Goal: Task Accomplishment & Management: Use online tool/utility

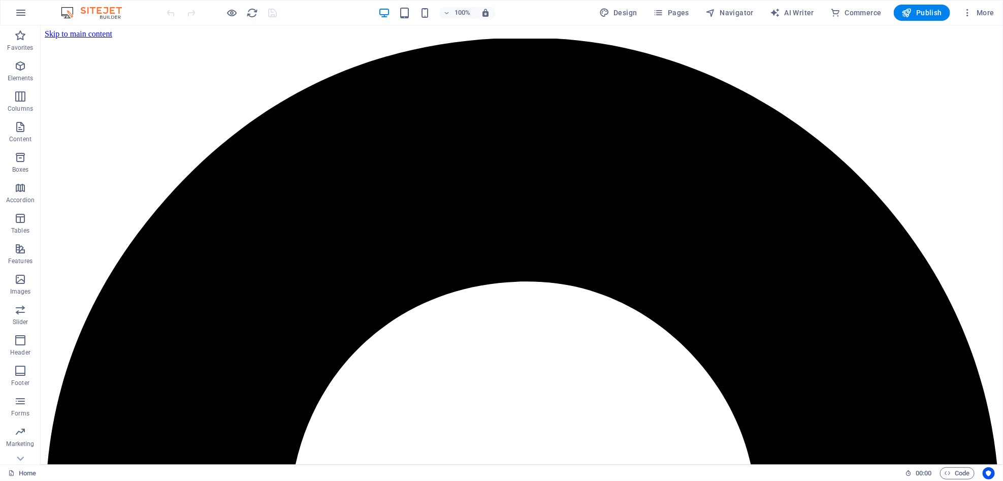
drag, startPoint x: 996, startPoint y: 134, endPoint x: 1042, endPoint y: 50, distance: 96.1
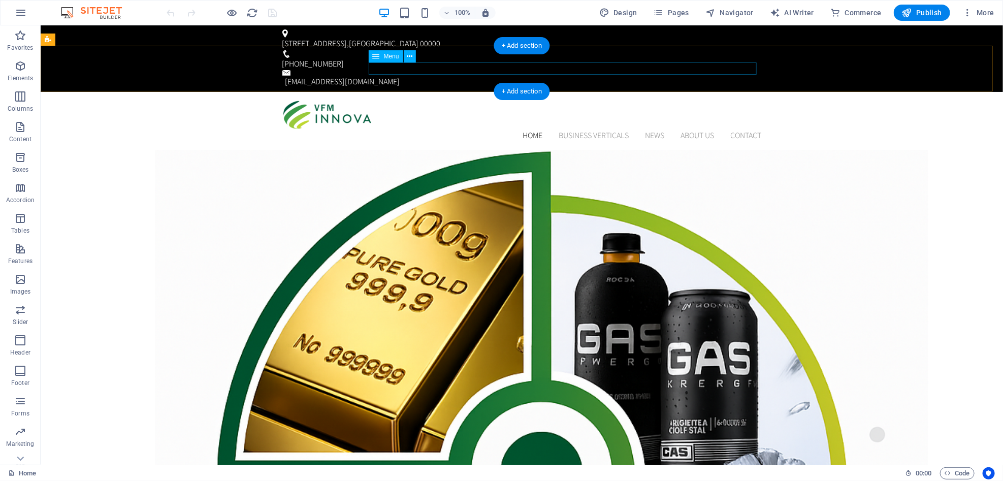
click at [570, 129] on nav "Home BUSINESS VERTICALS News About us Contact" at bounding box center [521, 135] width 479 height 12
select select "1"
select select
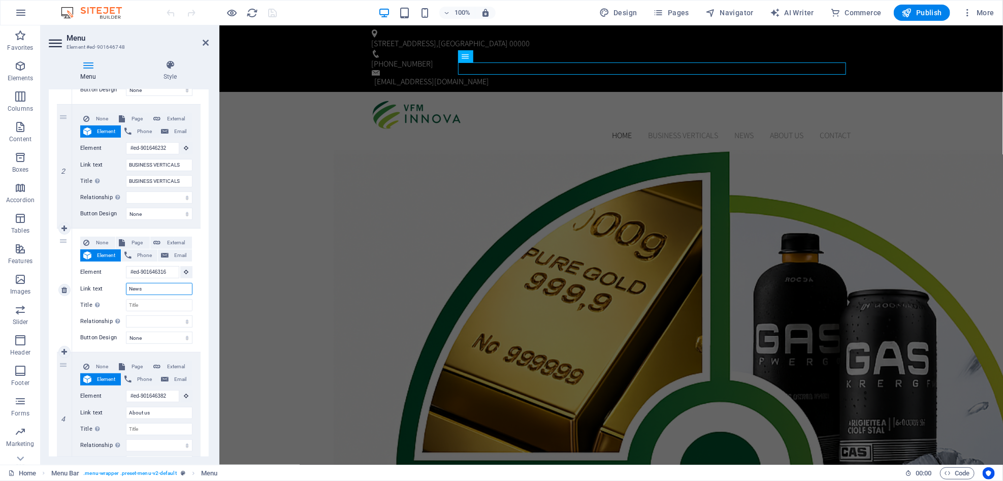
click at [153, 294] on input "News" at bounding box center [159, 289] width 67 height 12
type input "N"
select select
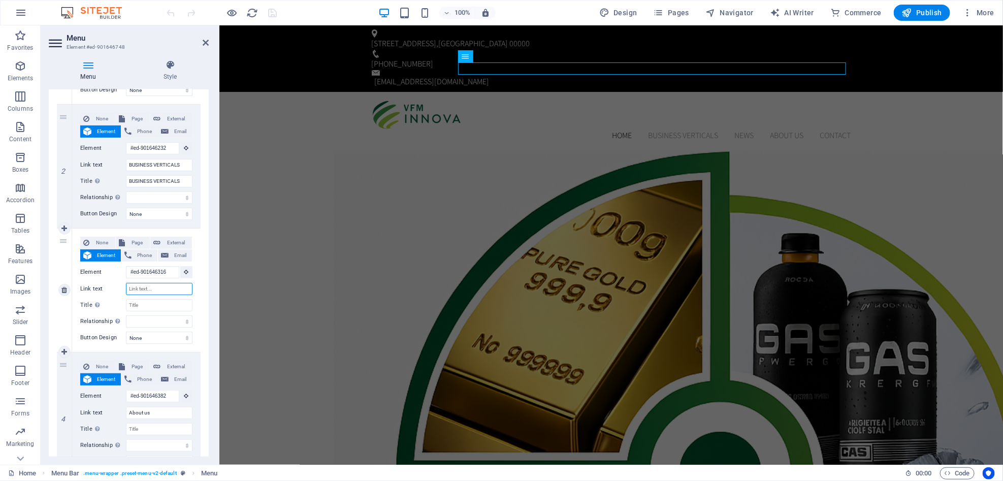
select select
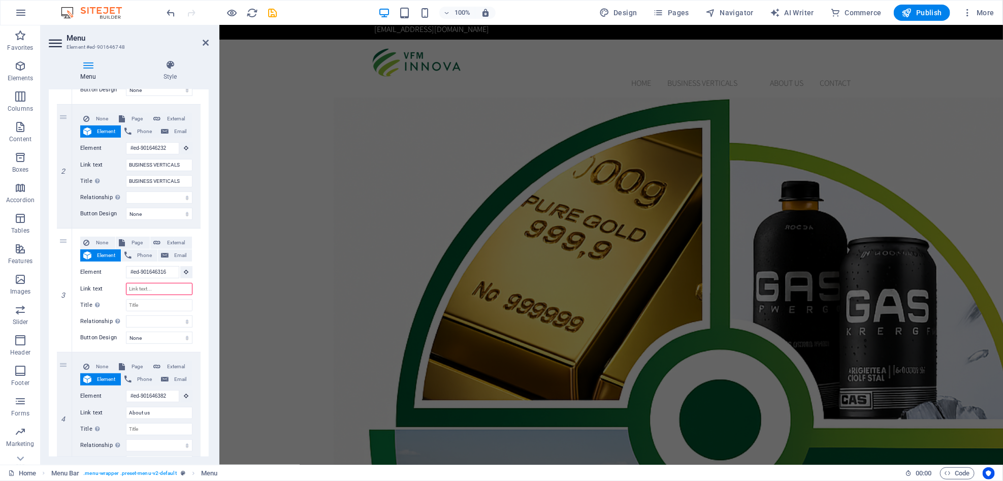
scroll to position [51, 0]
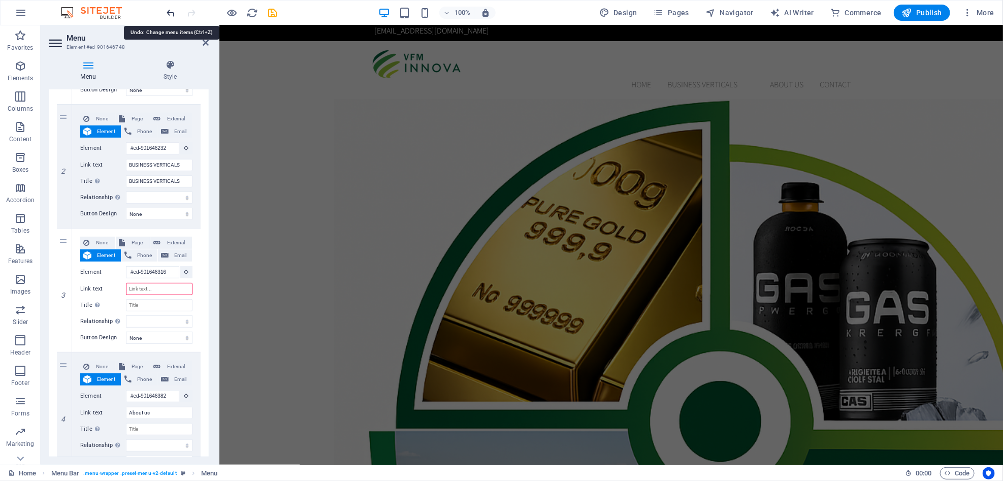
click at [0, 0] on icon "undo" at bounding box center [0, 0] width 0 height 0
select select
type input "News"
select select
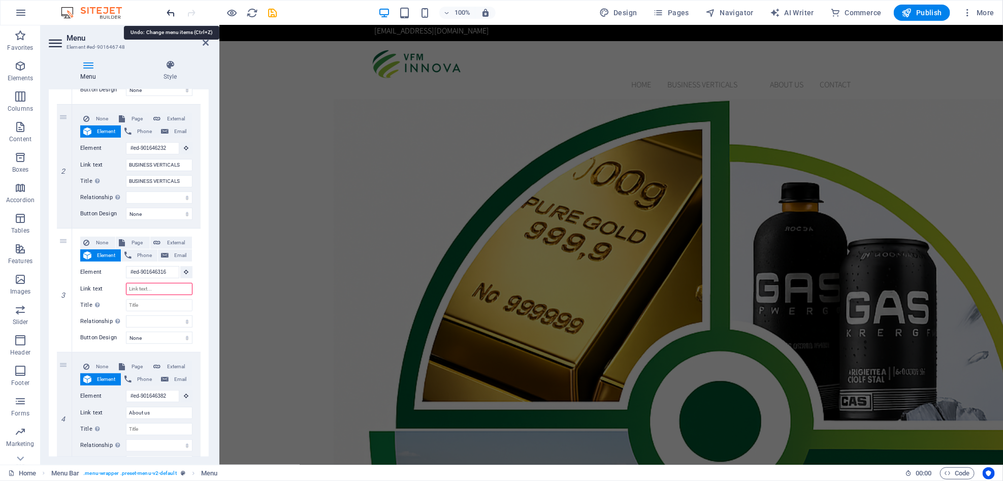
select select
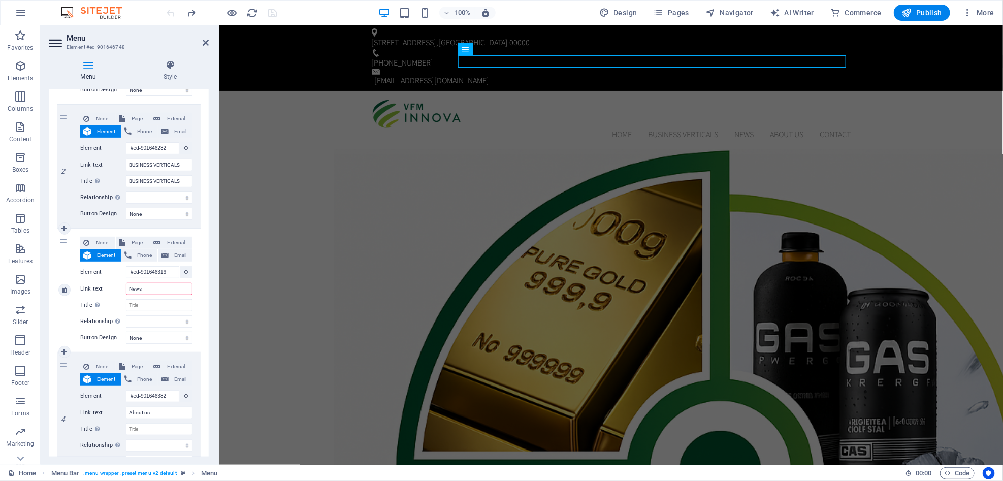
scroll to position [0, 0]
click at [142, 359] on div "None Page External Element Phone Email Page Home Subpage Legal Notice Privacy E…" at bounding box center [136, 413] width 128 height 123
click at [141, 365] on span "Page" at bounding box center [137, 367] width 19 height 12
select select
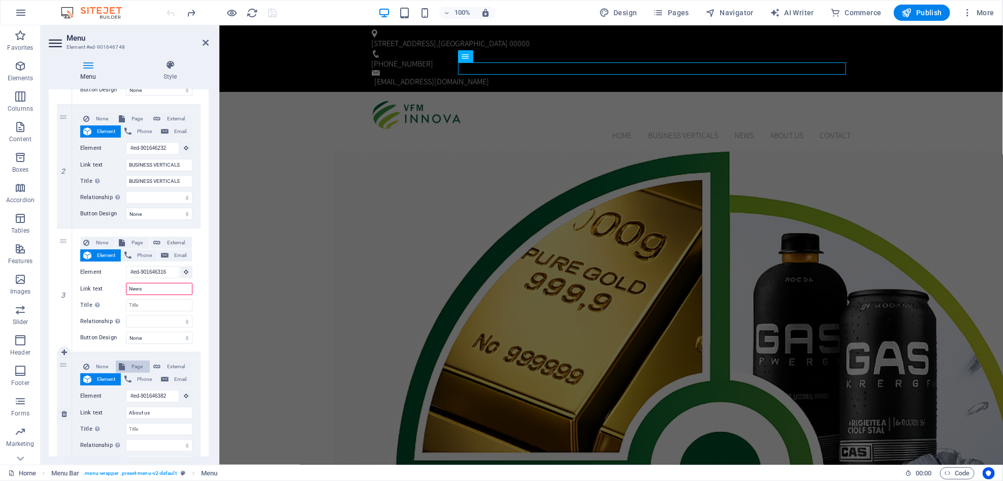
select select
click at [179, 404] on div "None Page External Element Phone Email Page Home Subpage Legal Notice Privacy E…" at bounding box center [136, 414] width 112 height 107
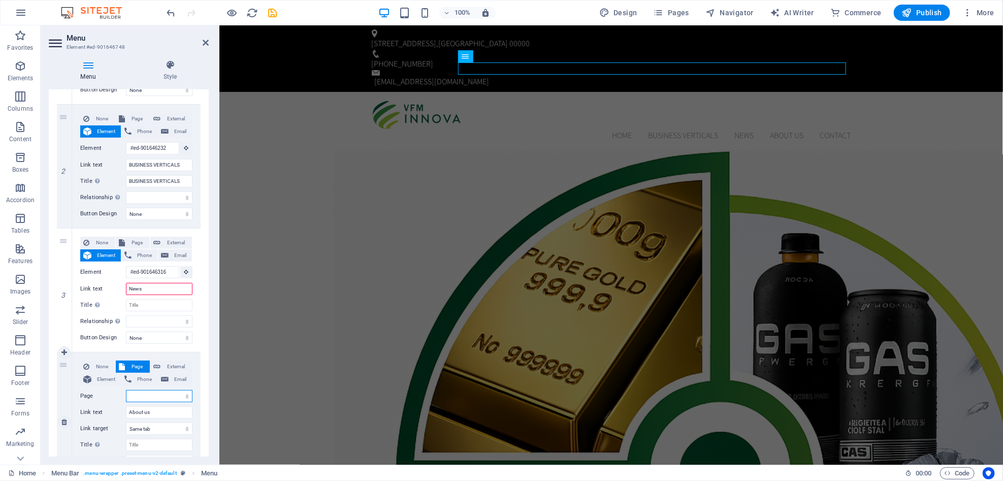
click at [178, 396] on select "Home Subpage Legal Notice Privacy" at bounding box center [159, 396] width 67 height 12
select select "1"
click at [126, 390] on select "Home Subpage Legal Notice Privacy" at bounding box center [159, 396] width 67 height 12
select select
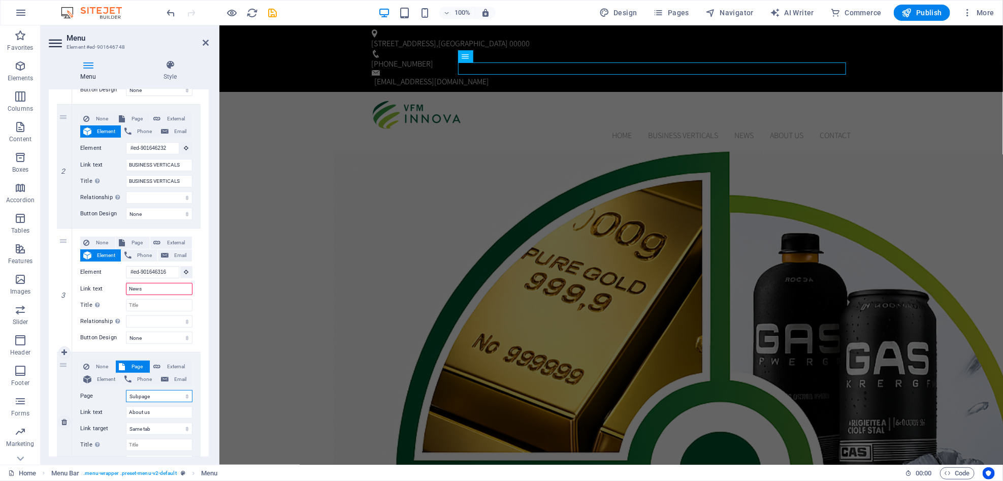
select select
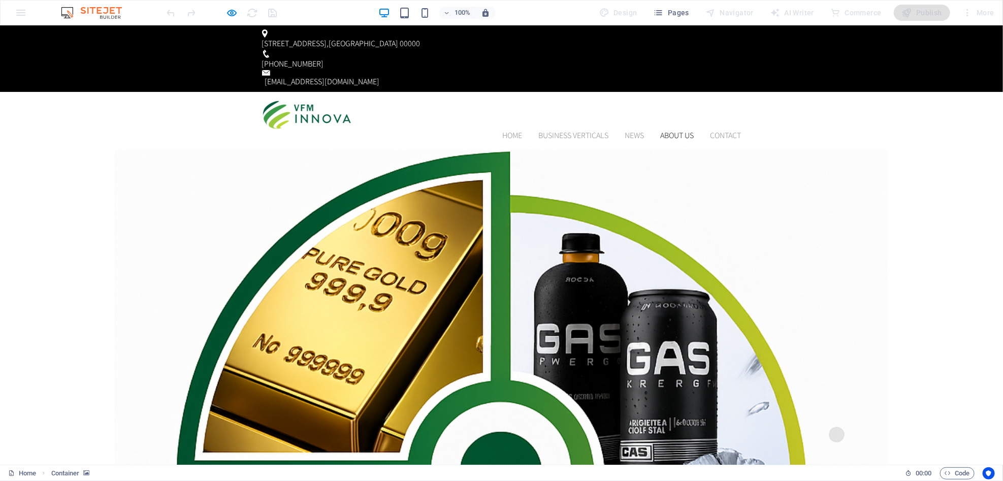
click at [678, 131] on link "About us" at bounding box center [678, 135] width 34 height 8
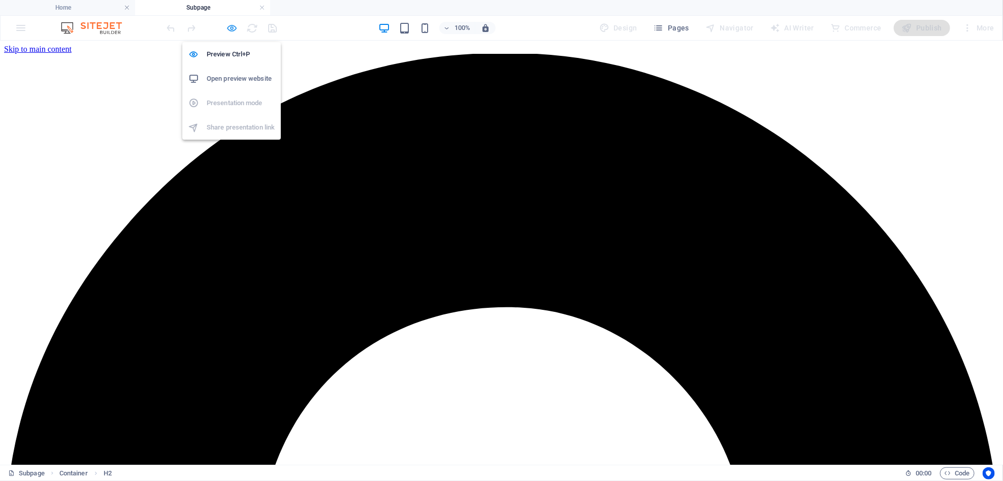
drag, startPoint x: 162, startPoint y: 63, endPoint x: 234, endPoint y: 25, distance: 81.5
click at [234, 25] on icon "button" at bounding box center [232, 28] width 12 height 12
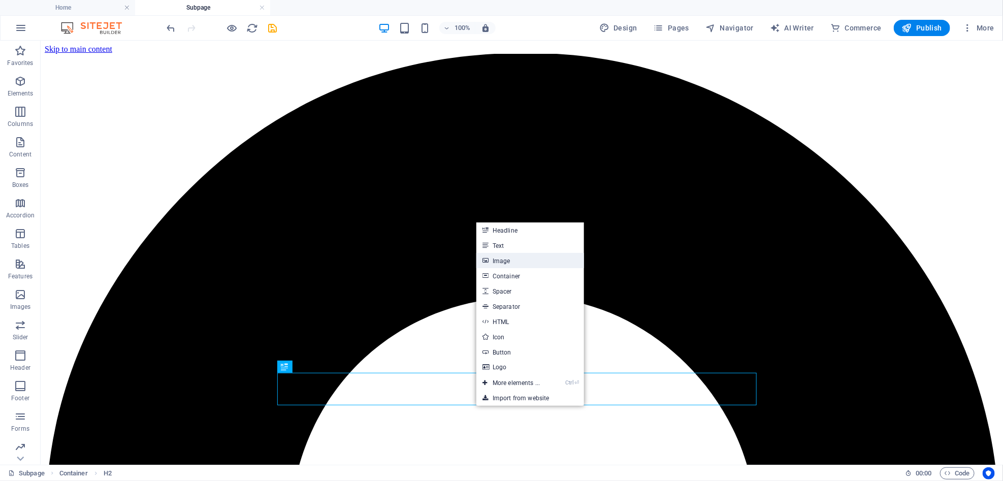
click at [514, 259] on link "Image" at bounding box center [530, 260] width 108 height 15
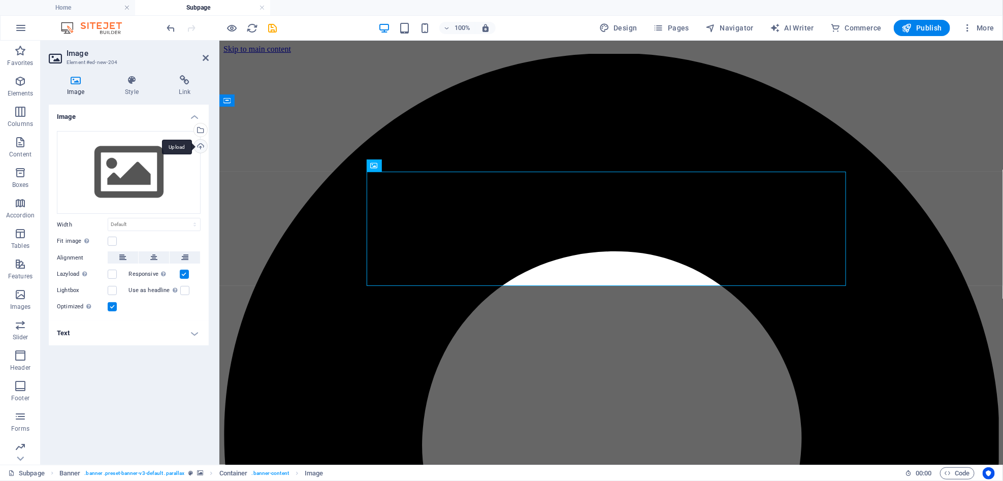
click at [202, 146] on div "Upload" at bounding box center [199, 147] width 15 height 15
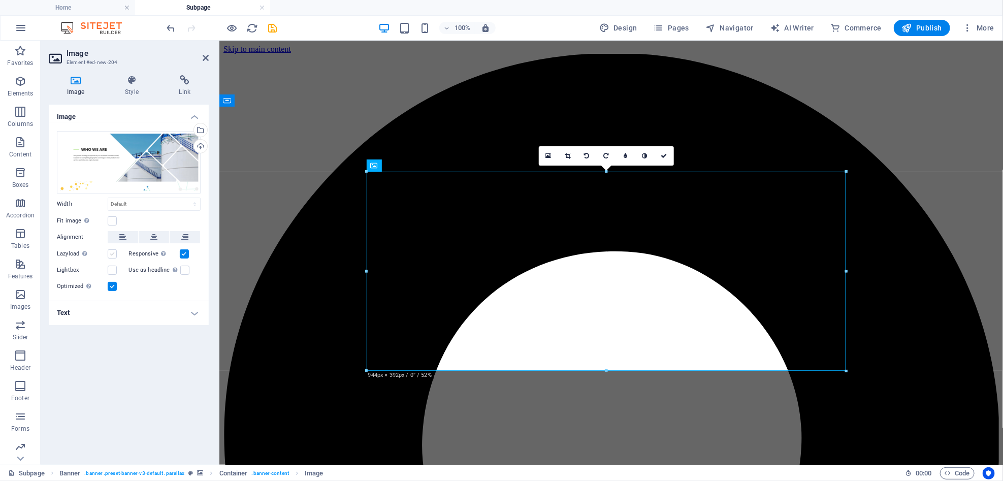
click at [113, 250] on label at bounding box center [112, 253] width 9 height 9
click at [0, 0] on input "Lazyload Loading images after the page loads improves page speed." at bounding box center [0, 0] width 0 height 0
click at [110, 271] on label at bounding box center [112, 270] width 9 height 9
click at [0, 0] on input "Lightbox" at bounding box center [0, 0] width 0 height 0
click at [185, 270] on label at bounding box center [184, 270] width 9 height 9
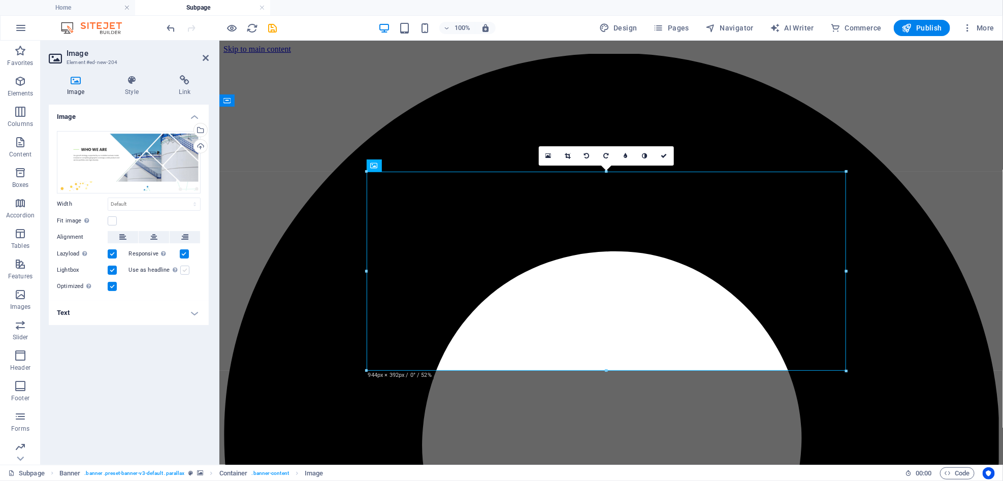
click at [0, 0] on input "Use as headline The image will be wrapped in an H1 headline tag. Useful for giv…" at bounding box center [0, 0] width 0 height 0
click at [185, 270] on label at bounding box center [184, 270] width 9 height 9
click at [0, 0] on input "Use as headline The image will be wrapped in an H1 headline tag. Useful for giv…" at bounding box center [0, 0] width 0 height 0
click at [185, 270] on label at bounding box center [184, 270] width 9 height 9
click at [0, 0] on input "Use as headline The image will be wrapped in an H1 headline tag. Useful for giv…" at bounding box center [0, 0] width 0 height 0
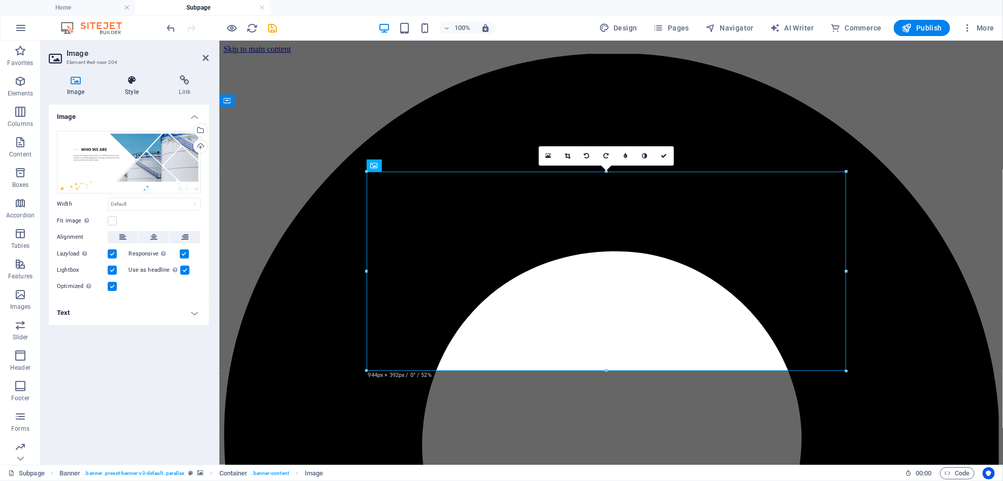
drag, startPoint x: 140, startPoint y: 74, endPoint x: 127, endPoint y: 84, distance: 16.7
click at [127, 84] on icon at bounding box center [132, 80] width 50 height 10
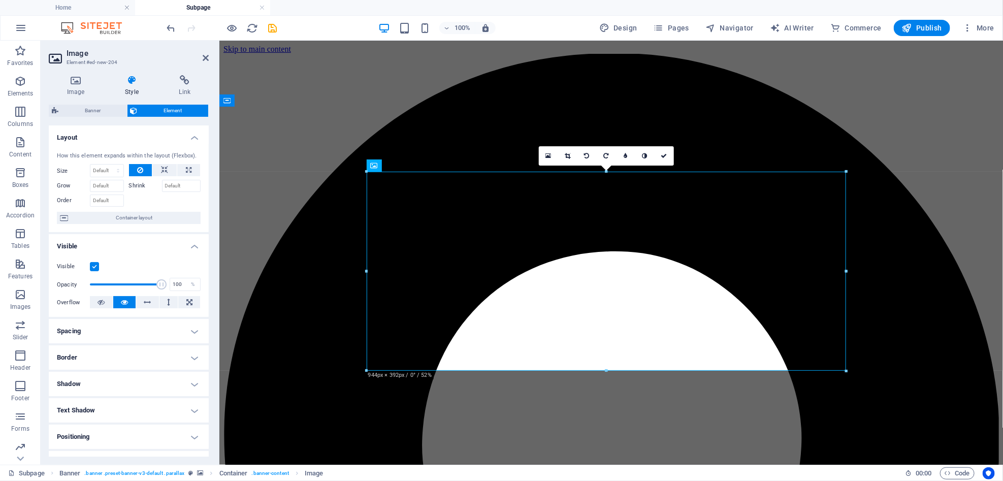
click at [127, 84] on icon at bounding box center [132, 80] width 50 height 10
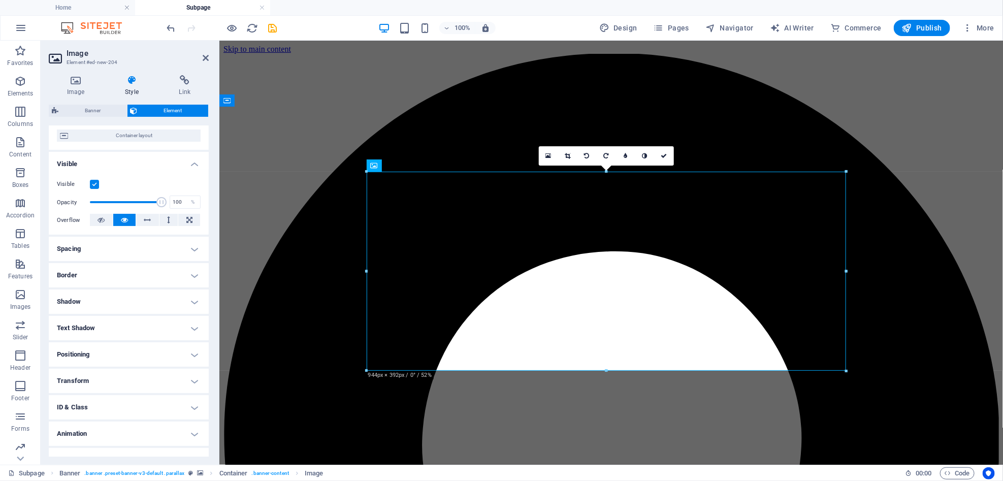
scroll to position [98, 0]
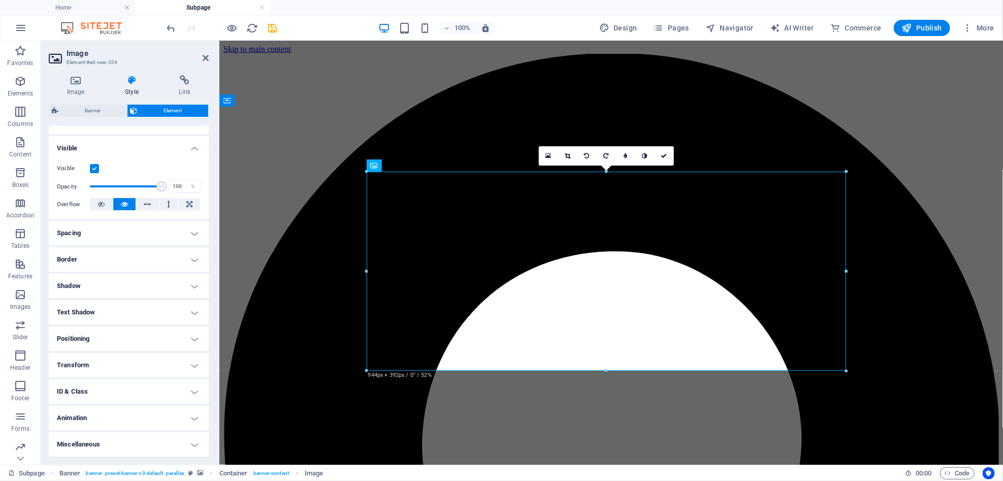
click at [179, 333] on h4 "Positioning" at bounding box center [129, 338] width 160 height 24
click at [97, 358] on span "Static" at bounding box center [92, 359] width 12 height 12
click at [111, 356] on span "Relative" at bounding box center [115, 359] width 17 height 12
click at [143, 357] on span "Absolute" at bounding box center [143, 359] width 20 height 12
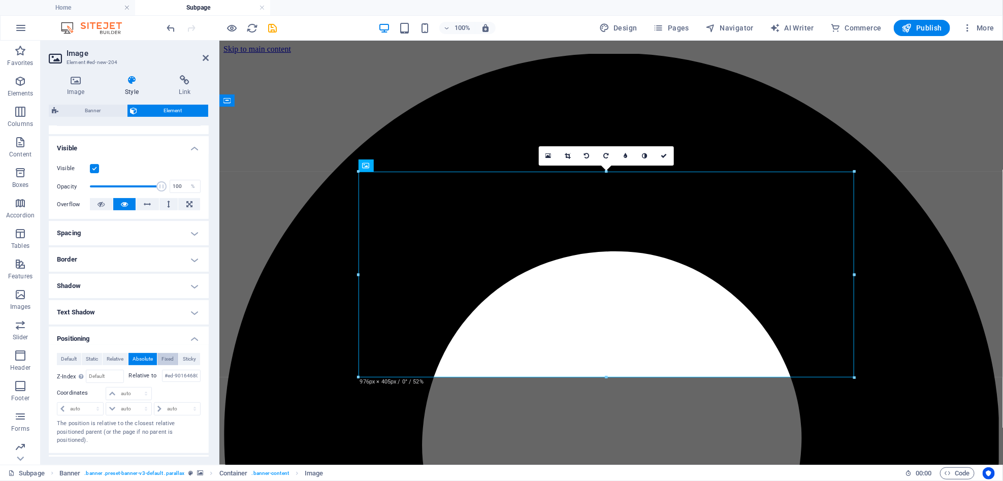
click at [166, 359] on span "Fixed" at bounding box center [167, 359] width 12 height 12
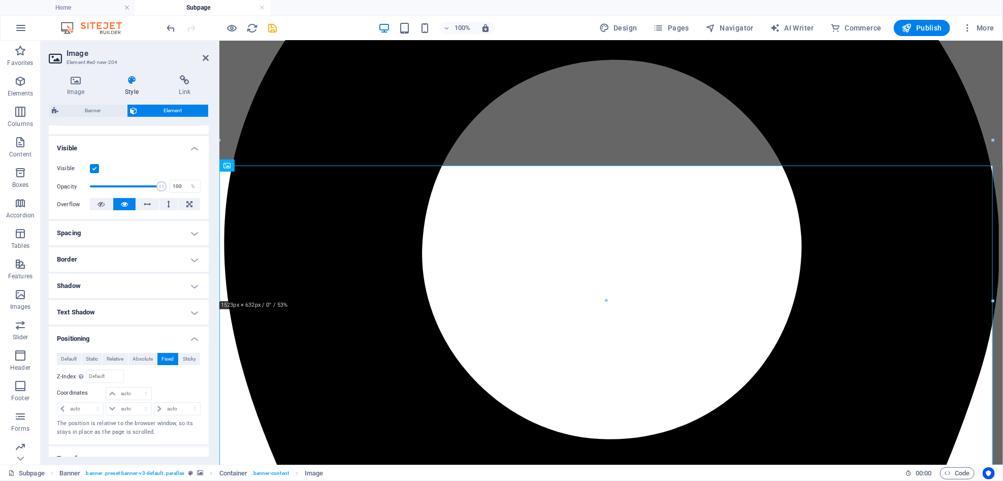
scroll to position [0, 0]
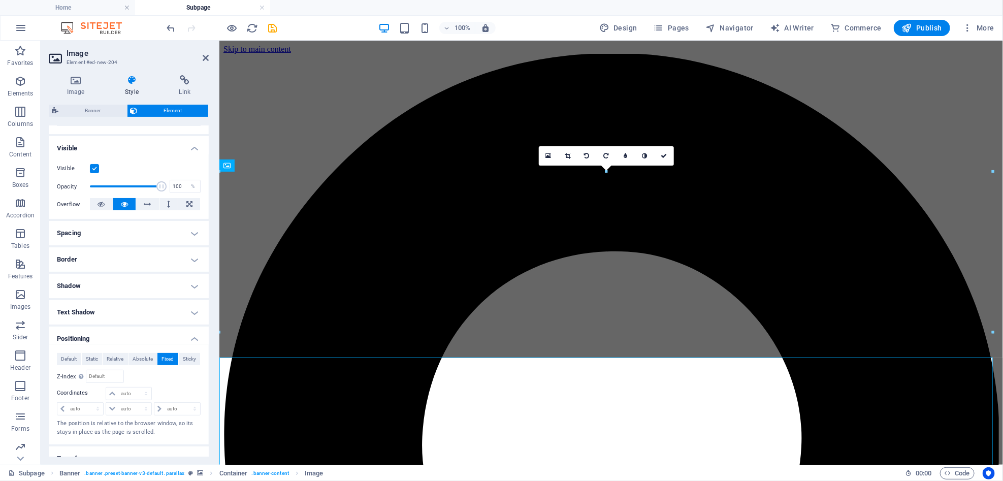
drag, startPoint x: 998, startPoint y: 168, endPoint x: 1221, endPoint y: 75, distance: 241.2
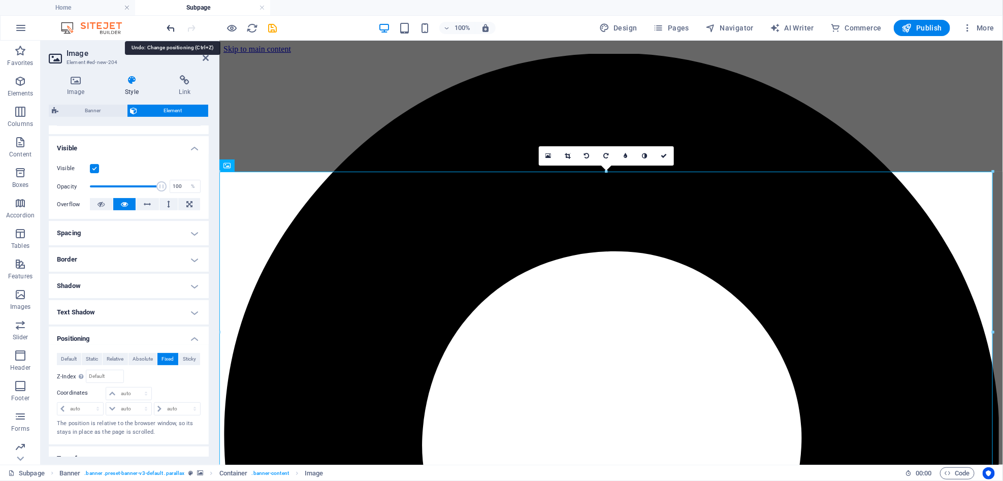
click at [169, 29] on icon "undo" at bounding box center [172, 28] width 12 height 12
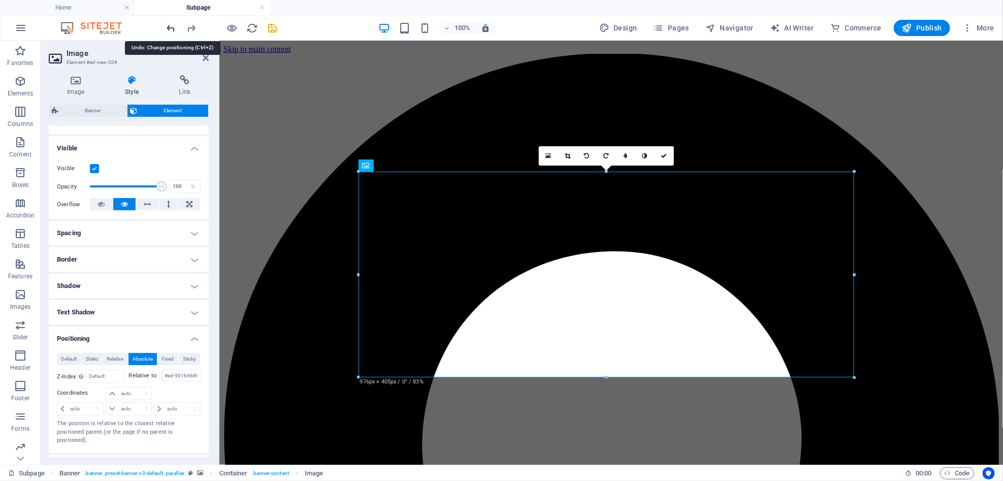
click at [169, 29] on icon "undo" at bounding box center [172, 28] width 12 height 12
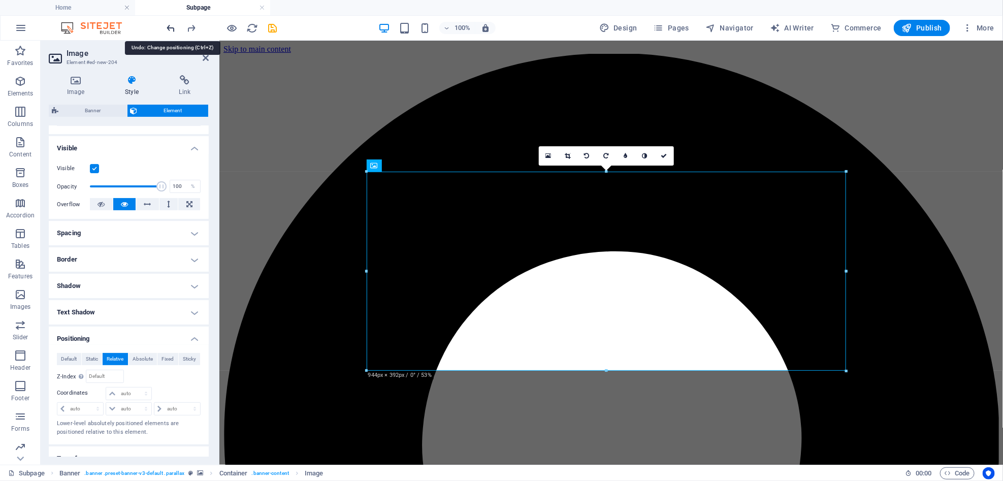
click at [173, 27] on icon "undo" at bounding box center [172, 28] width 12 height 12
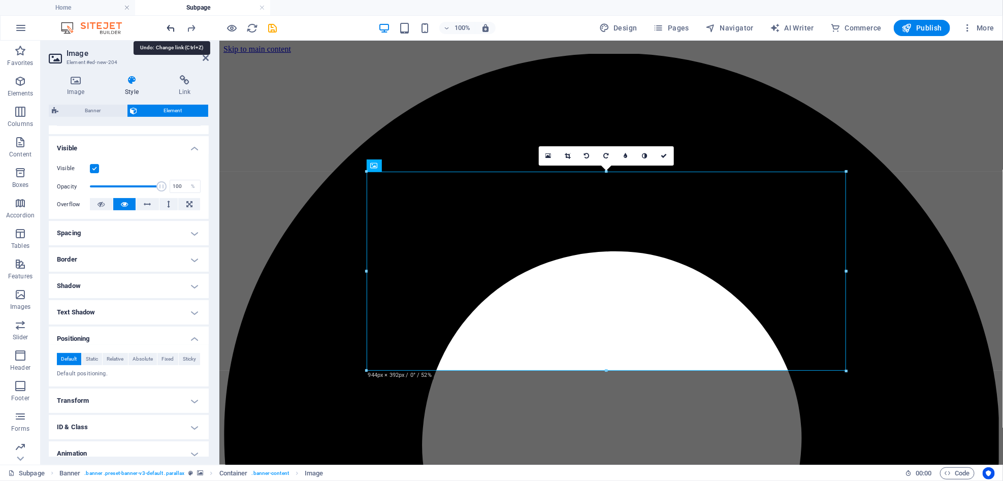
click at [173, 27] on icon "undo" at bounding box center [172, 28] width 12 height 12
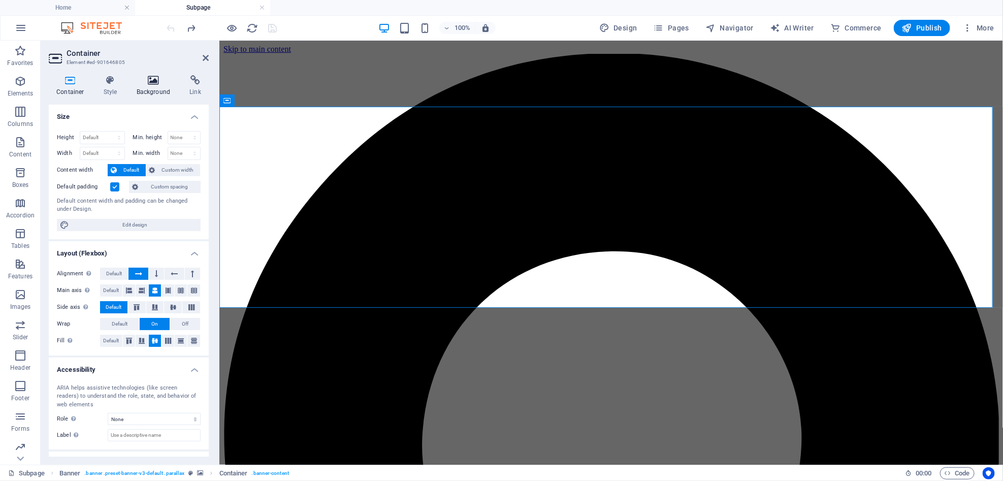
click at [167, 81] on icon at bounding box center [153, 80] width 49 height 10
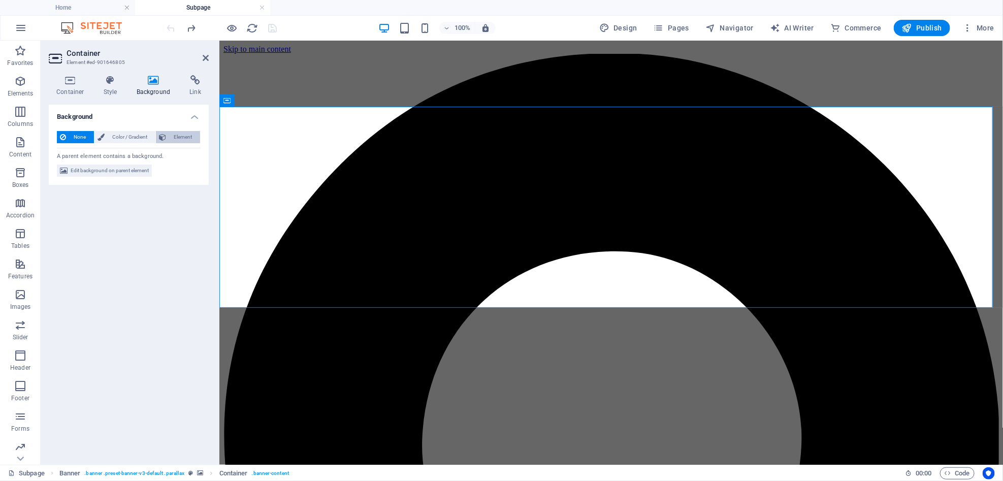
click at [181, 136] on span "Element" at bounding box center [183, 137] width 28 height 12
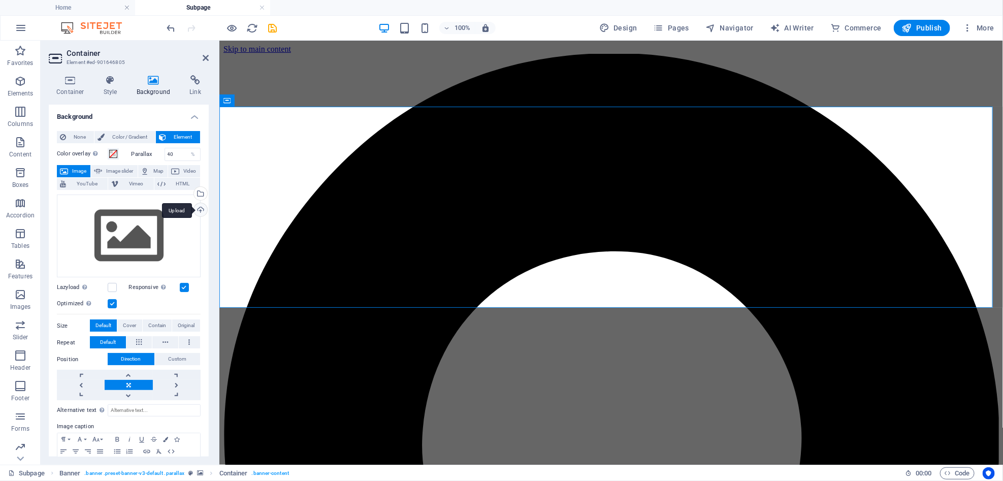
click at [199, 213] on div "Upload" at bounding box center [199, 210] width 15 height 15
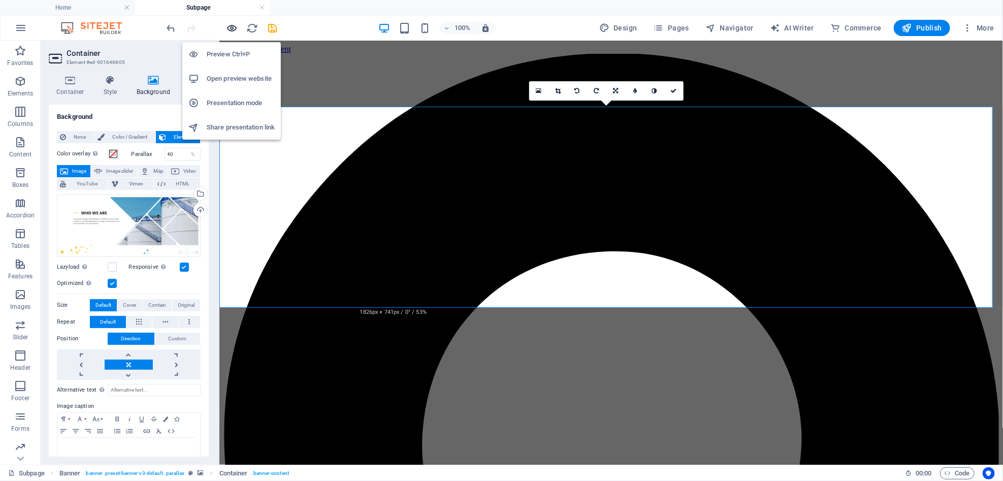
click at [227, 31] on icon "button" at bounding box center [232, 28] width 12 height 12
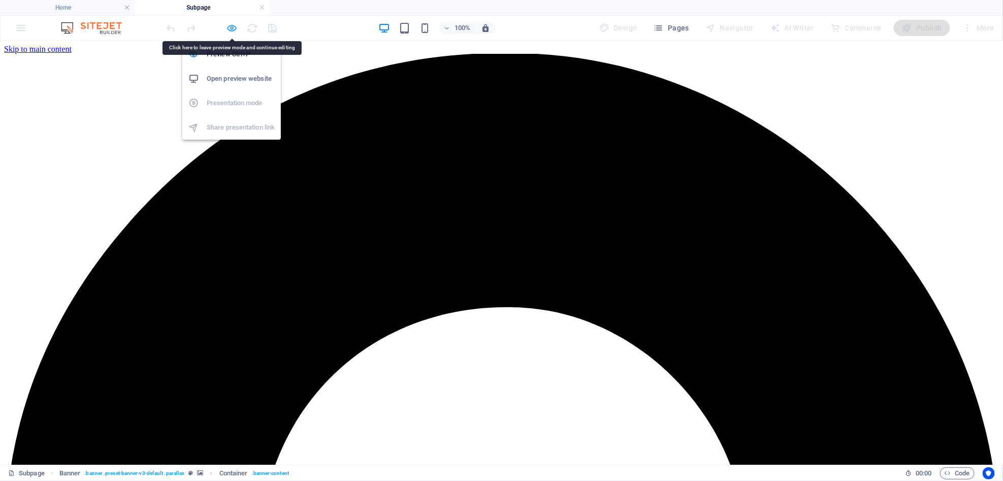
click at [235, 23] on icon "button" at bounding box center [232, 28] width 12 height 12
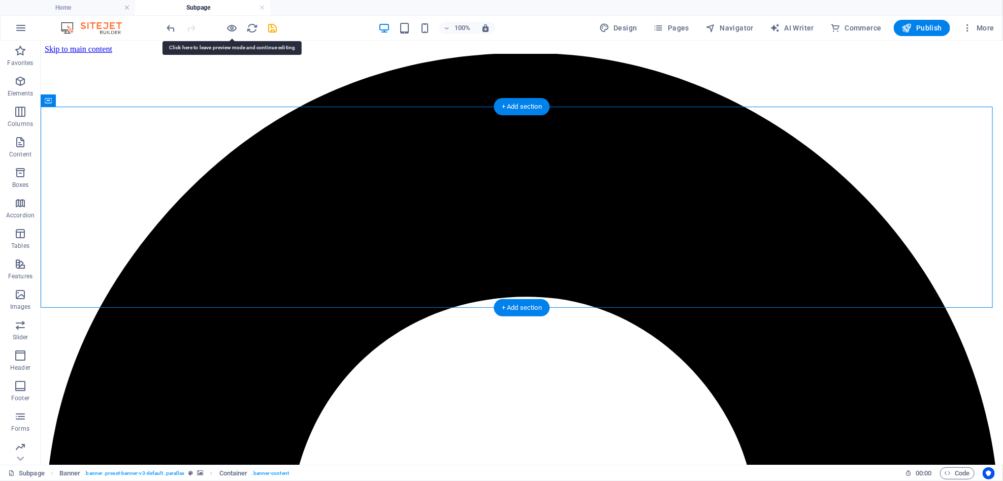
drag, startPoint x: 290, startPoint y: 50, endPoint x: 203, endPoint y: 276, distance: 242.0
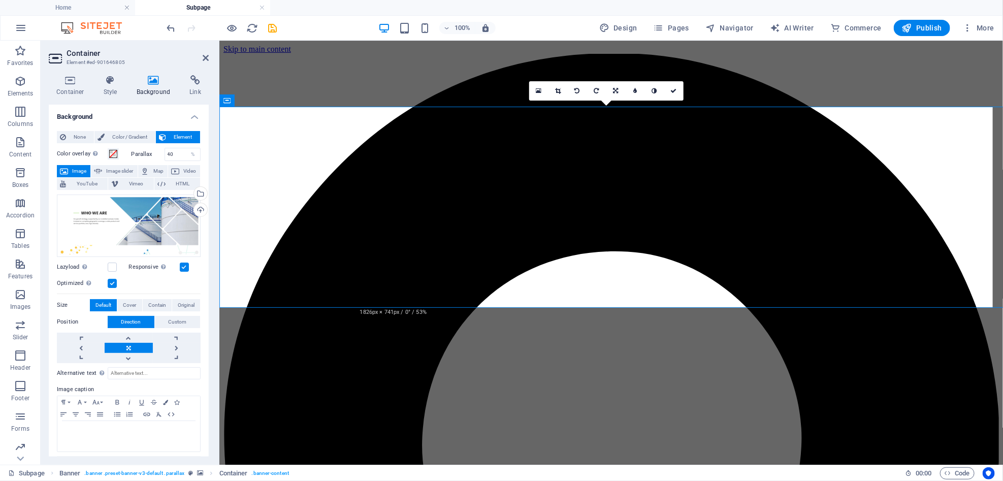
click at [203, 276] on div "None Color / Gradient Element Stretch background to full-width Color overlay Pl…" at bounding box center [129, 308] width 160 height 371
click at [116, 267] on label at bounding box center [112, 267] width 9 height 9
click at [0, 0] on input "Lazyload Loading images after the page loads improves page speed." at bounding box center [0, 0] width 0 height 0
click at [226, 97] on icon at bounding box center [226, 100] width 7 height 12
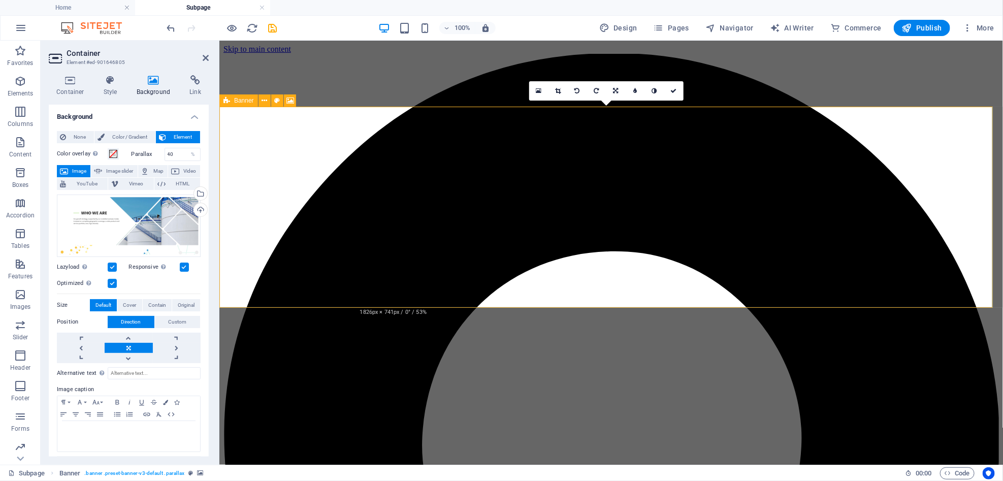
click at [226, 97] on icon at bounding box center [226, 100] width 7 height 12
select select "vh"
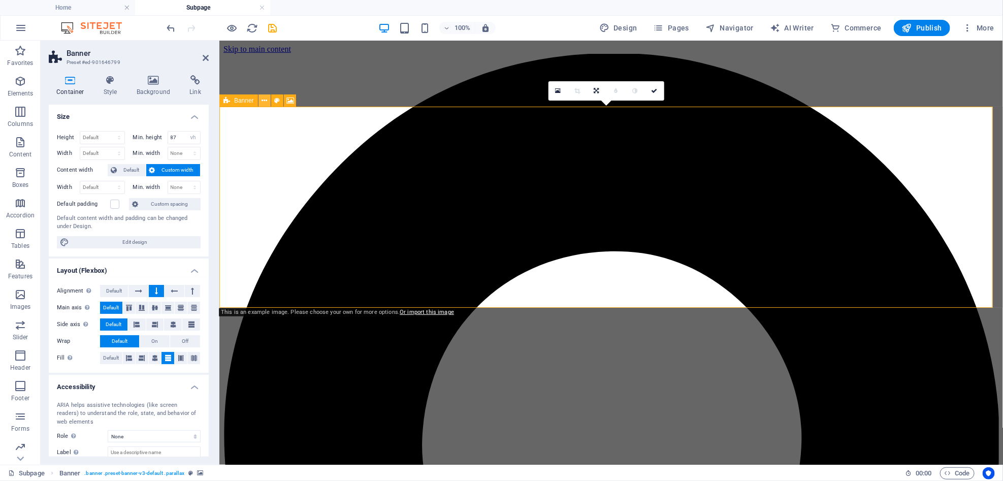
click at [265, 103] on icon at bounding box center [264, 100] width 6 height 11
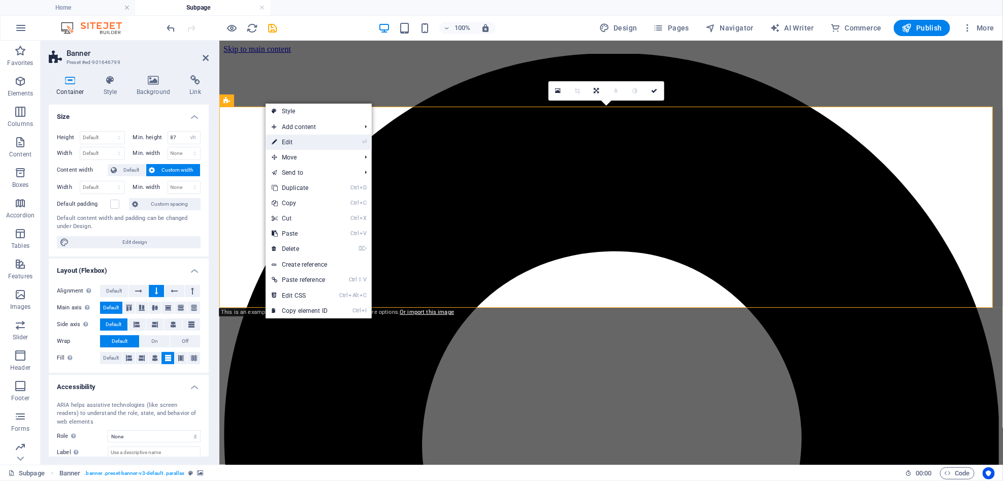
click at [297, 147] on link "⏎ Edit" at bounding box center [300, 142] width 68 height 15
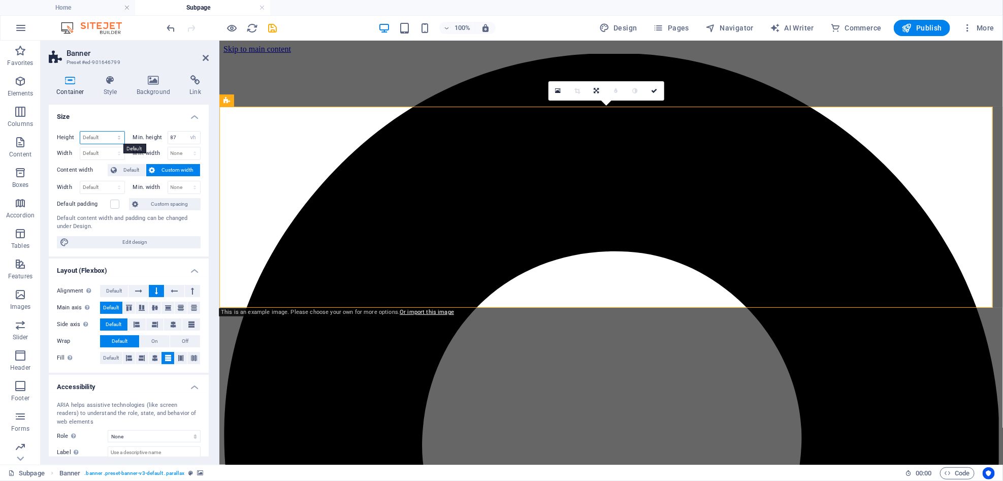
click at [120, 132] on select "Default px rem % vh vw" at bounding box center [102, 138] width 44 height 12
select select "px"
click at [109, 132] on select "Default px rem % vh vw" at bounding box center [102, 138] width 44 height 12
click at [85, 140] on input "396" at bounding box center [102, 138] width 44 height 12
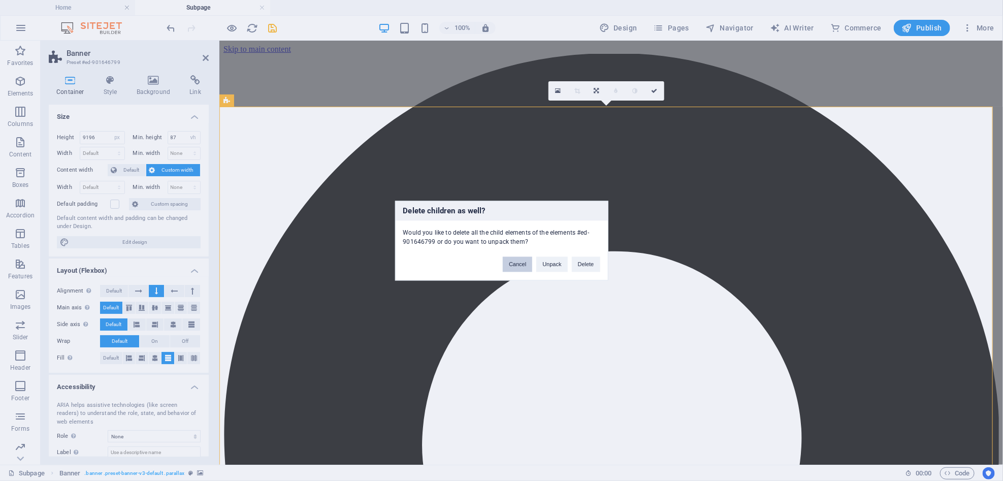
click at [517, 265] on button "Cancel" at bounding box center [517, 263] width 29 height 15
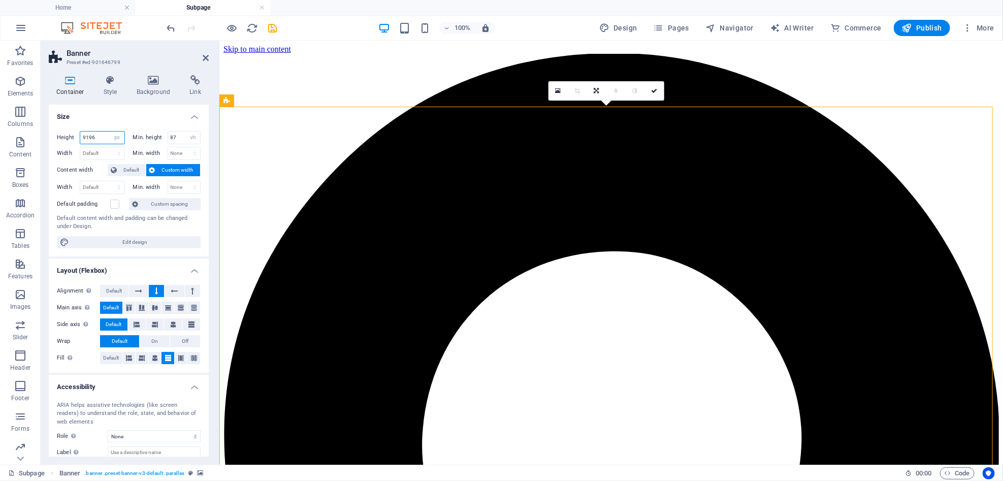
click at [89, 141] on input "9196" at bounding box center [102, 138] width 44 height 12
type input "996"
click at [232, 24] on icon "button" at bounding box center [232, 28] width 12 height 12
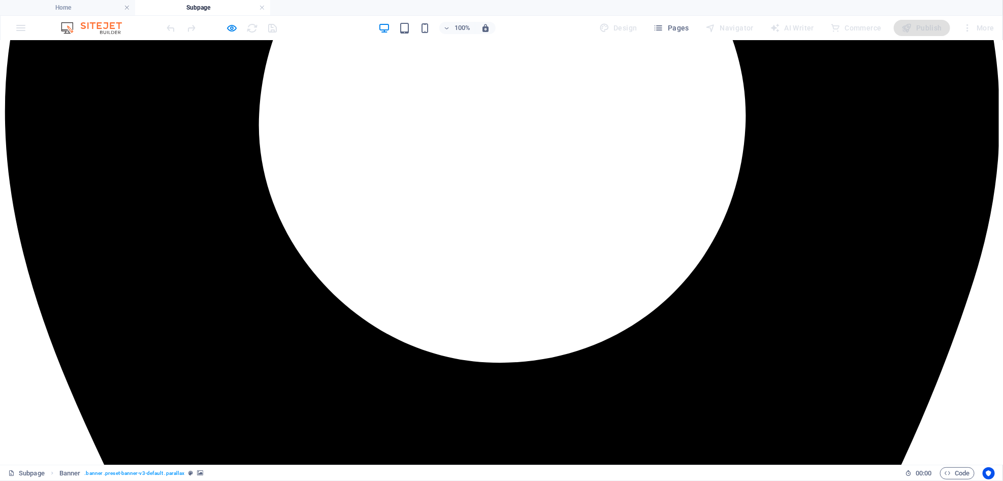
scroll to position [429, 0]
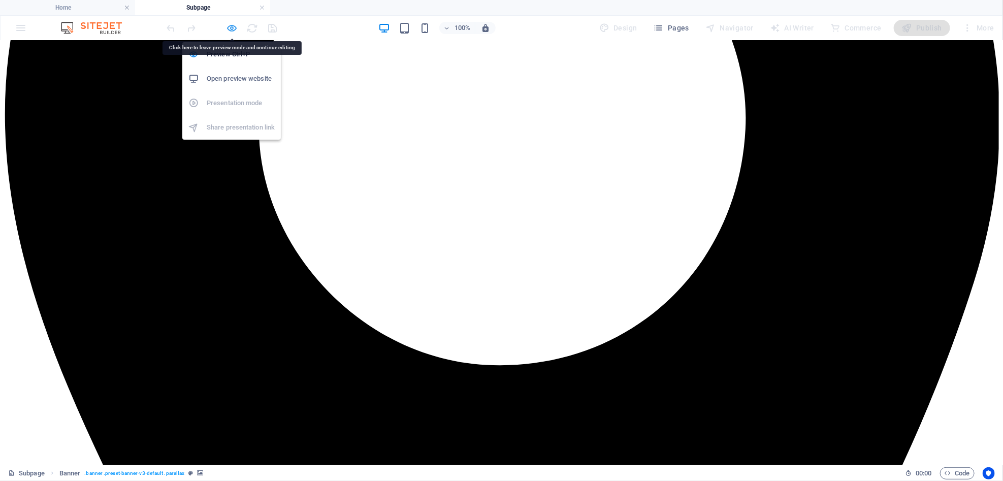
click at [226, 30] on icon "button" at bounding box center [232, 28] width 12 height 12
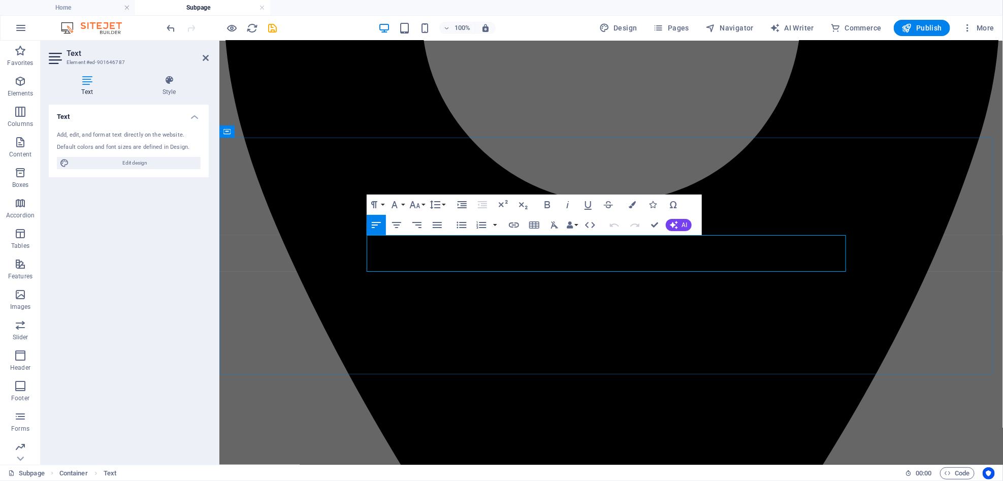
drag, startPoint x: 802, startPoint y: 263, endPoint x: 729, endPoint y: 239, distance: 76.3
drag, startPoint x: 813, startPoint y: 260, endPoint x: 341, endPoint y: 280, distance: 472.1
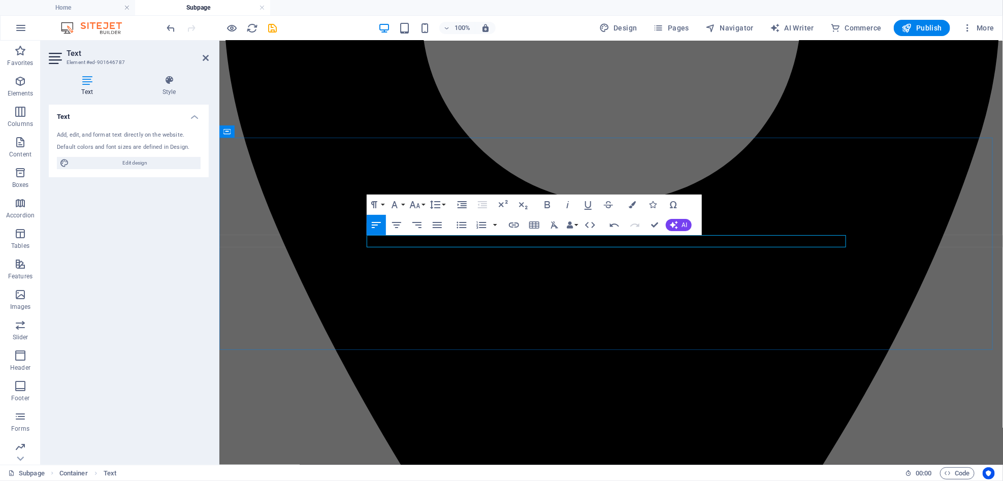
drag, startPoint x: 796, startPoint y: 240, endPoint x: 727, endPoint y: 246, distance: 69.3
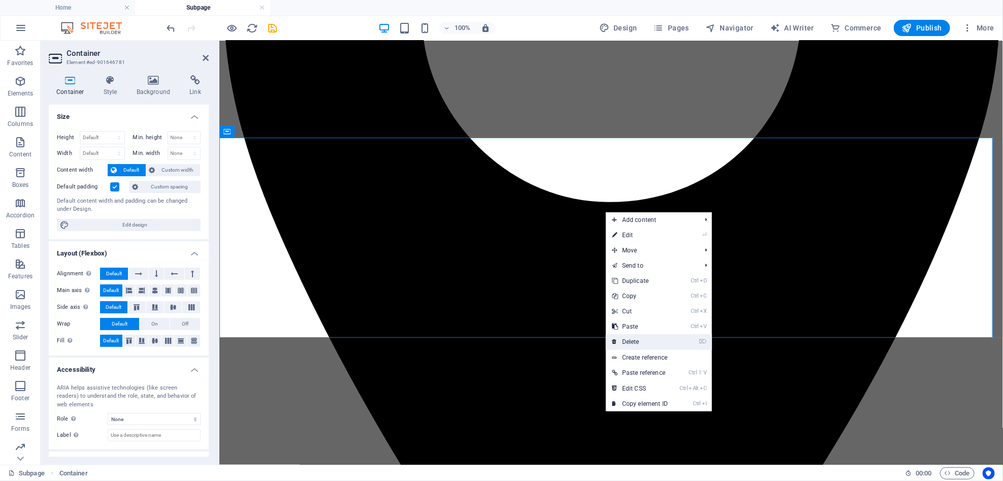
click at [645, 341] on link "⌦ Delete" at bounding box center [640, 341] width 68 height 15
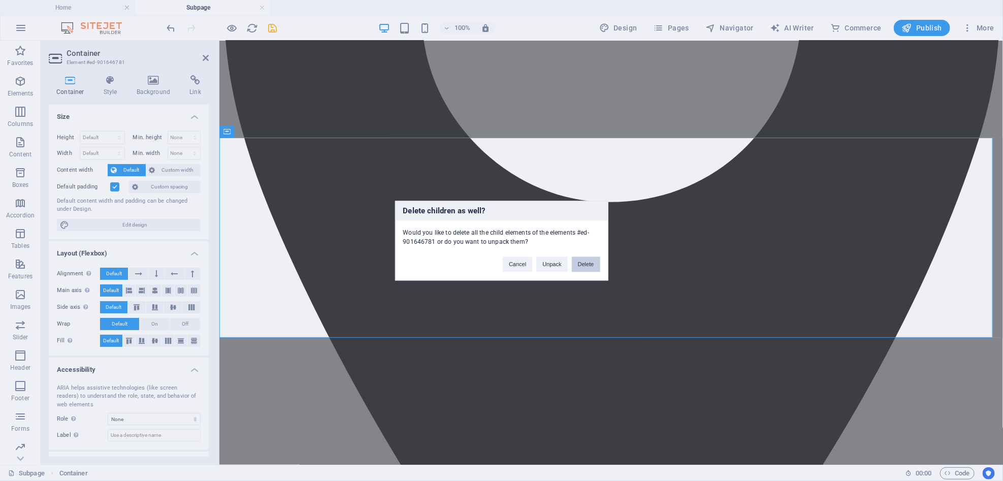
click at [585, 259] on button "Delete" at bounding box center [586, 263] width 28 height 15
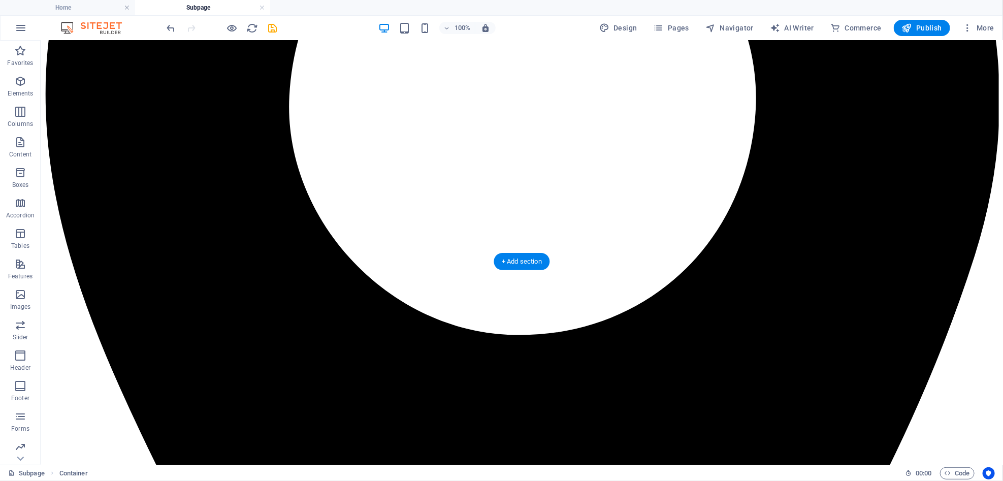
scroll to position [305, 0]
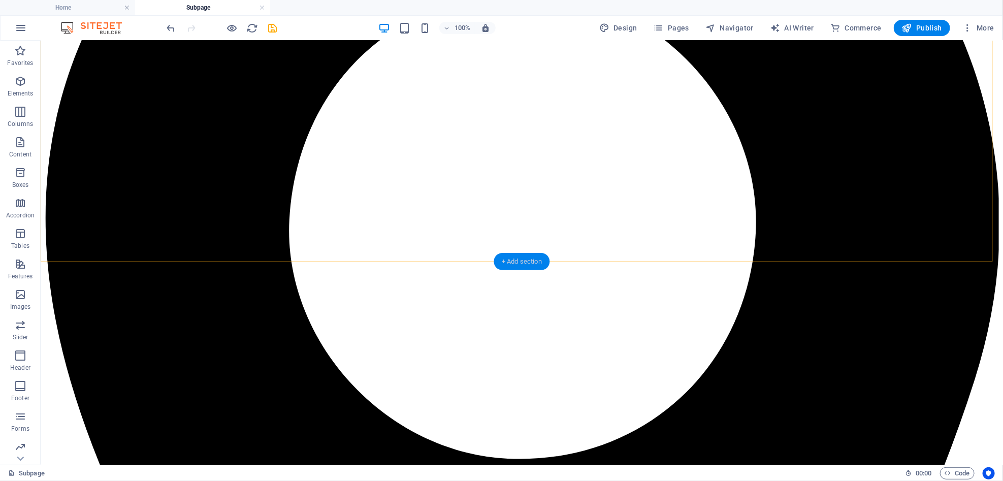
click at [511, 257] on div "+ Add section" at bounding box center [522, 261] width 56 height 17
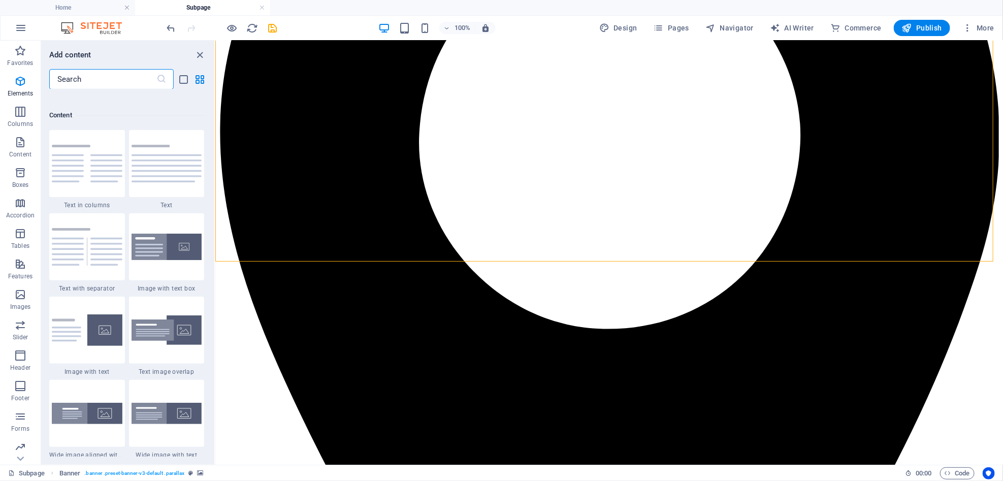
scroll to position [1859, 0]
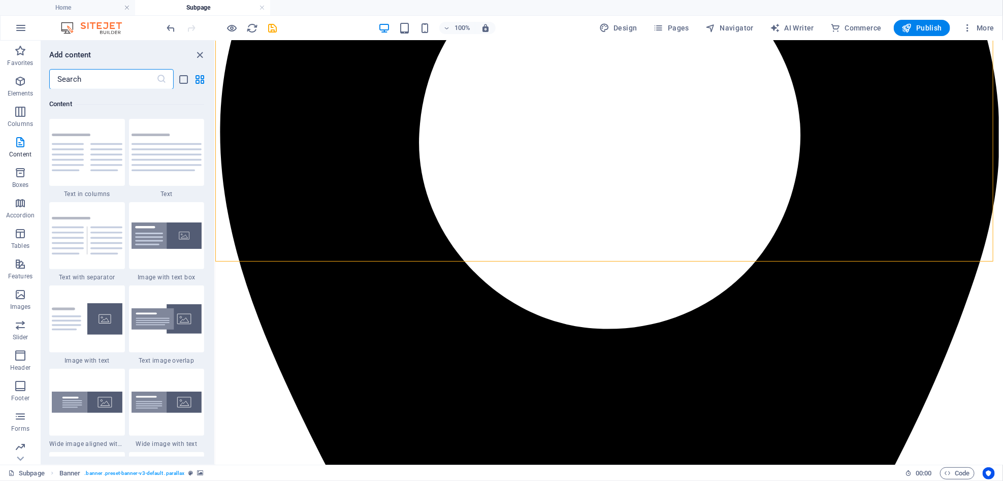
click at [126, 81] on input "text" at bounding box center [102, 79] width 107 height 20
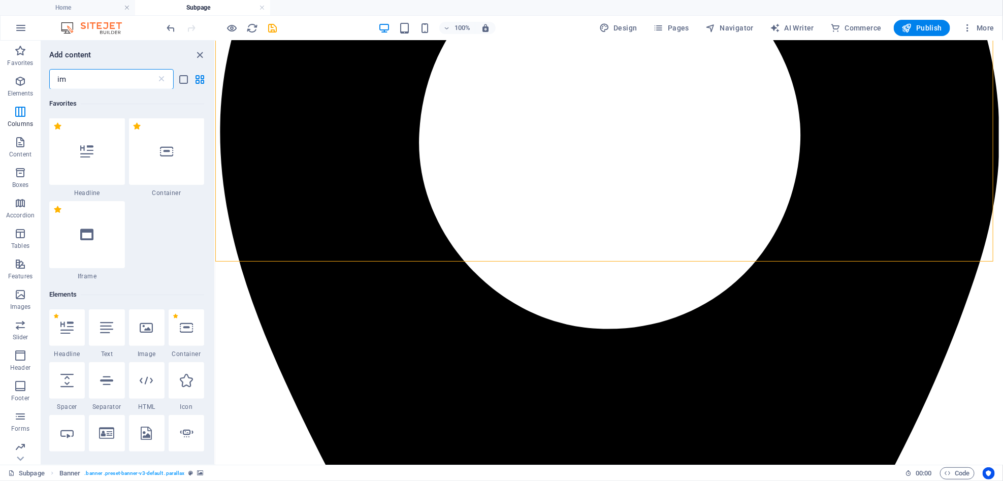
scroll to position [0, 0]
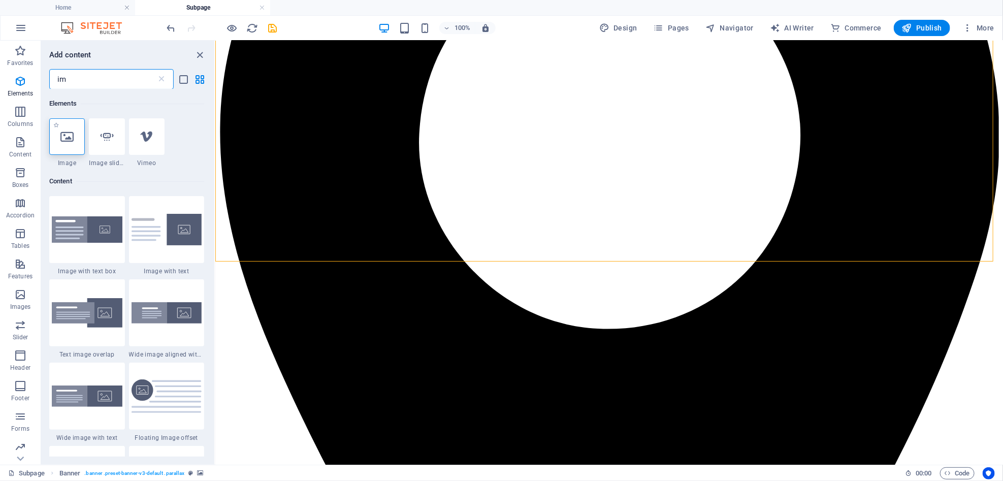
type input "im"
click at [73, 127] on div at bounding box center [67, 136] width 36 height 37
click at [215, 127] on div "Drag here to replace the existing content. Press “Ctrl” if you want to create a…" at bounding box center [609, 253] width 788 height 424
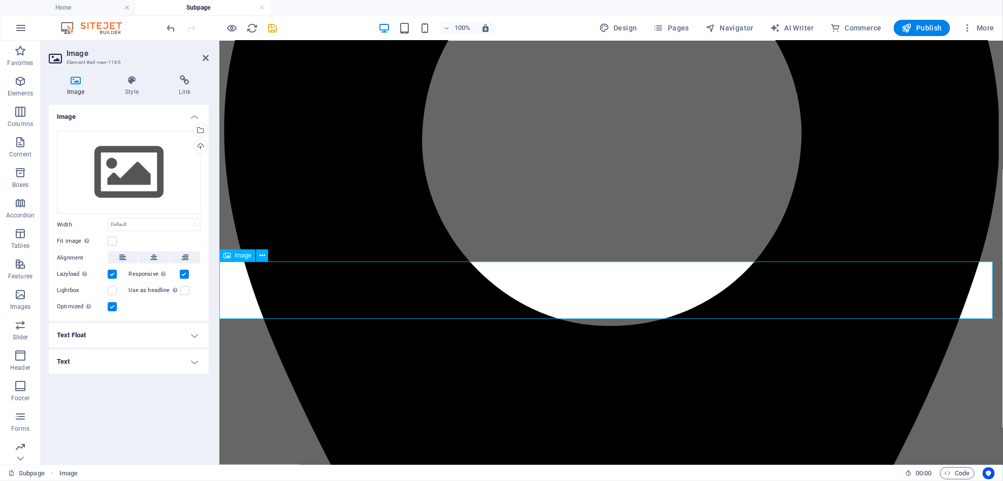
click at [201, 145] on div "Upload" at bounding box center [199, 147] width 15 height 15
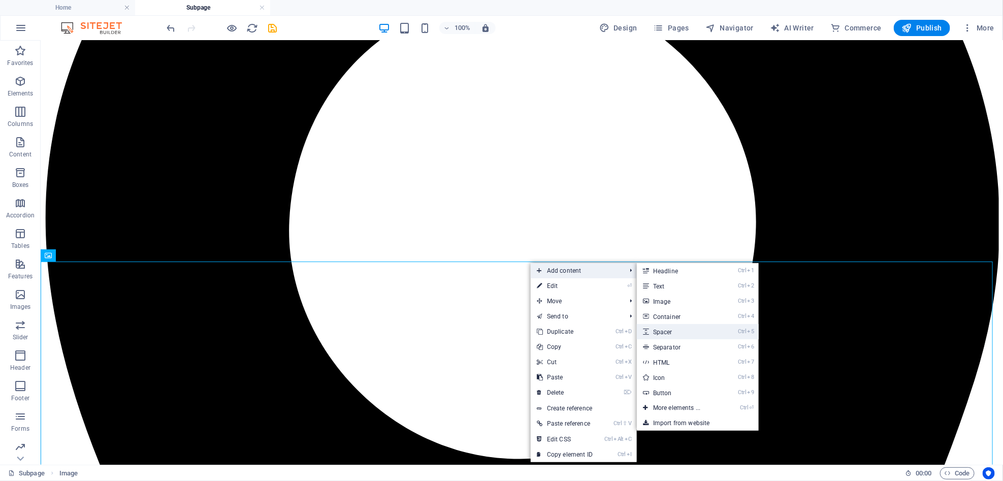
click at [706, 333] on link "Ctrl 5 Spacer" at bounding box center [679, 331] width 84 height 15
select select "px"
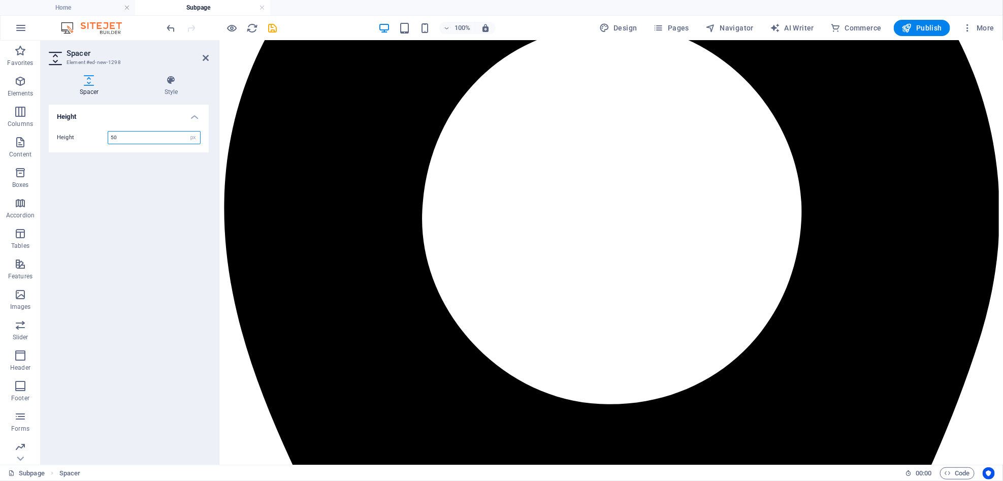
scroll to position [222, 0]
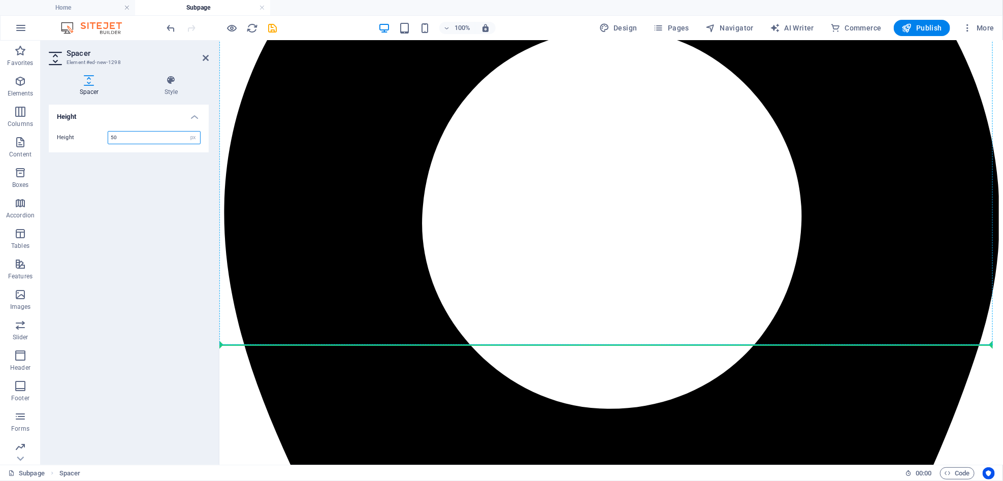
drag, startPoint x: 443, startPoint y: 275, endPoint x: 256, endPoint y: 331, distance: 194.9
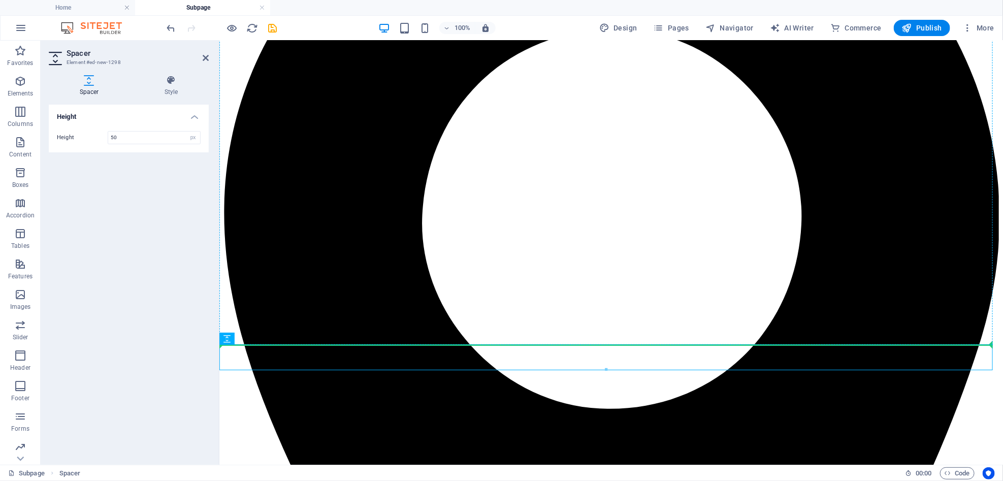
drag, startPoint x: 447, startPoint y: 379, endPoint x: 231, endPoint y: 311, distance: 226.6
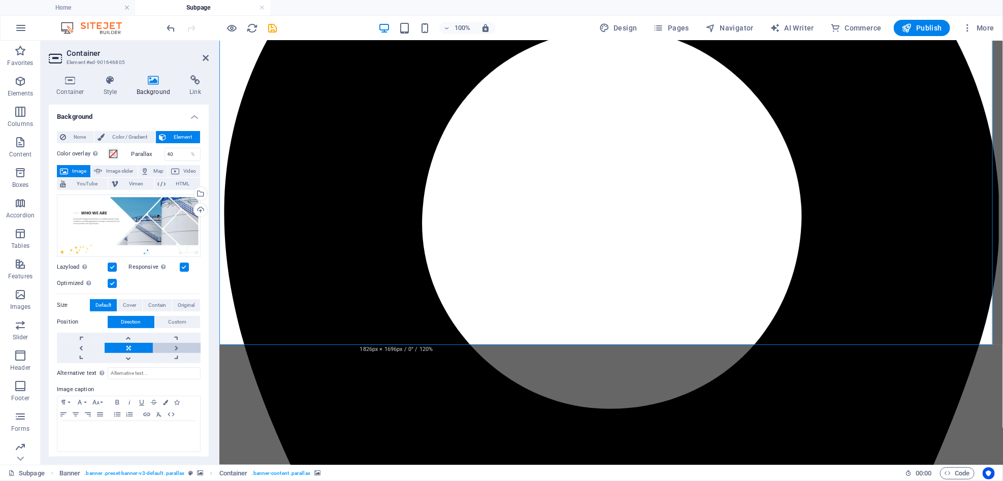
click at [175, 345] on link at bounding box center [177, 348] width 48 height 10
click at [83, 345] on link at bounding box center [81, 348] width 48 height 10
click at [127, 344] on link at bounding box center [129, 348] width 48 height 10
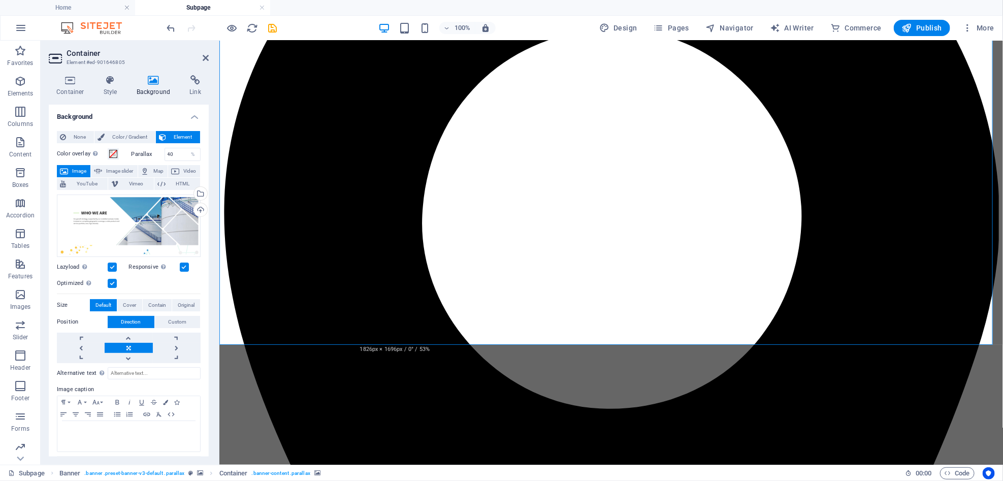
scroll to position [0, 0]
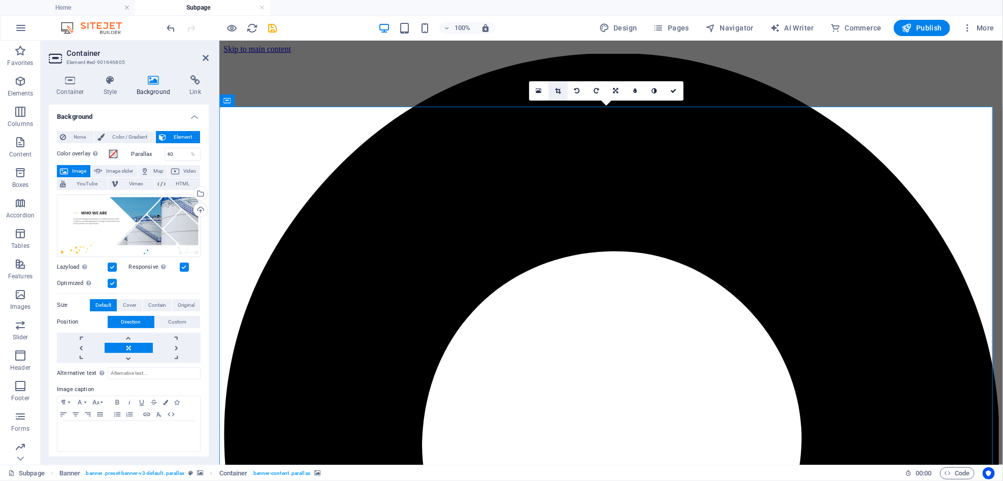
click at [559, 91] on icon at bounding box center [558, 91] width 6 height 6
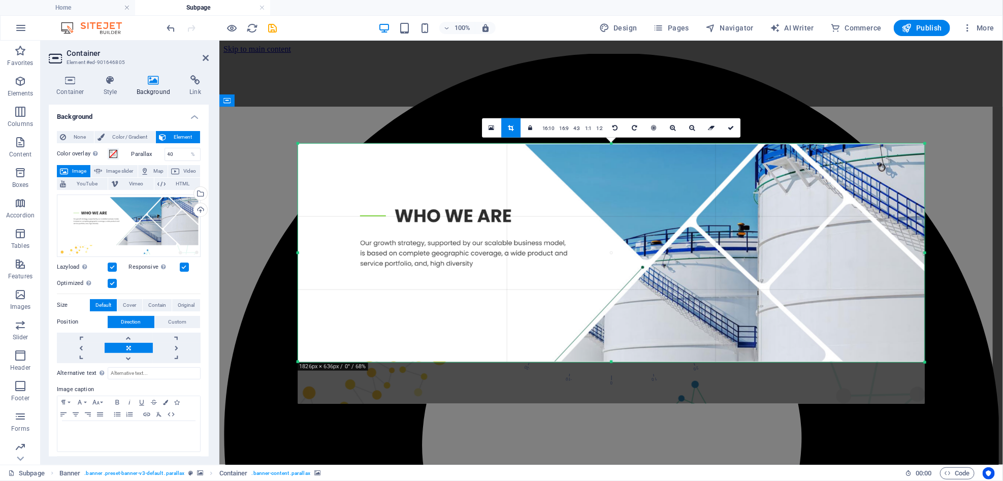
drag, startPoint x: 520, startPoint y: 382, endPoint x: 529, endPoint y: 340, distance: 42.5
click at [529, 340] on div "180 170 160 150 140 130 120 110 100 90 80 70 60 50 40 30 20 10 0 -10 -20 -30 -4…" at bounding box center [611, 252] width 627 height 219
click at [1002, 139] on html "VFM INNOVA Home Subpage Favorites Elements Columns Content Boxes Accordion Tabl…" at bounding box center [501, 240] width 1003 height 481
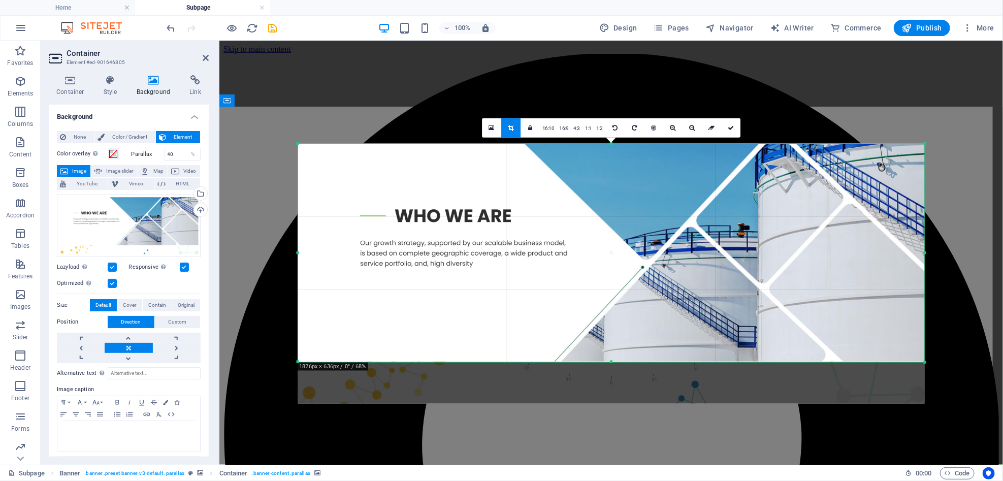
click at [955, 189] on div "Drag here to replace the existing content. Press “Ctrl” if you want to create a…" at bounding box center [610, 253] width 783 height 424
click at [733, 126] on link at bounding box center [730, 127] width 19 height 19
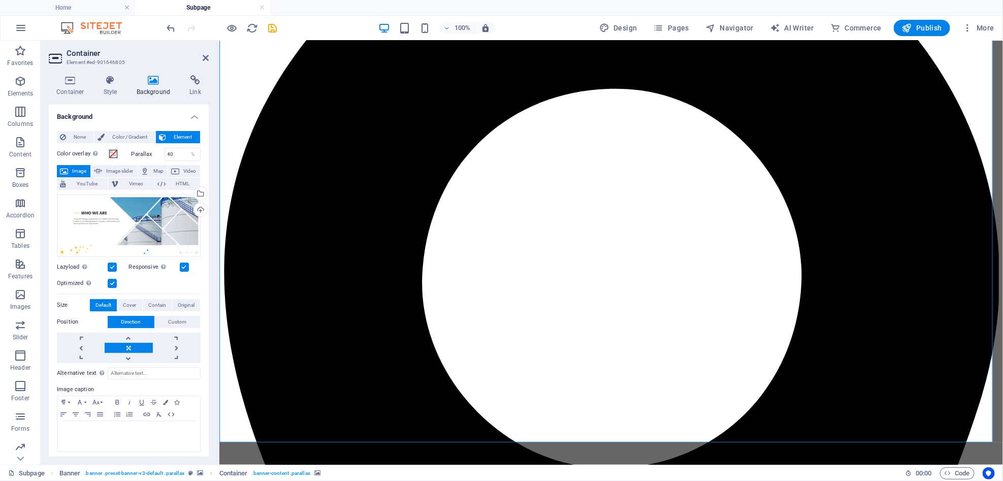
scroll to position [189, 0]
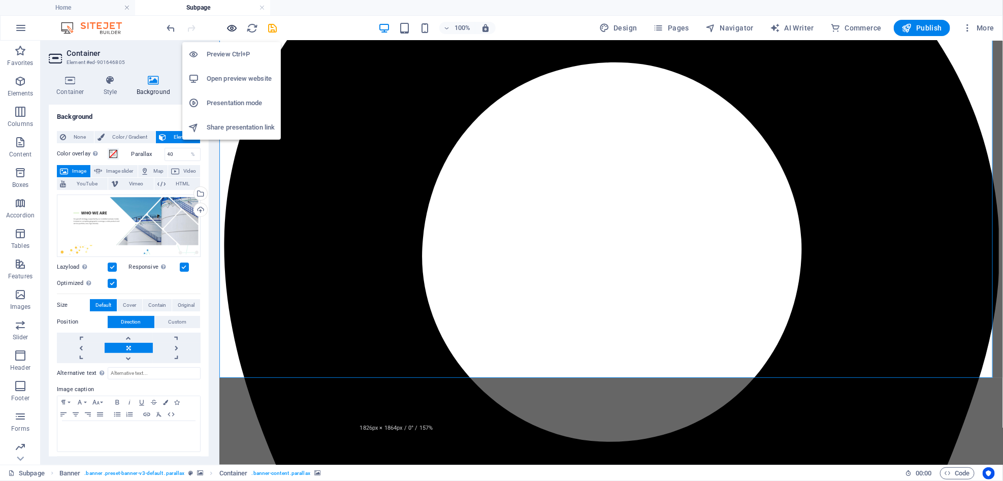
click at [236, 24] on icon "button" at bounding box center [232, 28] width 12 height 12
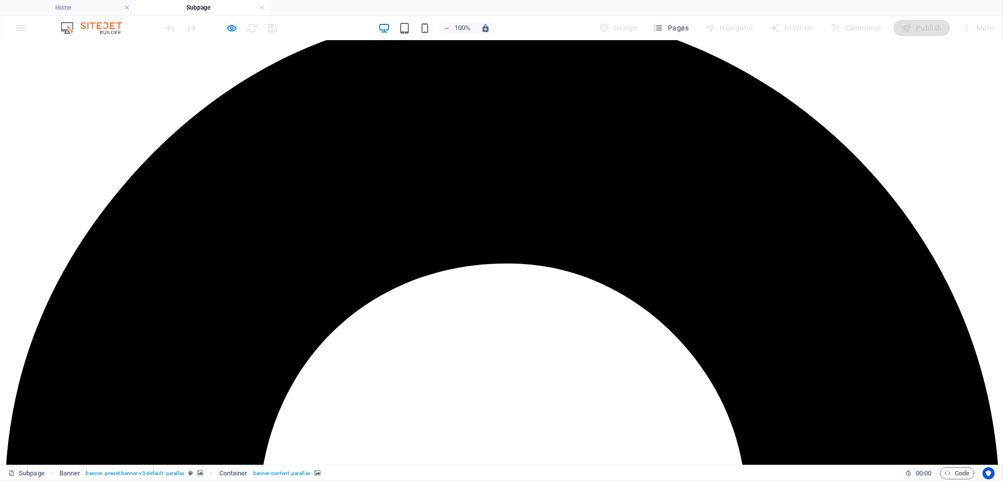
scroll to position [52, 0]
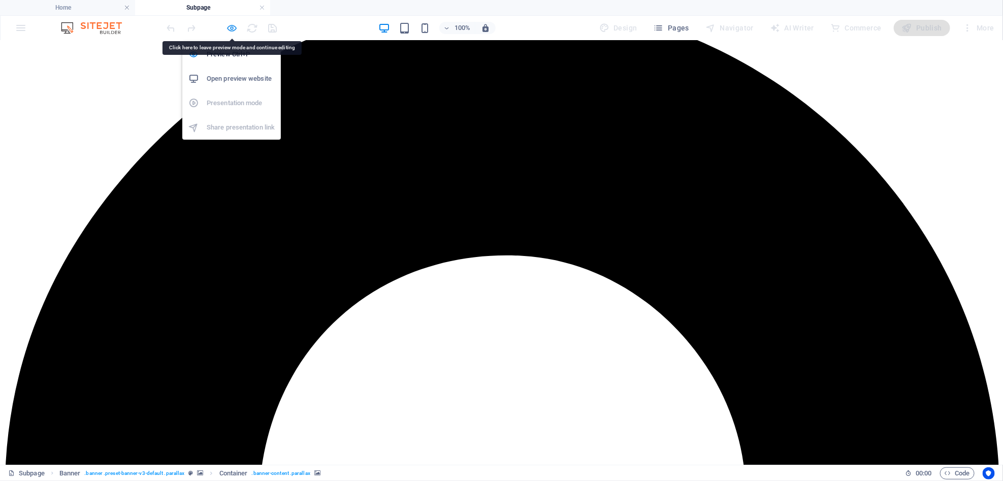
click at [231, 25] on icon "button" at bounding box center [232, 28] width 12 height 12
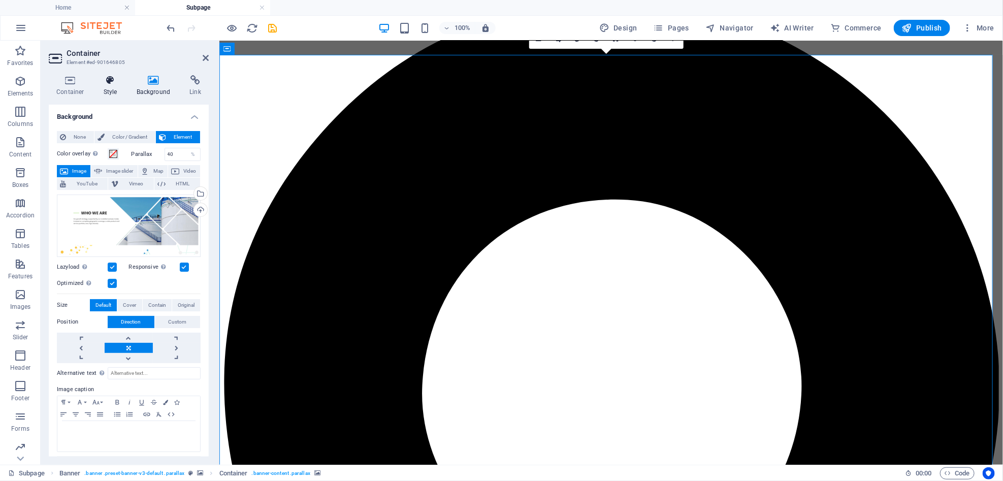
click at [111, 94] on h4 "Style" at bounding box center [112, 85] width 33 height 21
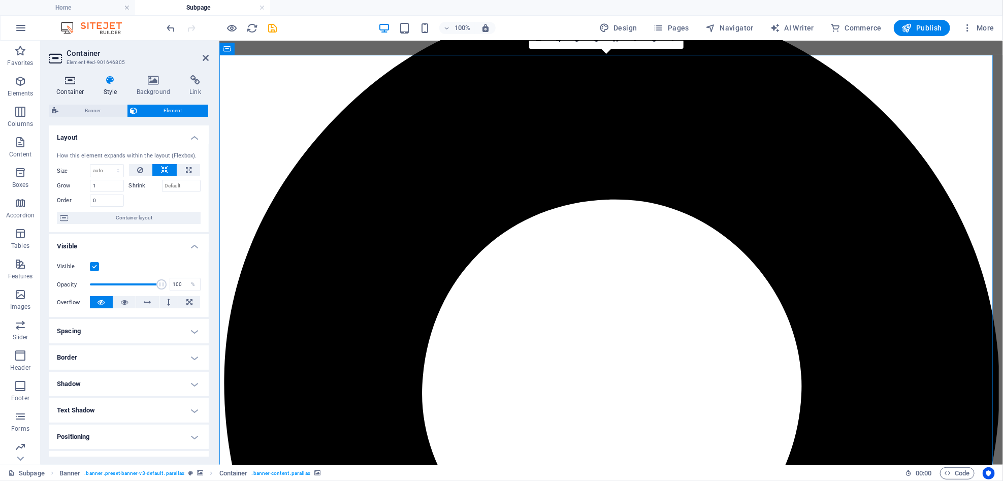
click at [66, 85] on h4 "Container" at bounding box center [72, 85] width 47 height 21
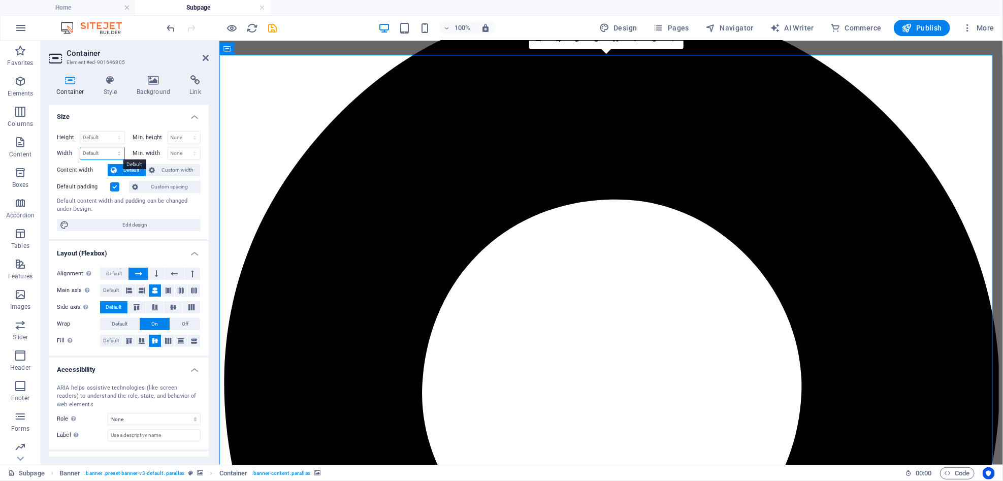
click at [115, 156] on select "Default px rem % em vh vw" at bounding box center [102, 153] width 44 height 12
select select "px"
click at [109, 147] on select "Default px rem % em vh vw" at bounding box center [102, 153] width 44 height 12
click at [154, 118] on h4 "Size" at bounding box center [129, 114] width 160 height 18
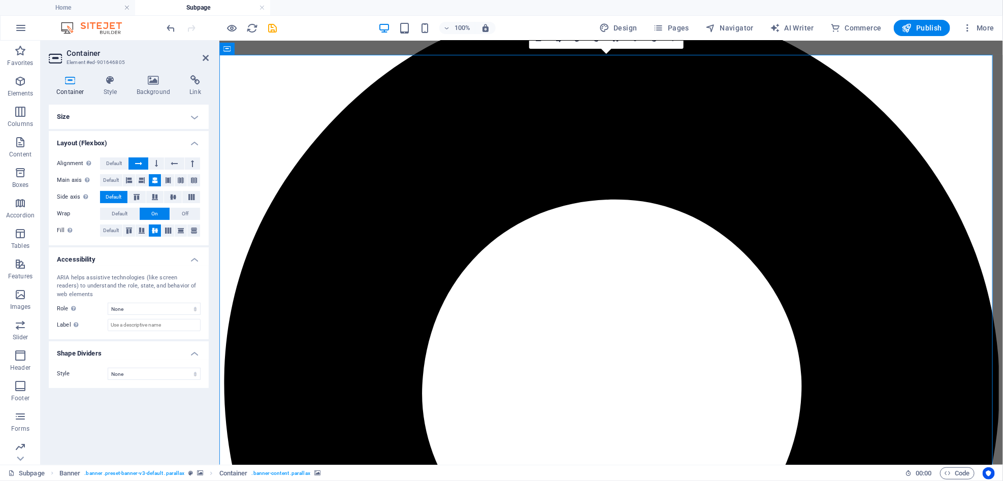
click at [199, 119] on h4 "Size" at bounding box center [129, 117] width 160 height 24
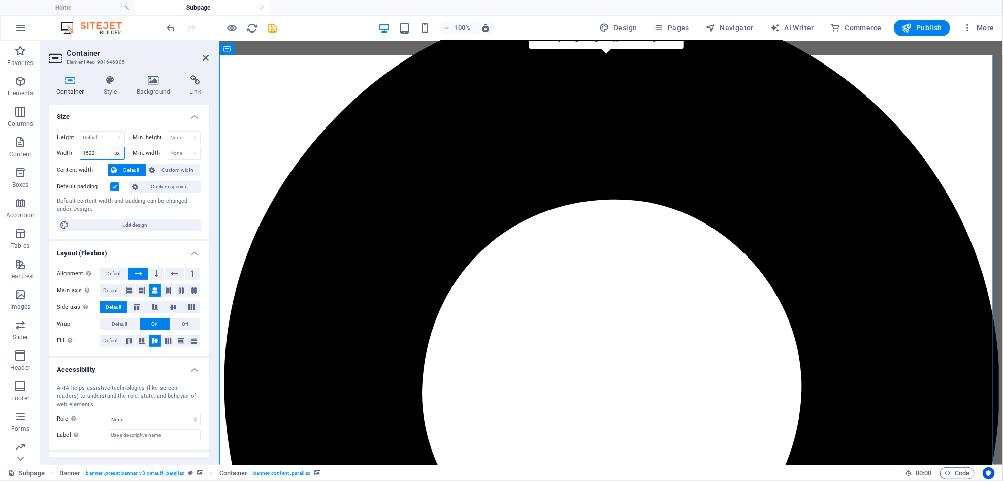
click at [117, 154] on select "Default px rem % em vh vw" at bounding box center [117, 153] width 14 height 12
click at [99, 157] on input "1523" at bounding box center [102, 153] width 44 height 12
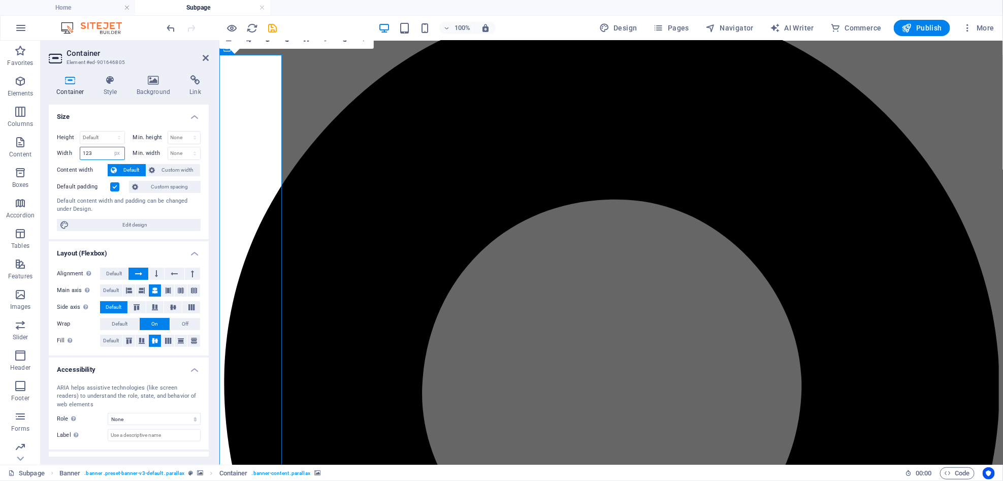
click at [88, 154] on input "123" at bounding box center [102, 153] width 44 height 12
click at [84, 153] on input "123" at bounding box center [102, 153] width 44 height 12
type input "1323"
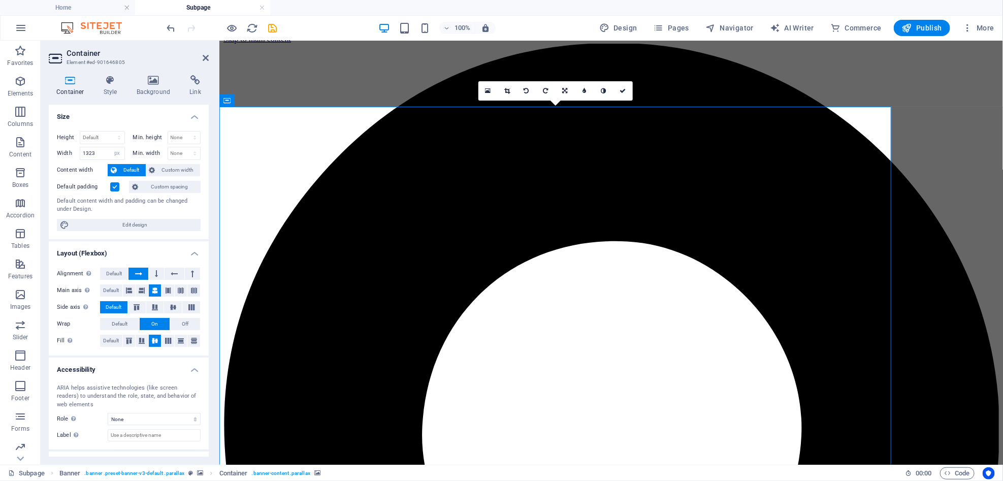
scroll to position [0, 0]
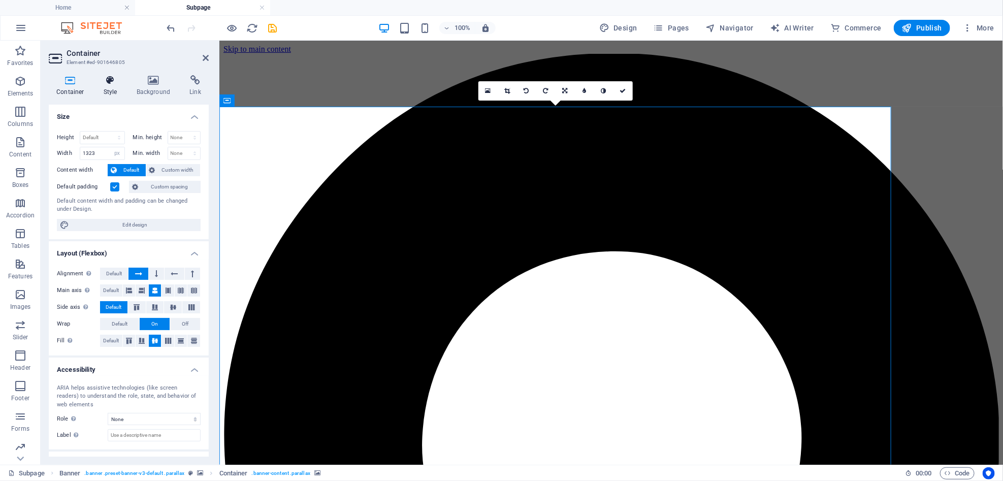
click at [104, 92] on h4 "Style" at bounding box center [112, 85] width 33 height 21
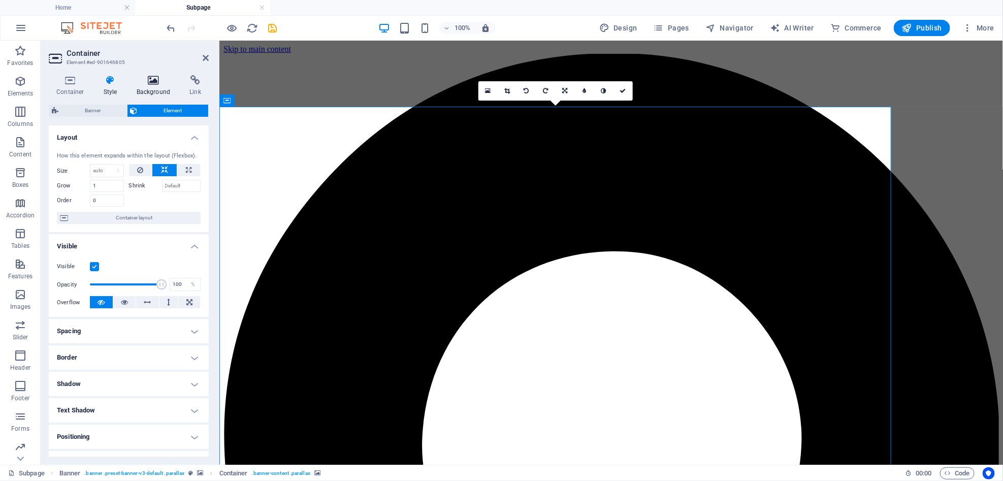
click at [154, 82] on icon at bounding box center [153, 80] width 49 height 10
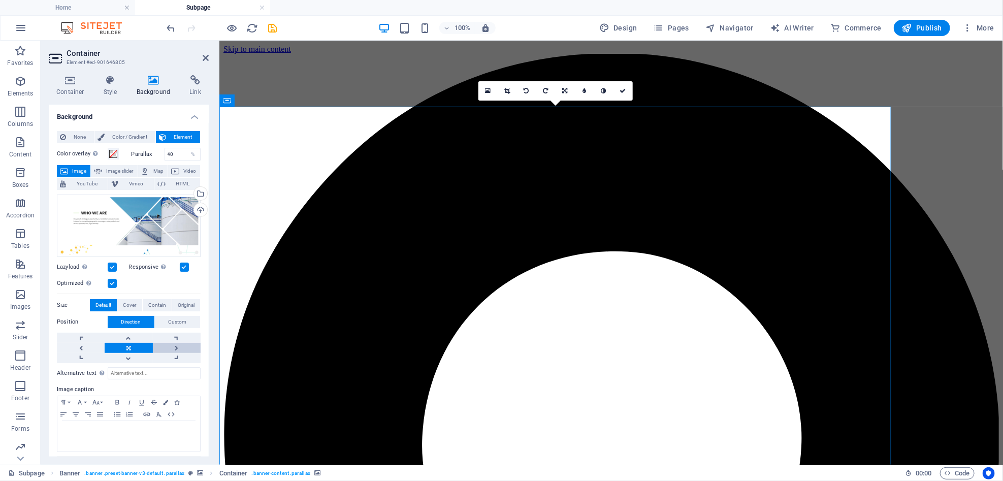
click at [172, 343] on link at bounding box center [177, 348] width 48 height 10
click at [126, 345] on link at bounding box center [129, 348] width 48 height 10
drag, startPoint x: 812, startPoint y: 189, endPoint x: 895, endPoint y: 195, distance: 83.5
click at [204, 59] on icon at bounding box center [206, 58] width 6 height 8
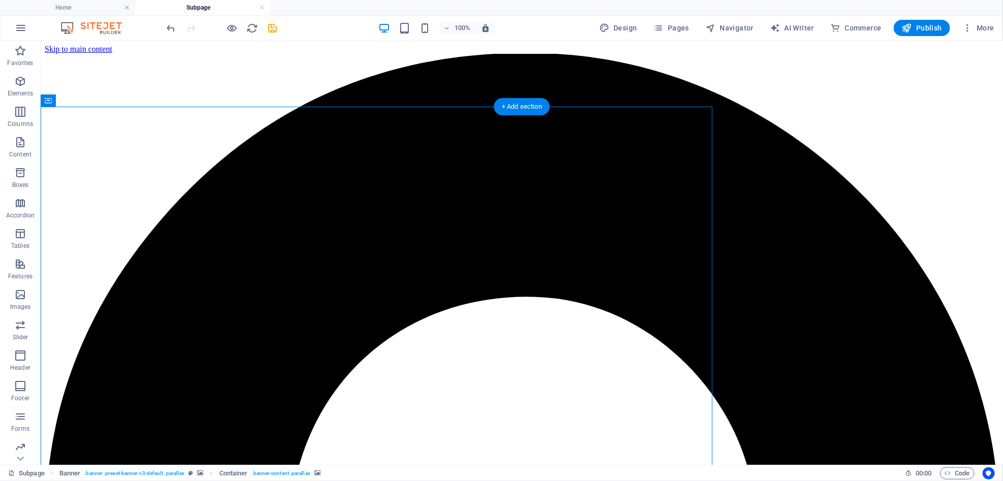
drag, startPoint x: 709, startPoint y: 250, endPoint x: 793, endPoint y: 266, distance: 84.7
click at [168, 27] on icon "undo" at bounding box center [172, 28] width 12 height 12
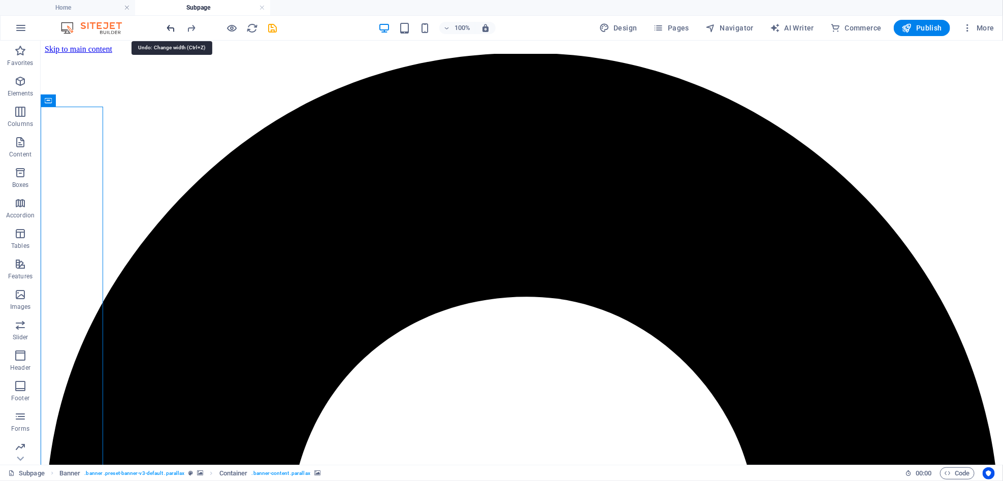
click at [168, 27] on icon "undo" at bounding box center [172, 28] width 12 height 12
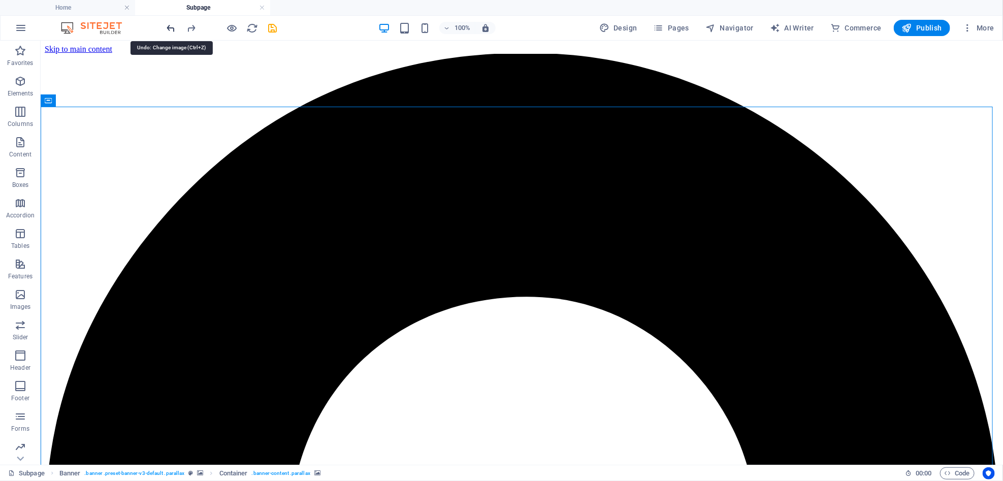
click at [168, 27] on icon "undo" at bounding box center [172, 28] width 12 height 12
click at [467, 30] on h6 "100%" at bounding box center [462, 28] width 16 height 12
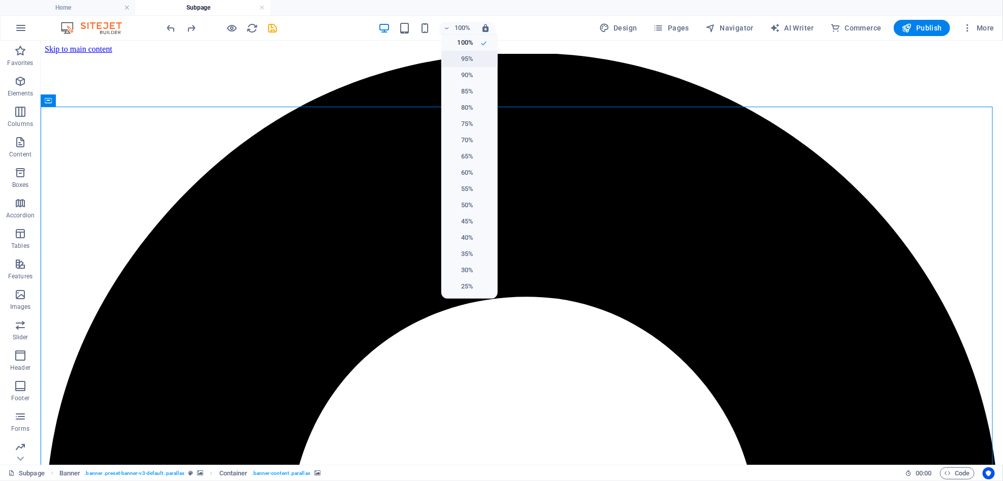
click at [476, 58] on li "95%" at bounding box center [469, 59] width 56 height 16
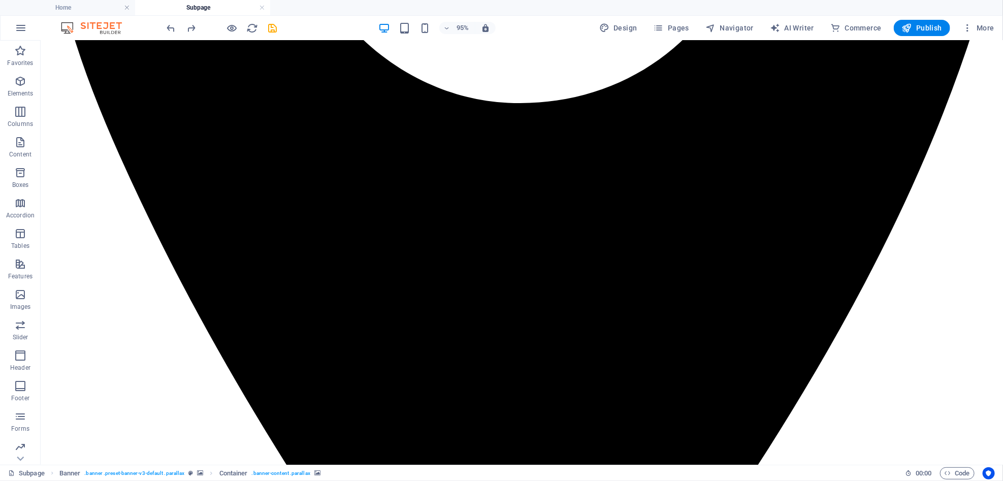
scroll to position [703, 0]
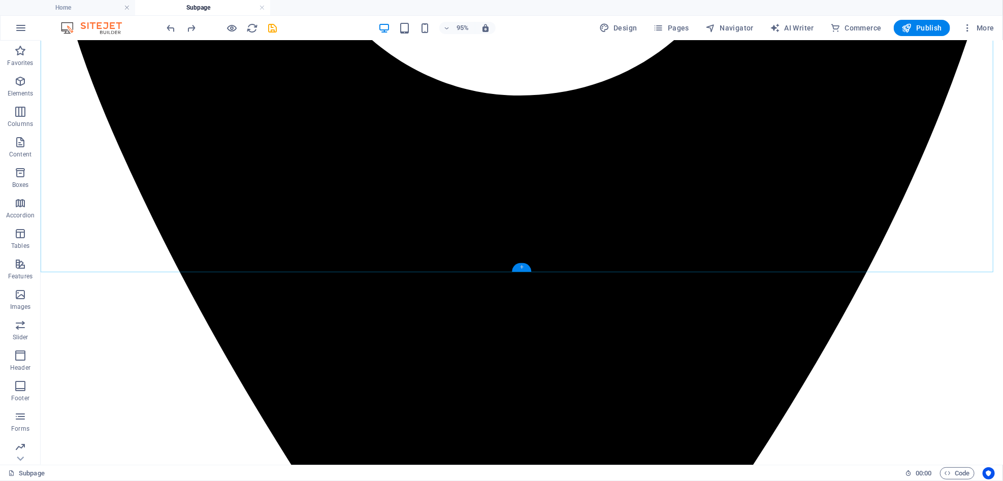
click at [516, 268] on div "+" at bounding box center [521, 267] width 19 height 9
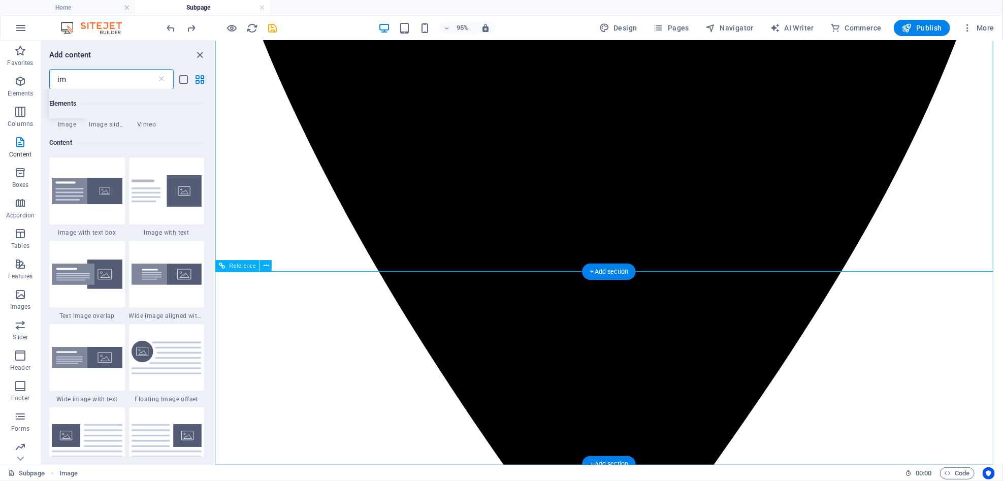
scroll to position [77, 0]
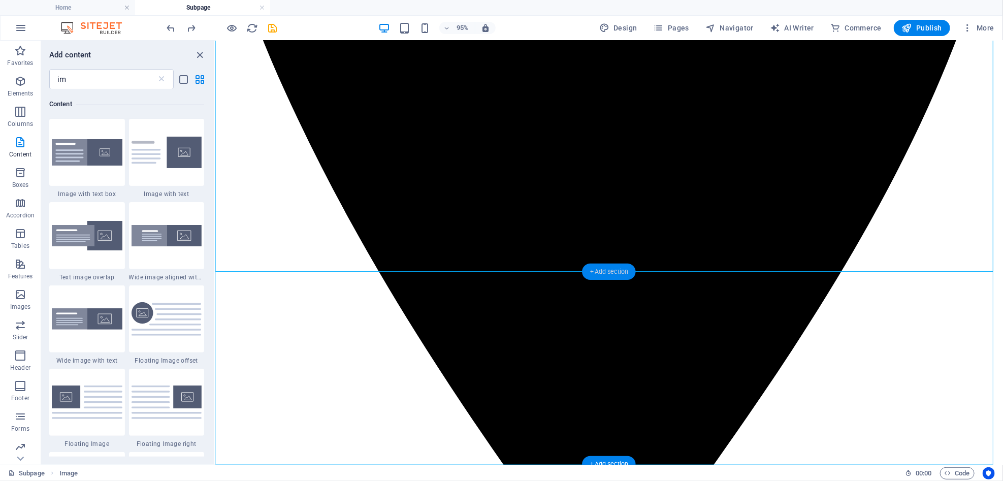
click at [609, 274] on div "+ Add section" at bounding box center [608, 272] width 53 height 16
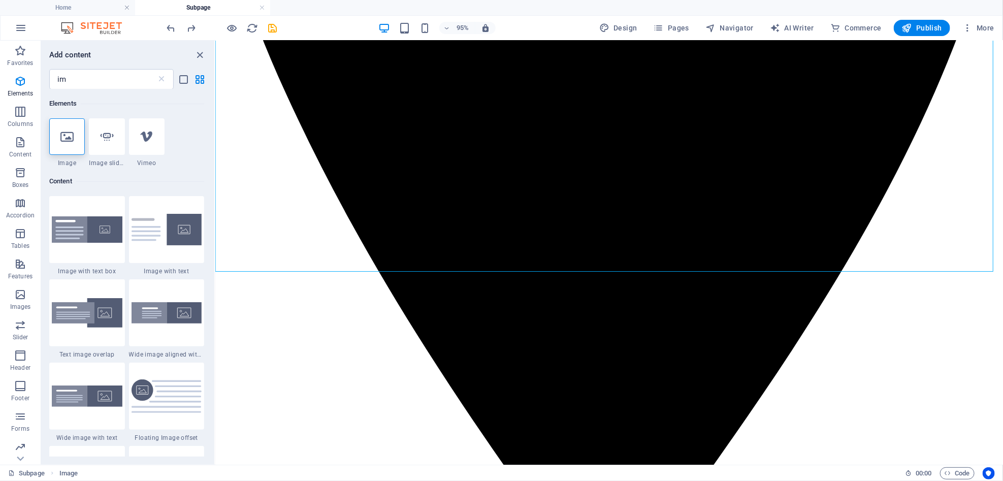
drag, startPoint x: 214, startPoint y: 124, endPoint x: 1, endPoint y: 4, distance: 244.9
click at [75, 144] on div at bounding box center [67, 136] width 36 height 37
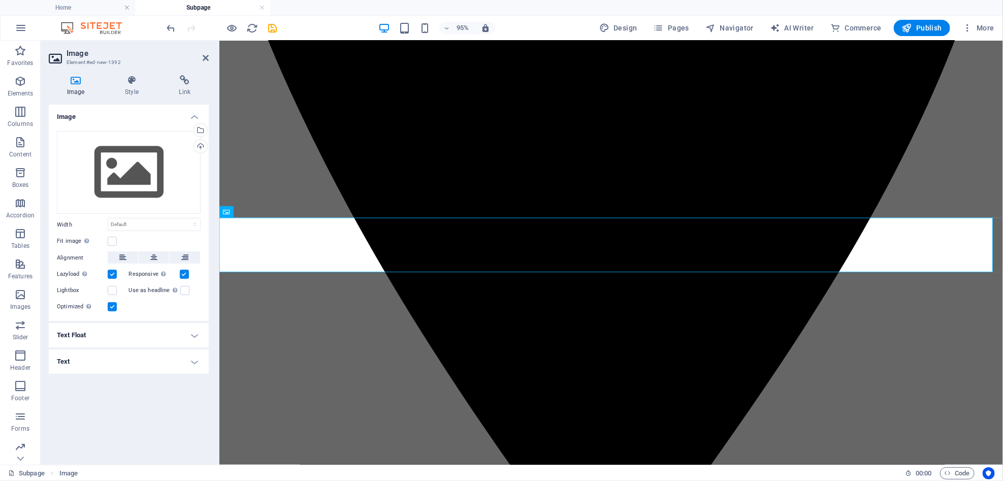
scroll to position [681, 0]
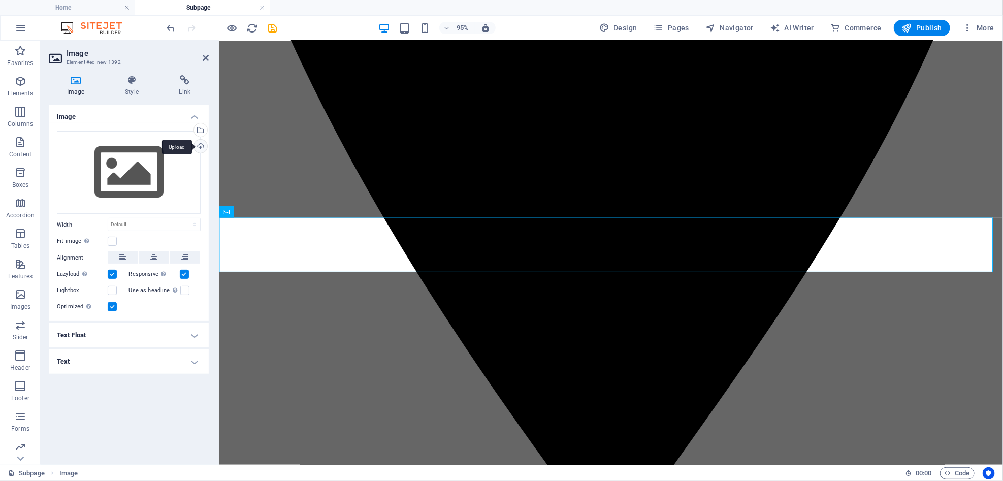
click at [202, 144] on div "Upload" at bounding box center [199, 147] width 15 height 15
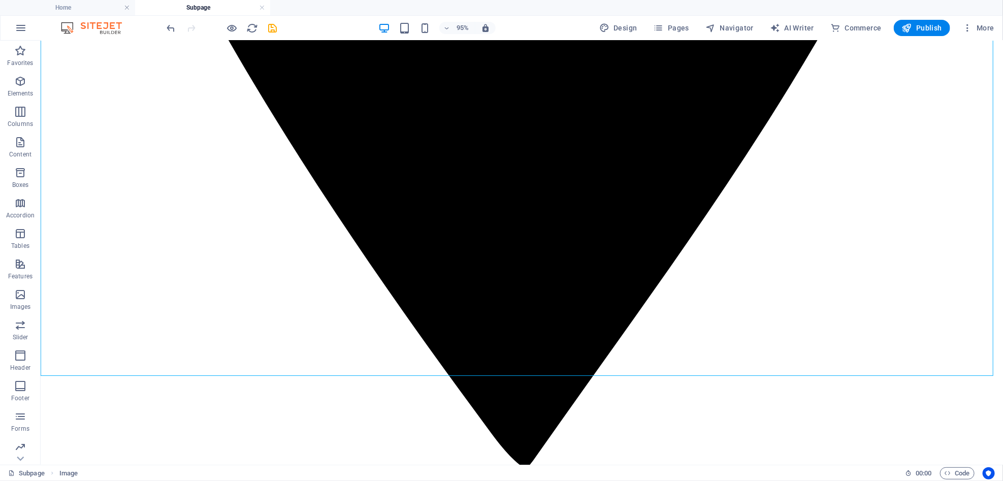
scroll to position [1101, 0]
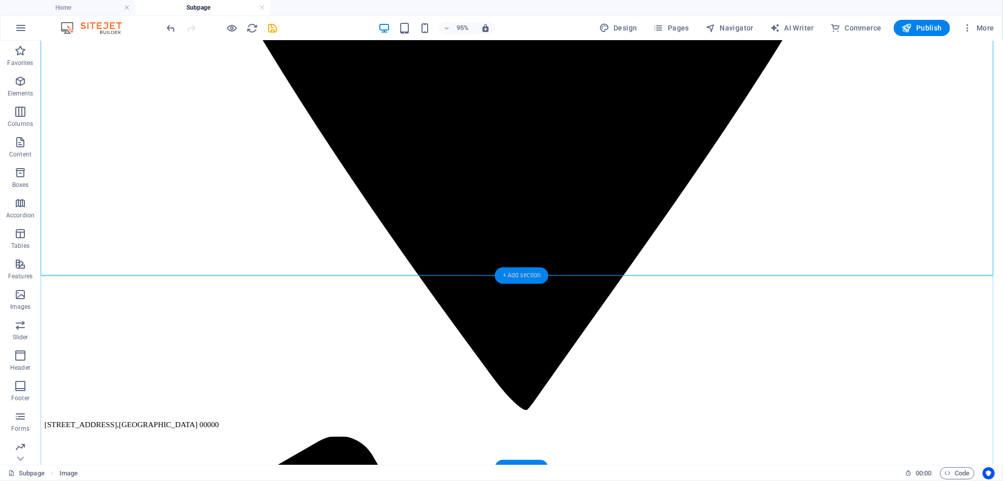
click at [525, 269] on div "+ Add section" at bounding box center [521, 275] width 53 height 16
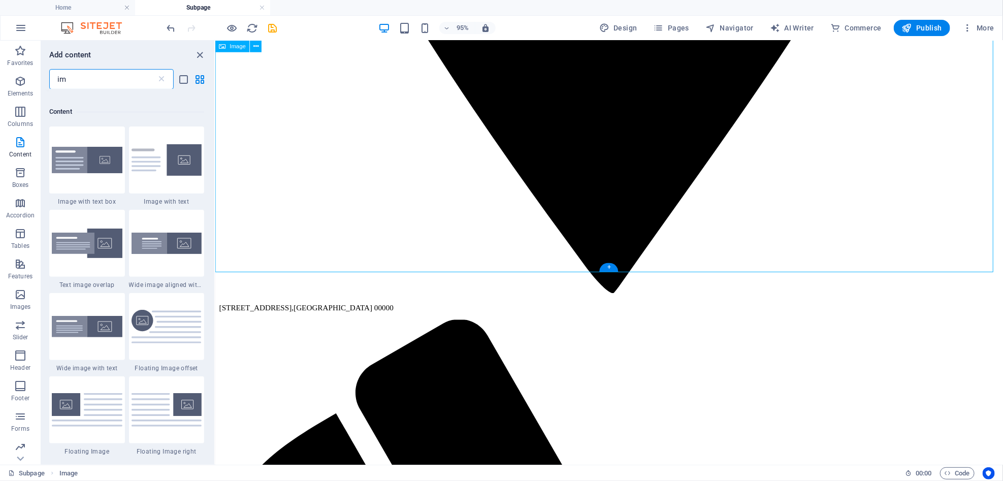
scroll to position [77, 0]
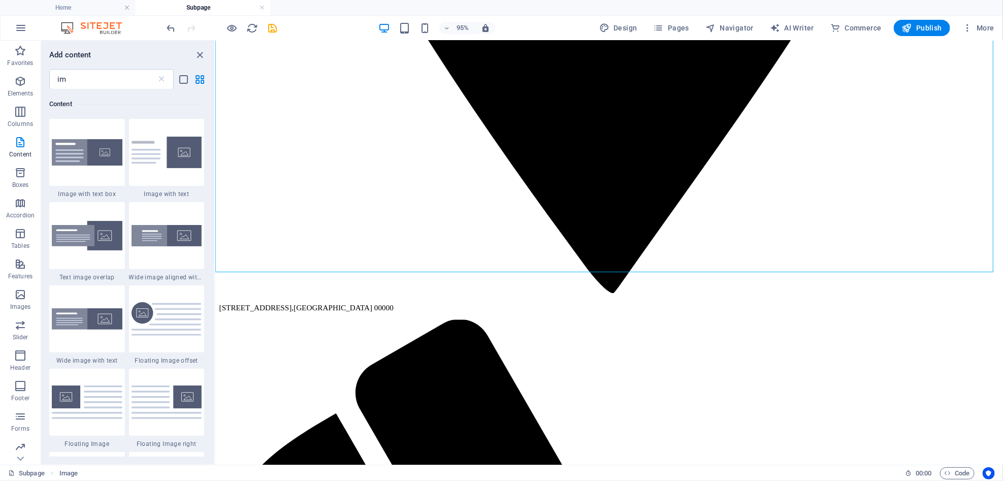
drag, startPoint x: 212, startPoint y: 130, endPoint x: 214, endPoint y: 113, distance: 17.9
click at [214, 113] on div "Elements 1 Star Image 1 Star Image slider 1 Star Vimeo Content 1 Star Image wit…" at bounding box center [127, 272] width 173 height 367
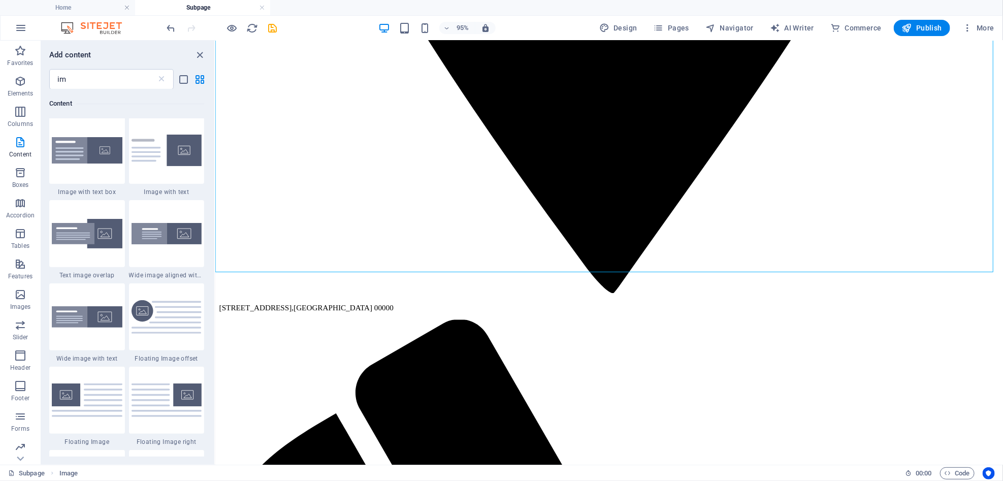
scroll to position [0, 0]
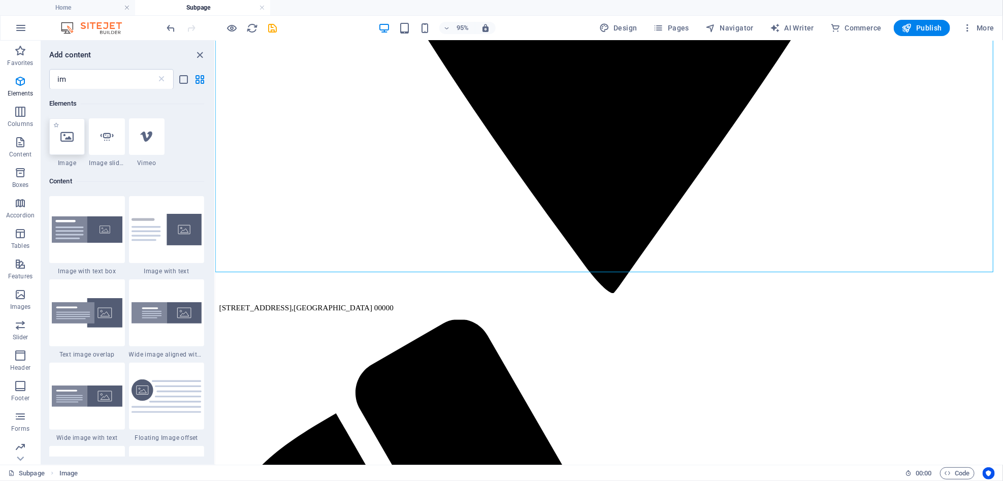
click at [53, 149] on div at bounding box center [67, 136] width 36 height 37
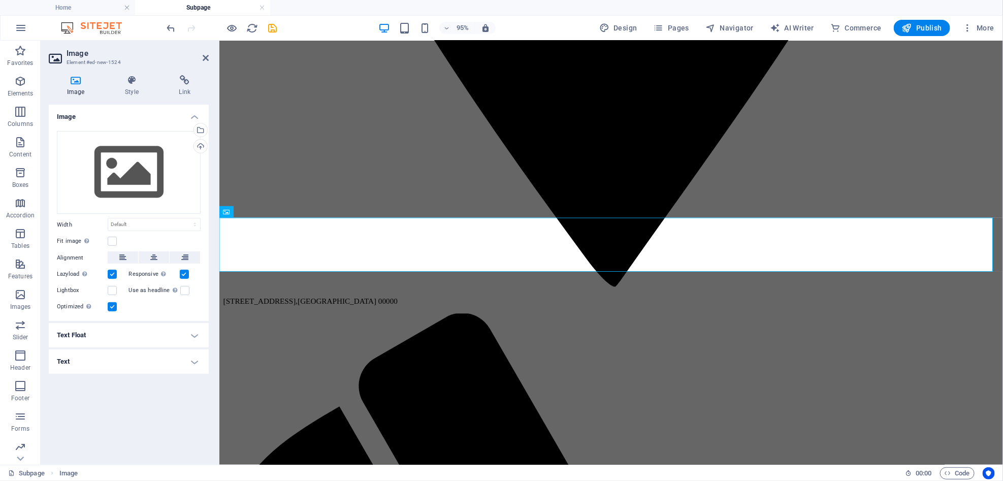
scroll to position [1008, 0]
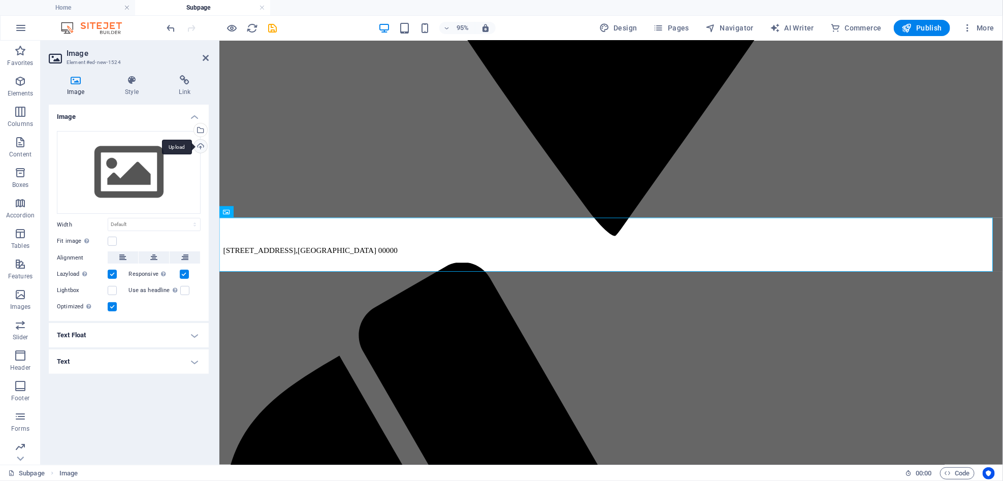
click at [205, 147] on div "Upload" at bounding box center [199, 147] width 15 height 15
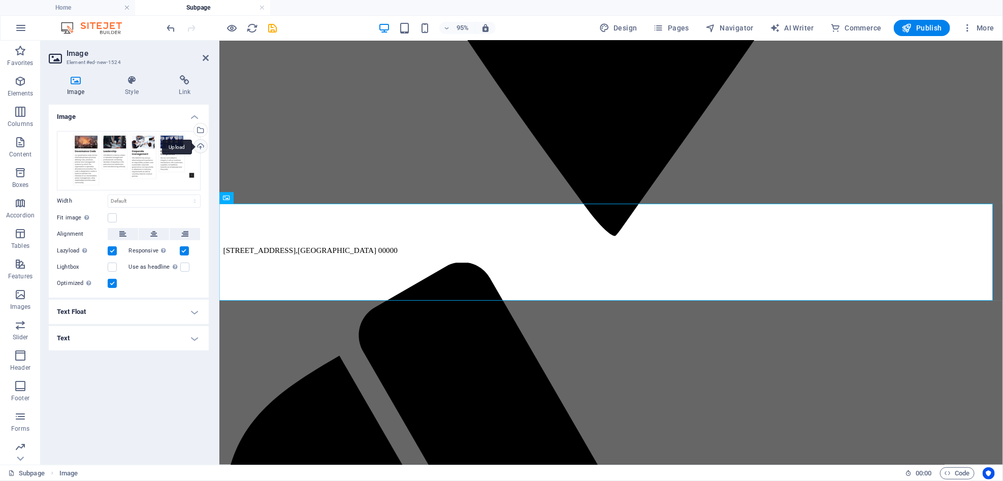
scroll to position [1022, 0]
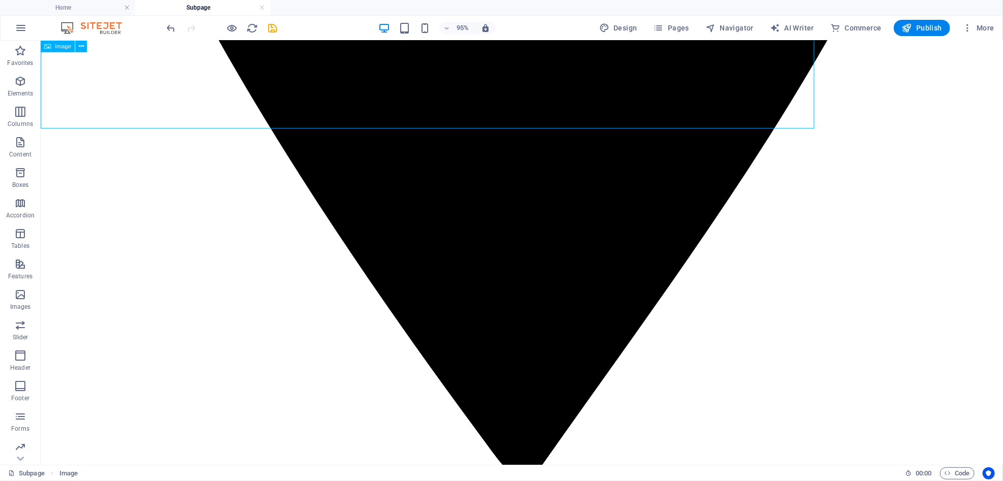
scroll to position [1101, 0]
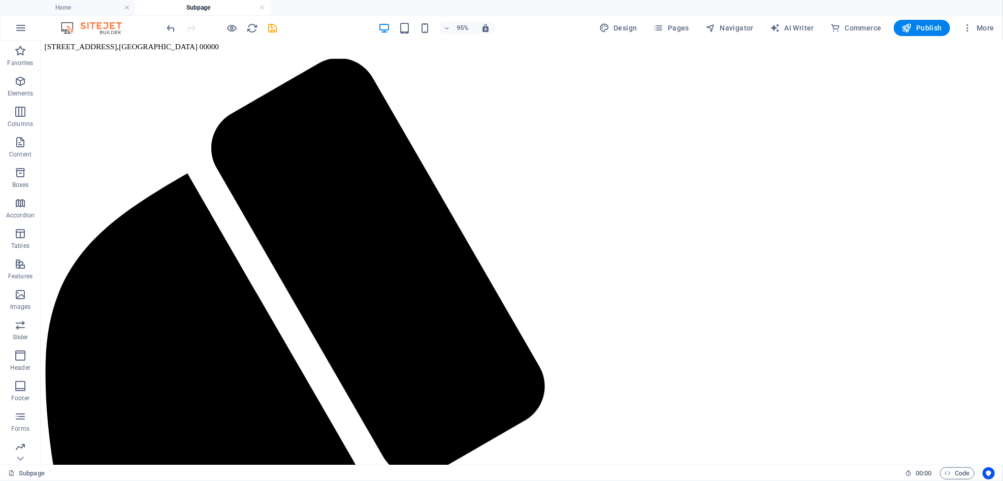
scroll to position [0, 0]
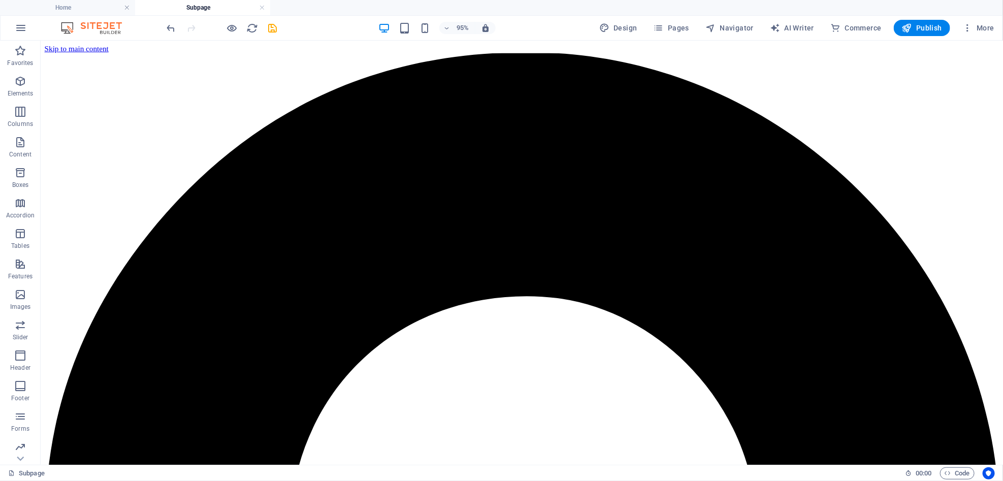
drag, startPoint x: 1050, startPoint y: 312, endPoint x: 1037, endPoint y: 42, distance: 269.9
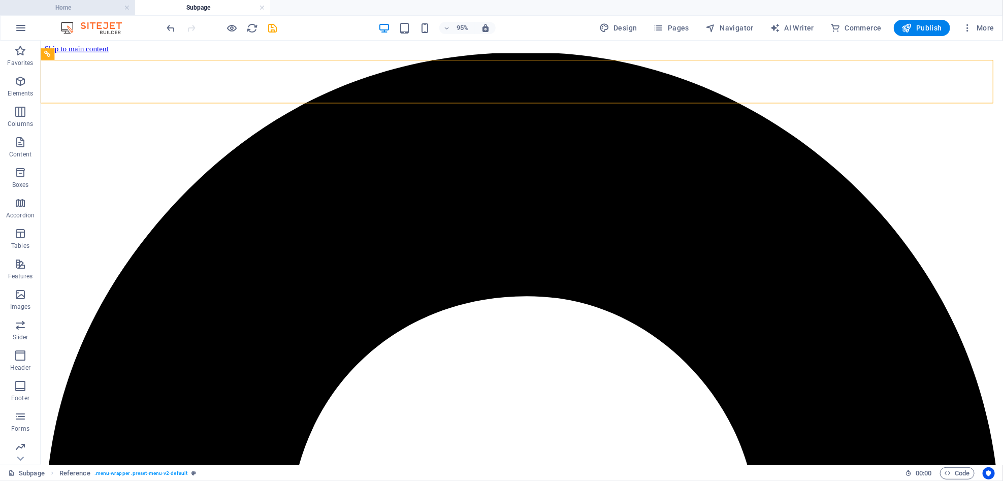
click at [89, 6] on h4 "Home" at bounding box center [67, 7] width 135 height 11
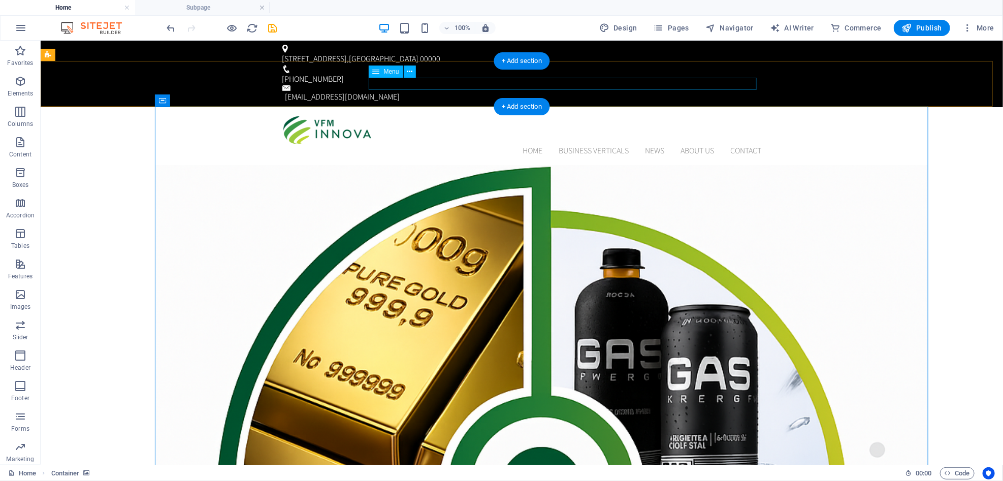
click at [575, 144] on nav "Home BUSINESS VERTICALS News About us Contact" at bounding box center [521, 150] width 479 height 12
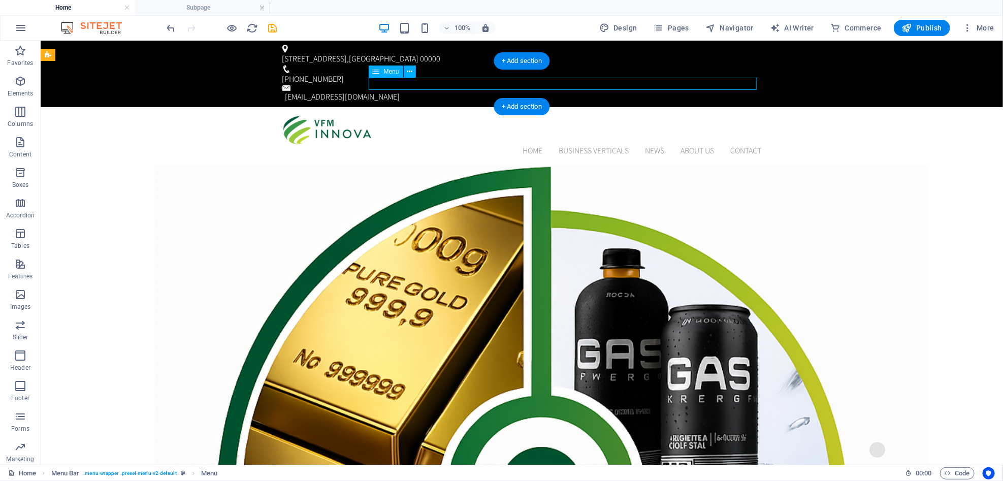
click at [521, 144] on nav "Home BUSINESS VERTICALS News About us Contact" at bounding box center [521, 150] width 479 height 12
select select "1"
select select
select select "1"
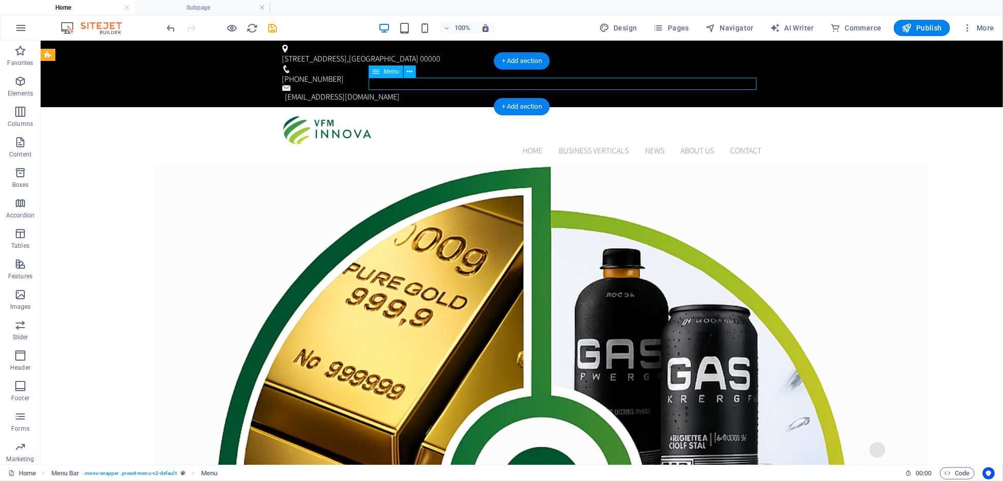
select select
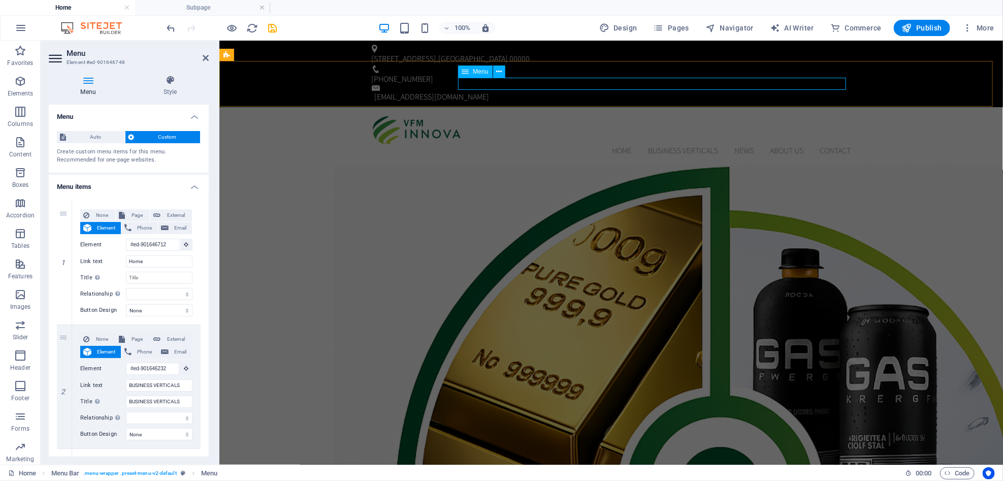
click at [603, 144] on nav "Home BUSINESS VERTICALS News About us Contact" at bounding box center [610, 150] width 479 height 12
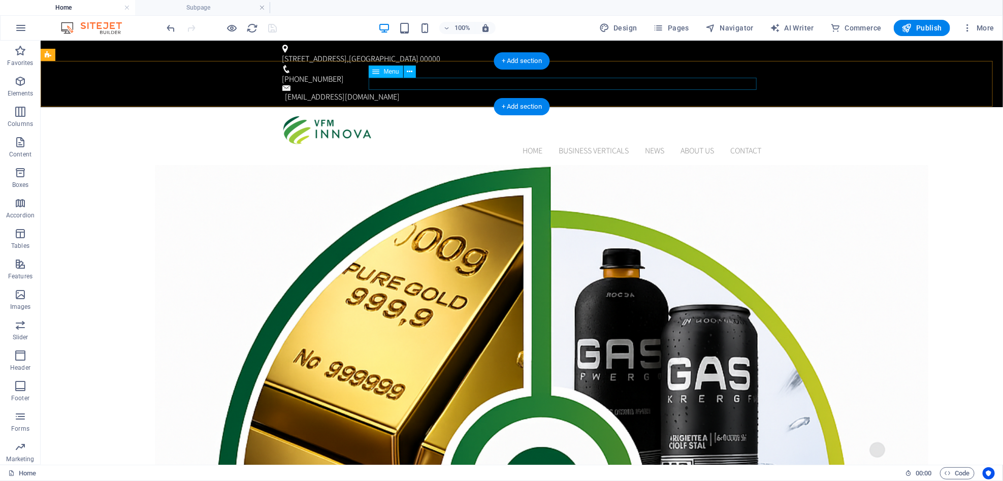
click at [686, 144] on nav "Home BUSINESS VERTICALS News About us Contact" at bounding box center [521, 150] width 479 height 12
click at [572, 144] on nav "Home BUSINESS VERTICALS News About us Contact" at bounding box center [521, 150] width 479 height 12
select select "1"
select select
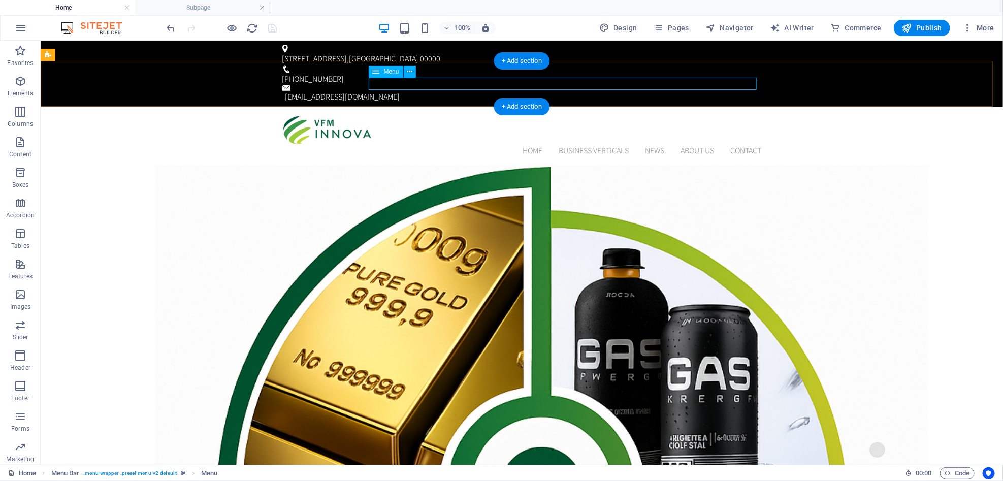
select select "1"
select select
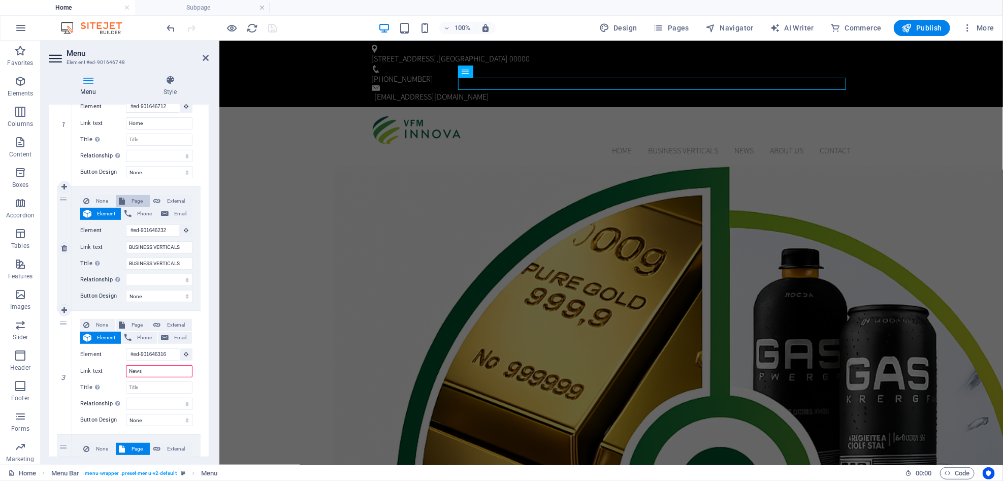
click at [138, 204] on span "Page" at bounding box center [137, 201] width 19 height 12
select select
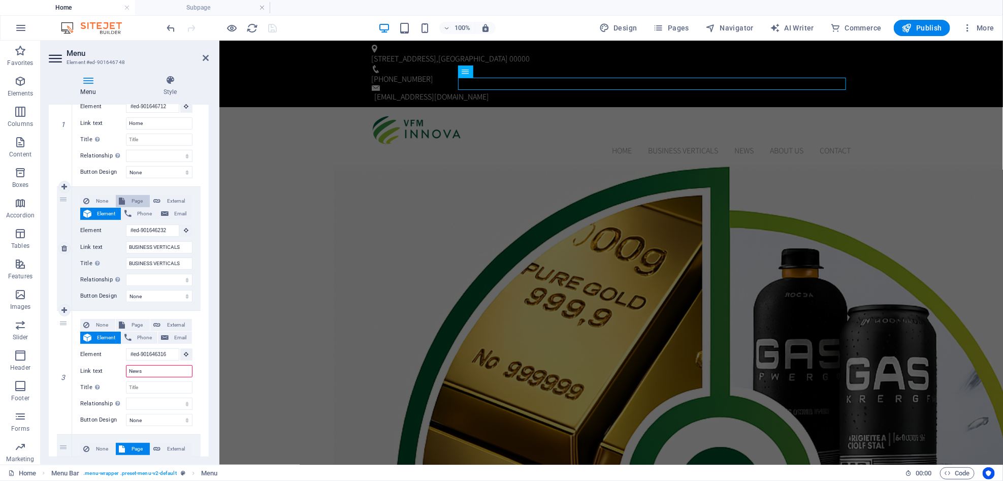
select select
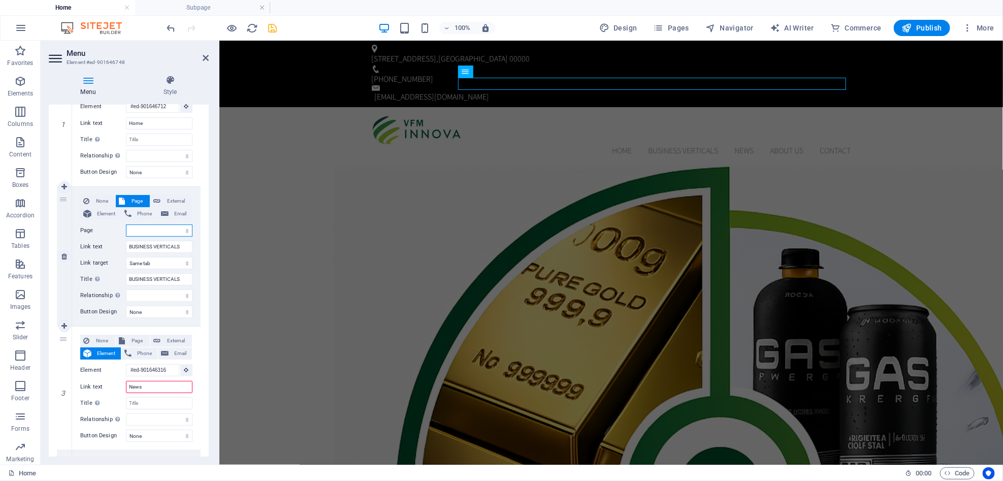
click at [185, 227] on select "Home Subpage Legal Notice Privacy" at bounding box center [159, 230] width 67 height 12
select select "2"
click at [126, 224] on select "Home Subpage Legal Notice Privacy" at bounding box center [159, 230] width 67 height 12
select select
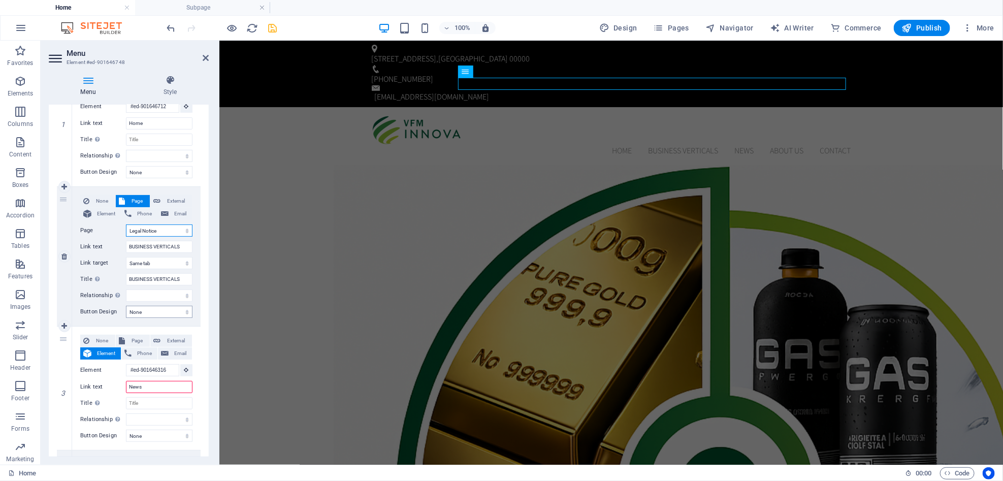
select select
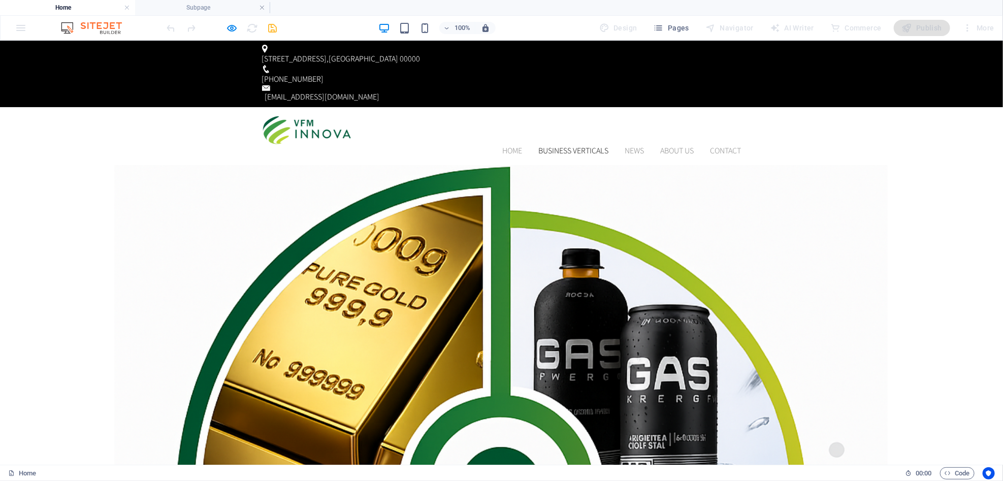
click at [582, 146] on link "BUSINESS VERTICALS" at bounding box center [574, 150] width 70 height 8
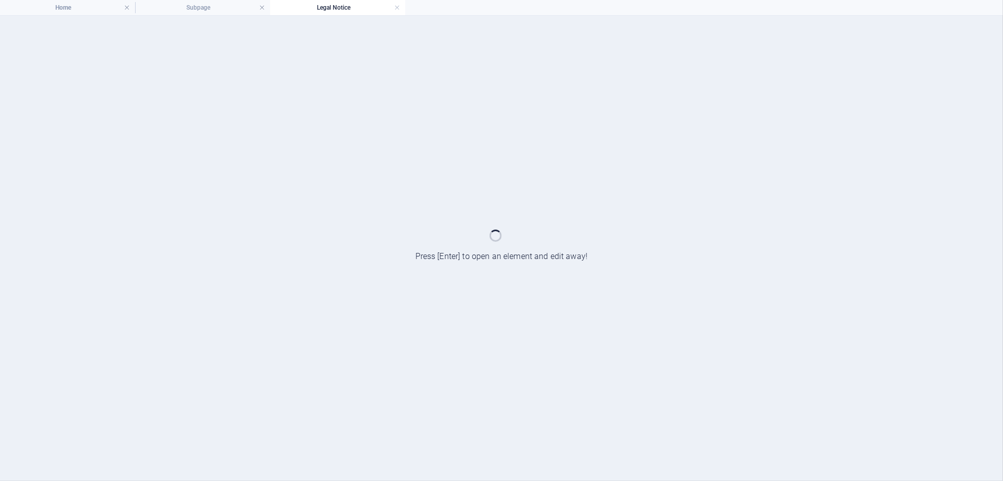
click at [582, 86] on div at bounding box center [501, 248] width 1003 height 465
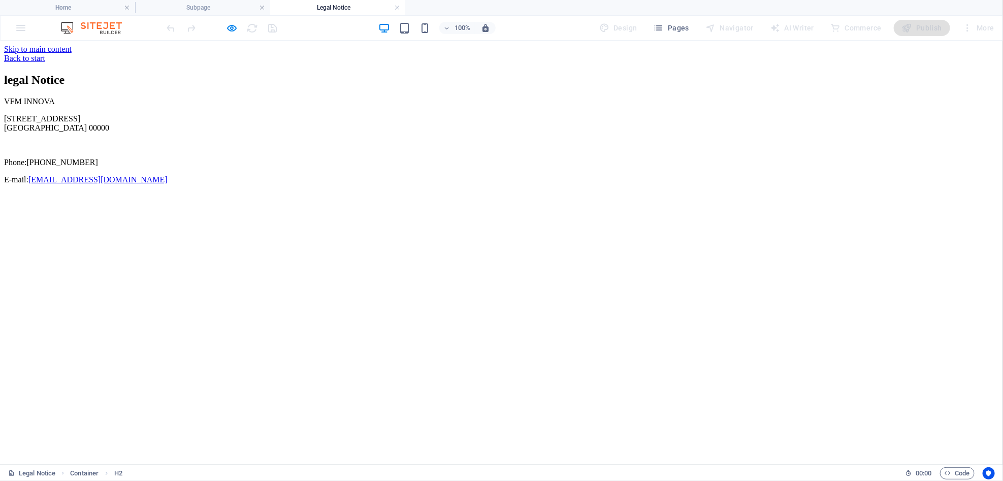
click at [291, 135] on div "legal Notice [GEOGRAPHIC_DATA][STREET_ADDRESS] Phone: [PHONE_NUMBER] E-mail: [E…" at bounding box center [501, 128] width 995 height 111
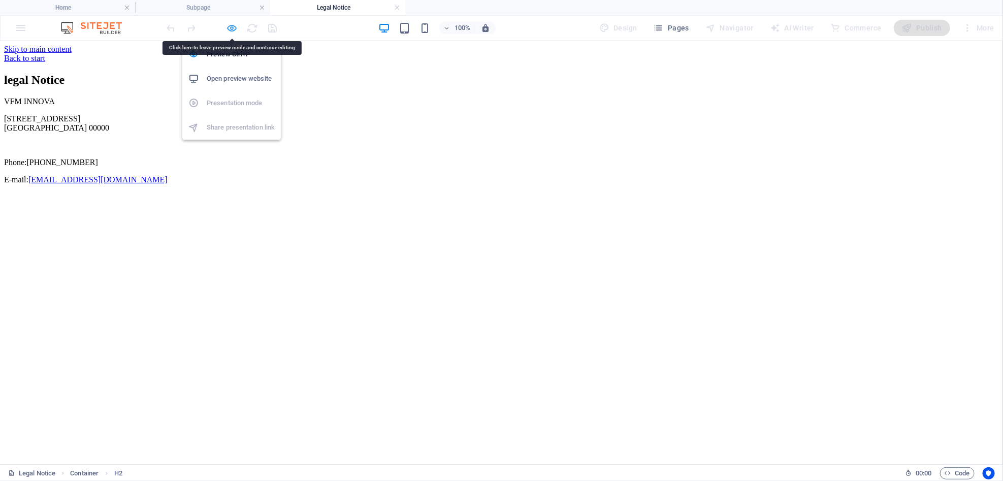
click at [234, 22] on icon "button" at bounding box center [232, 28] width 12 height 12
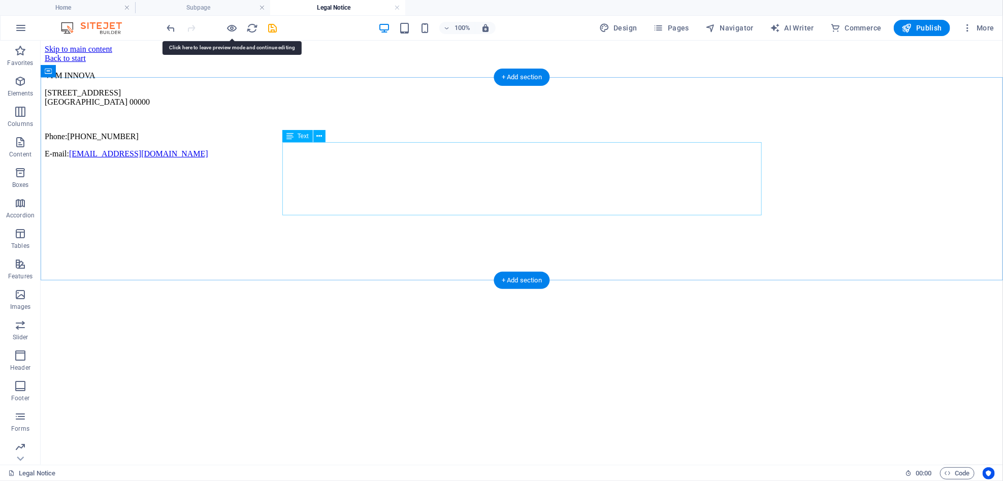
click at [532, 158] on div "[GEOGRAPHIC_DATA][STREET_ADDRESS] Phone: [PHONE_NUMBER] E-mail: [EMAIL_ADDRESS]…" at bounding box center [521, 114] width 954 height 87
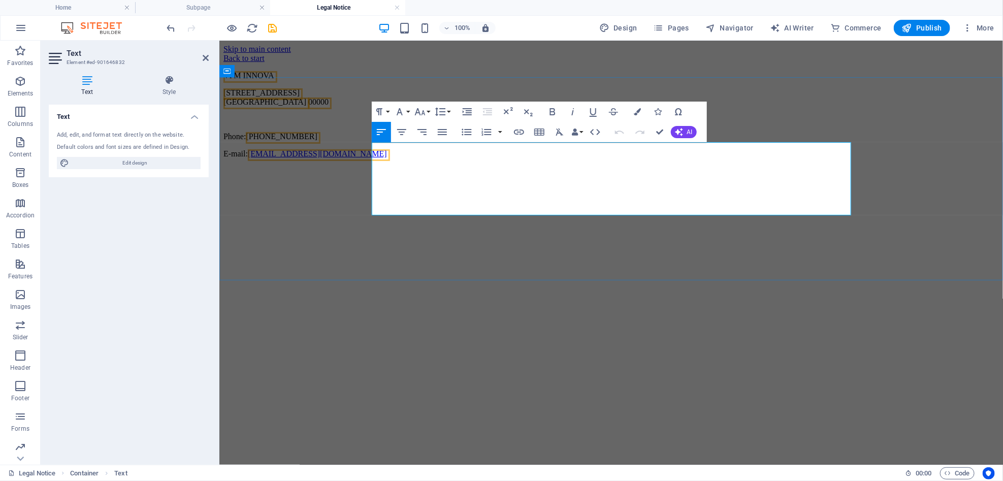
drag, startPoint x: 634, startPoint y: 164, endPoint x: 569, endPoint y: 195, distance: 72.2
click at [569, 141] on p "Phone: [PHONE_NUMBER]" at bounding box center [610, 136] width 775 height 9
drag, startPoint x: 569, startPoint y: 195, endPoint x: 486, endPoint y: 263, distance: 106.9
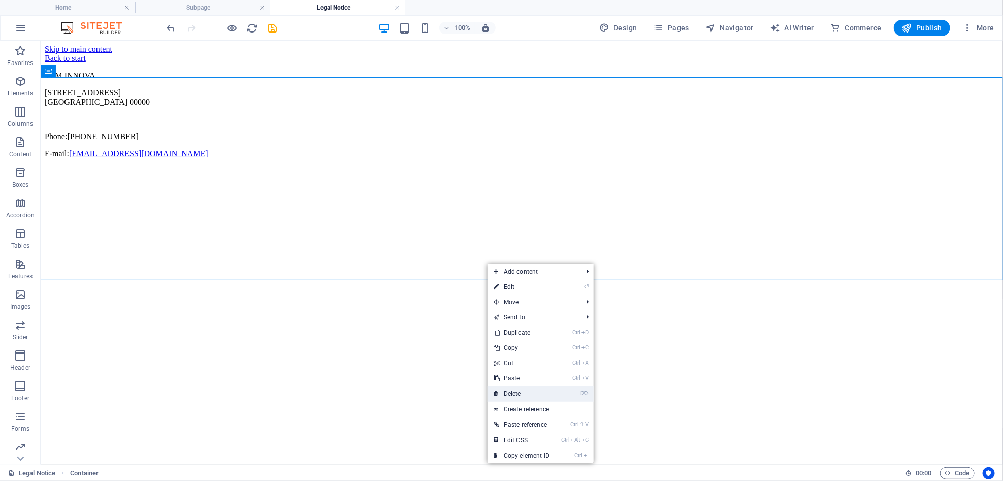
click at [529, 393] on link "⌦ Delete" at bounding box center [521, 393] width 68 height 15
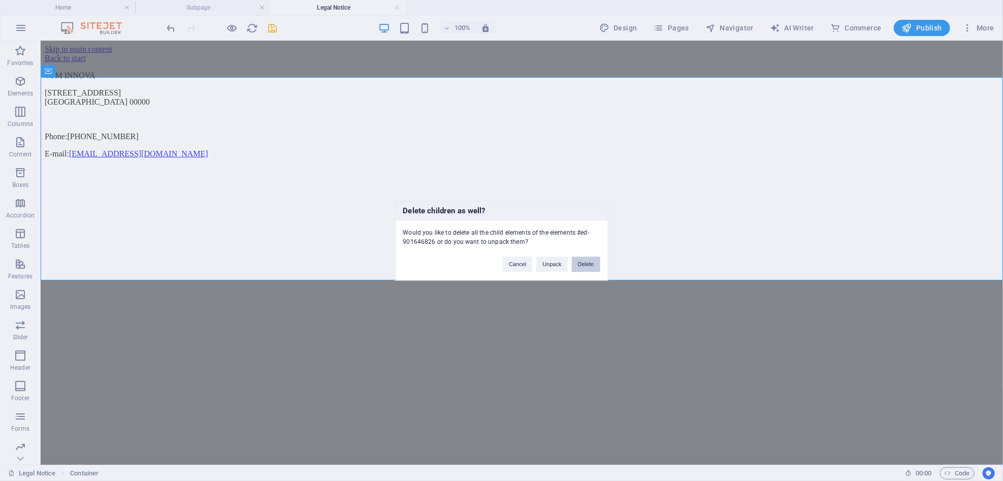
click at [592, 267] on button "Delete" at bounding box center [586, 263] width 28 height 15
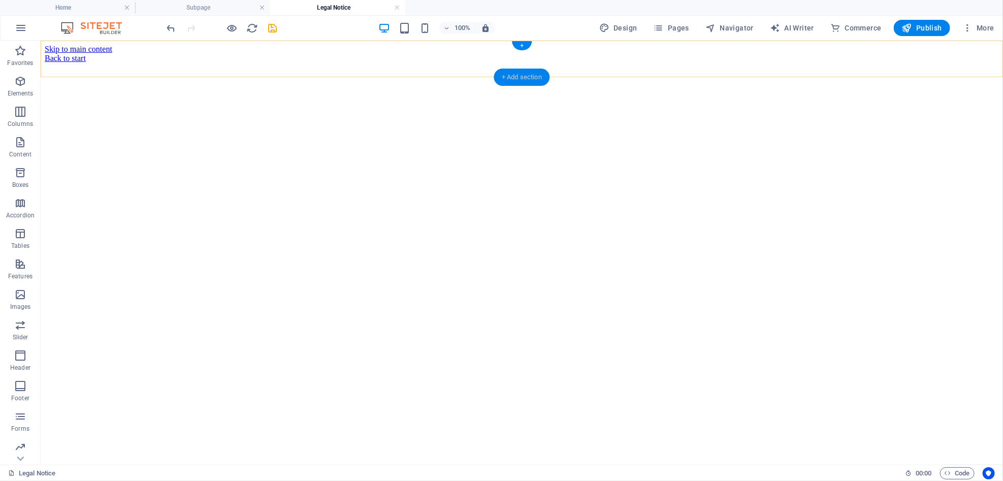
click at [508, 75] on div "+ Add section" at bounding box center [522, 77] width 56 height 17
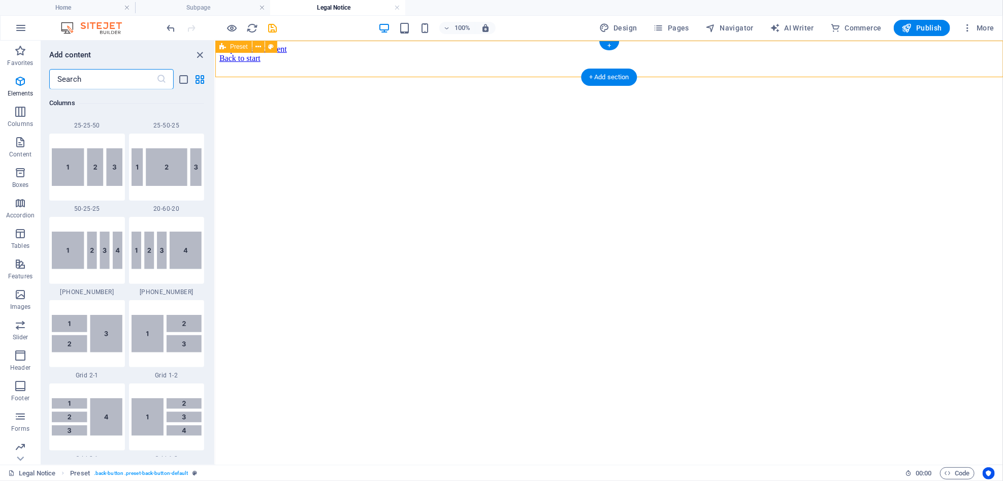
scroll to position [1859, 0]
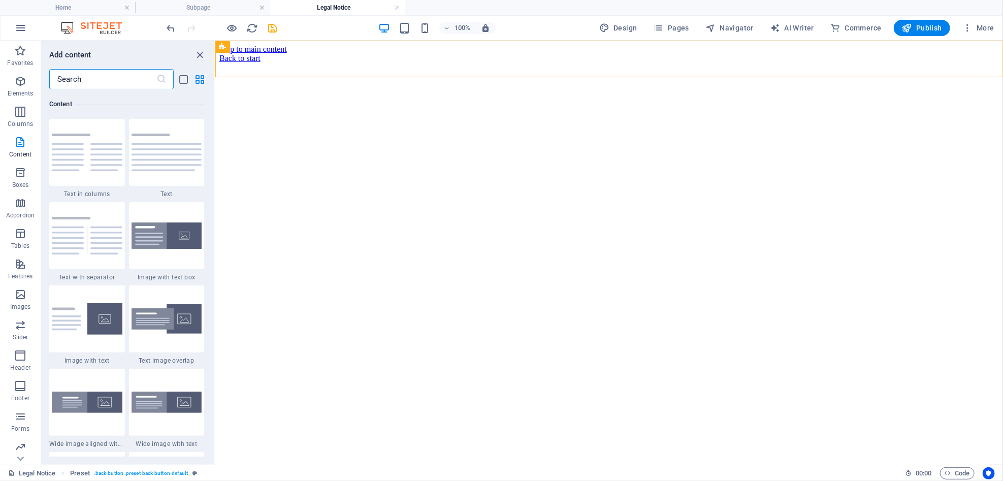
click at [123, 71] on input "text" at bounding box center [102, 79] width 107 height 20
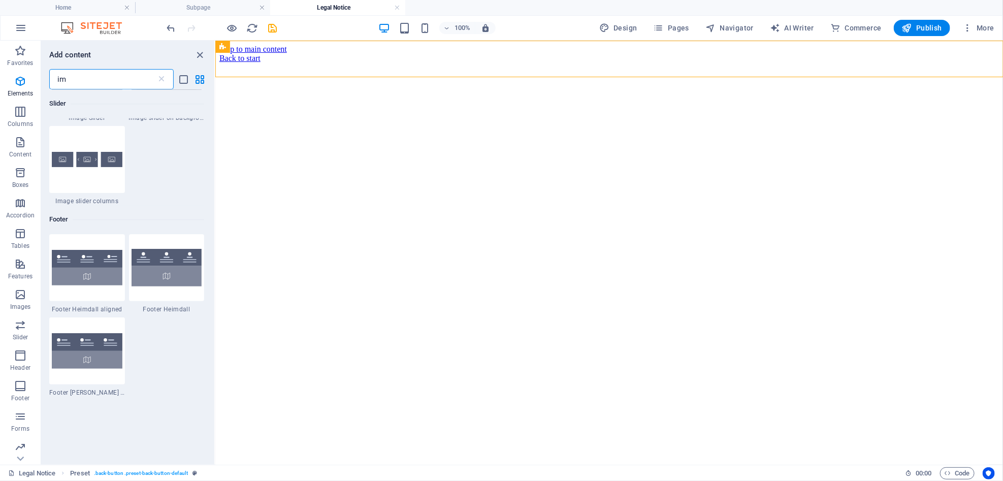
scroll to position [0, 0]
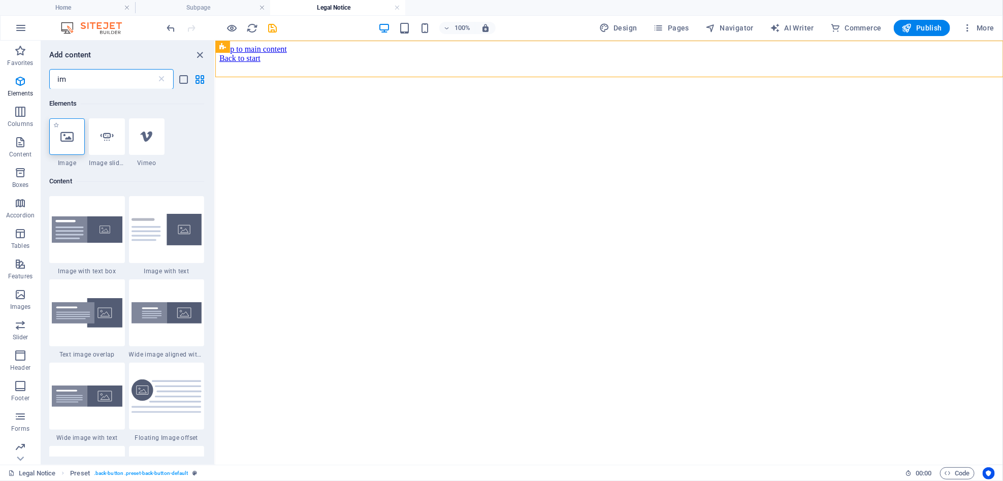
type input "im"
click at [74, 156] on div "1 Star Image" at bounding box center [67, 142] width 36 height 49
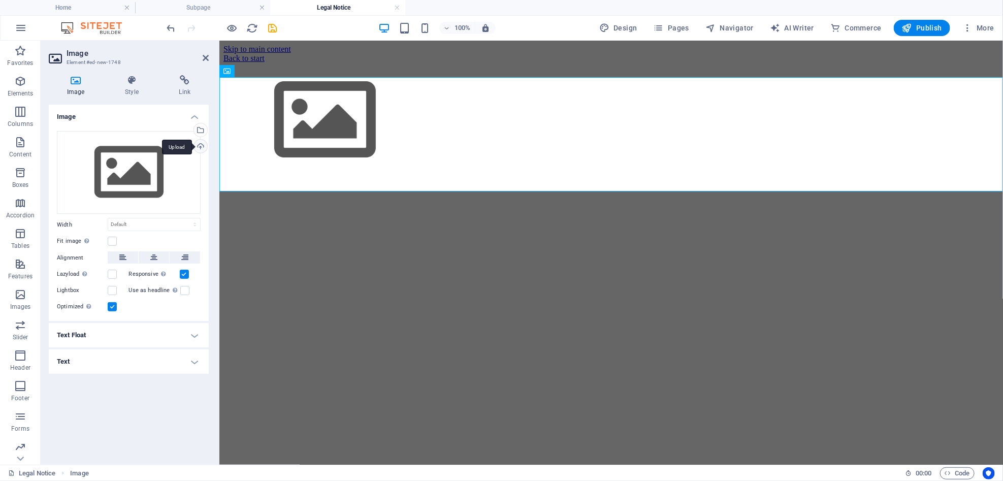
click at [202, 147] on div "Upload" at bounding box center [199, 147] width 15 height 15
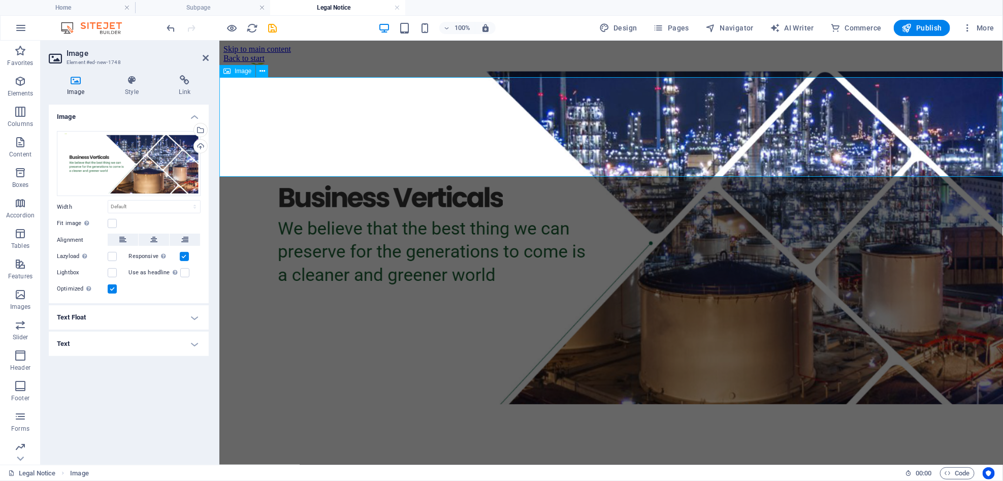
click at [336, 142] on figure at bounding box center [610, 233] width 775 height 343
click at [470, 278] on html "Skip to main content Back to start" at bounding box center [610, 225] width 783 height 370
drag, startPoint x: 1001, startPoint y: 97, endPoint x: 1001, endPoint y: 222, distance: 124.9
click at [1002, 222] on html "Skip to main content Back to start" at bounding box center [610, 225] width 783 height 370
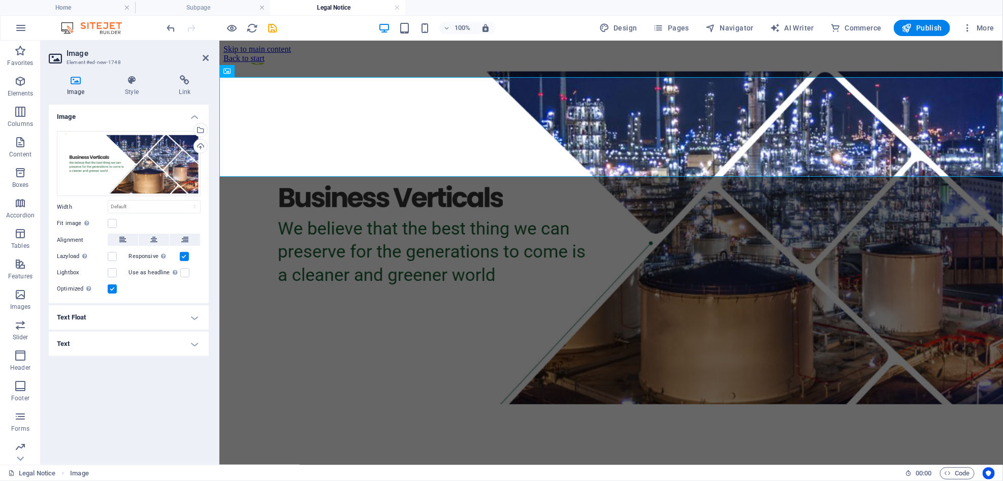
drag, startPoint x: 1001, startPoint y: 222, endPoint x: 1001, endPoint y: 134, distance: 88.4
click at [1002, 134] on html "Skip to main content Back to start" at bounding box center [610, 225] width 783 height 370
click at [129, 95] on h4 "Style" at bounding box center [134, 85] width 54 height 21
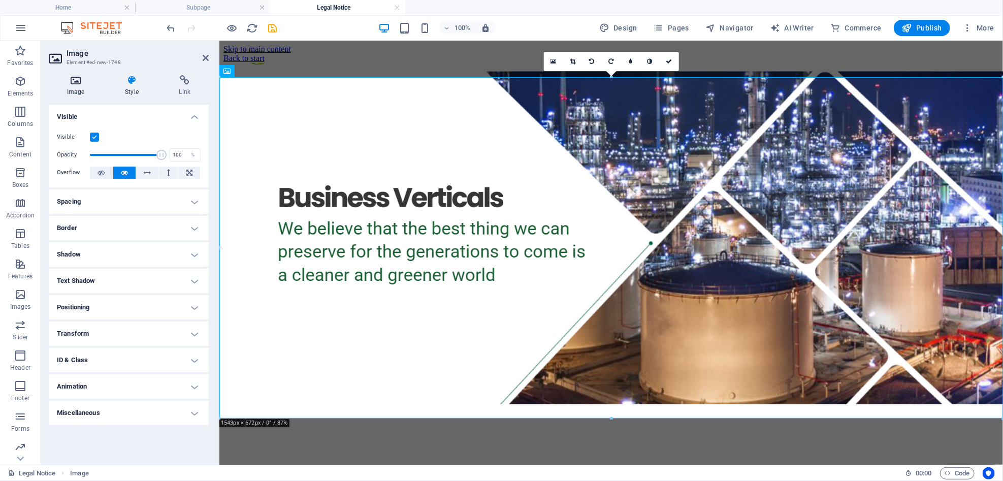
click at [76, 90] on h4 "Image" at bounding box center [78, 85] width 58 height 21
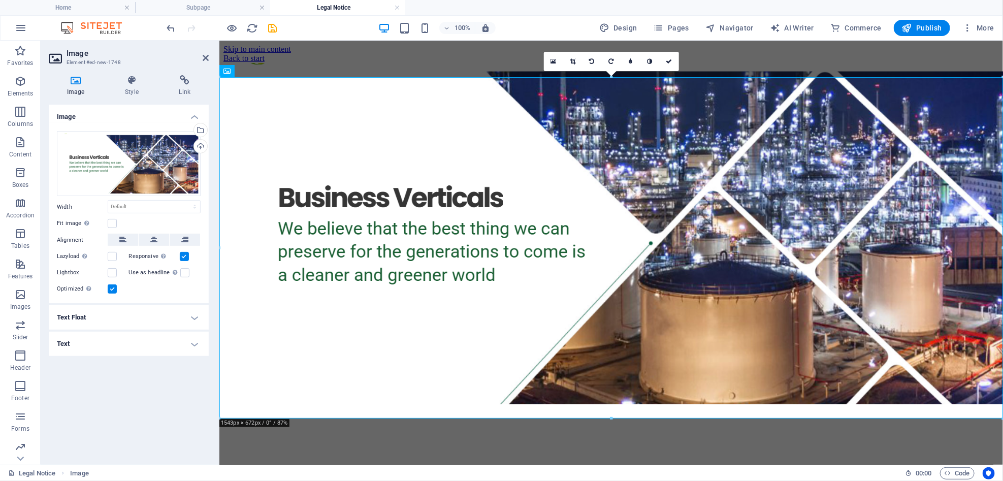
click at [374, 410] on html "Skip to main content Back to start" at bounding box center [610, 225] width 783 height 370
click at [668, 59] on icon at bounding box center [669, 61] width 6 height 6
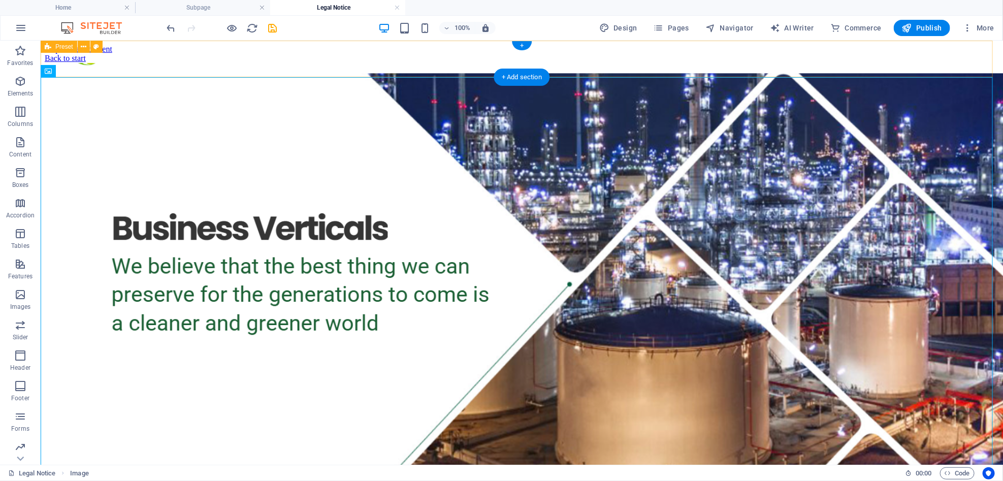
click at [223, 62] on div "Back to start" at bounding box center [521, 57] width 954 height 9
click at [133, 117] on figure at bounding box center [521, 272] width 954 height 421
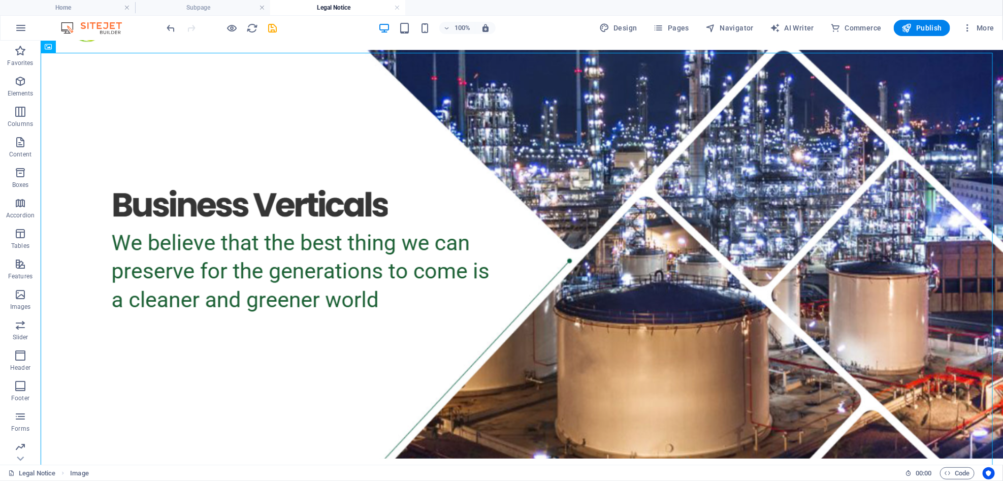
scroll to position [27, 0]
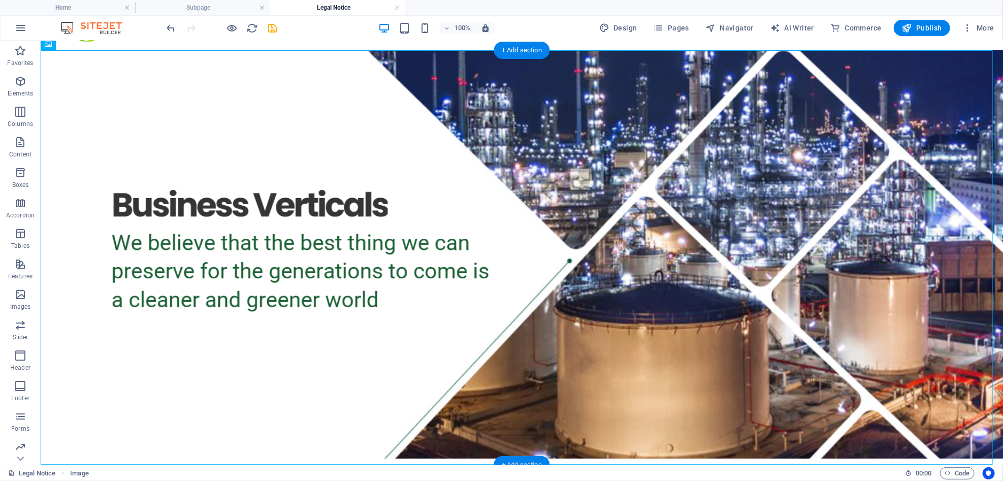
click at [520, 458] on div "+ Add section" at bounding box center [522, 464] width 56 height 17
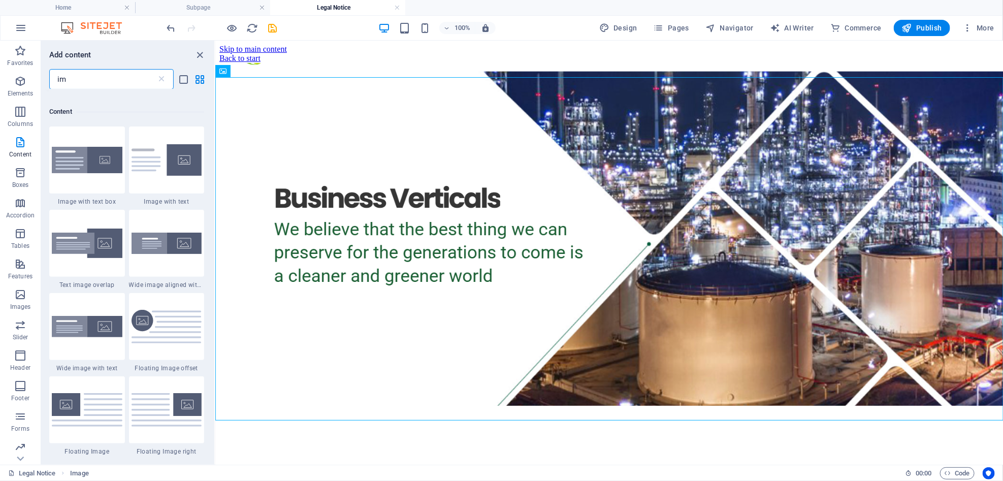
scroll to position [77, 0]
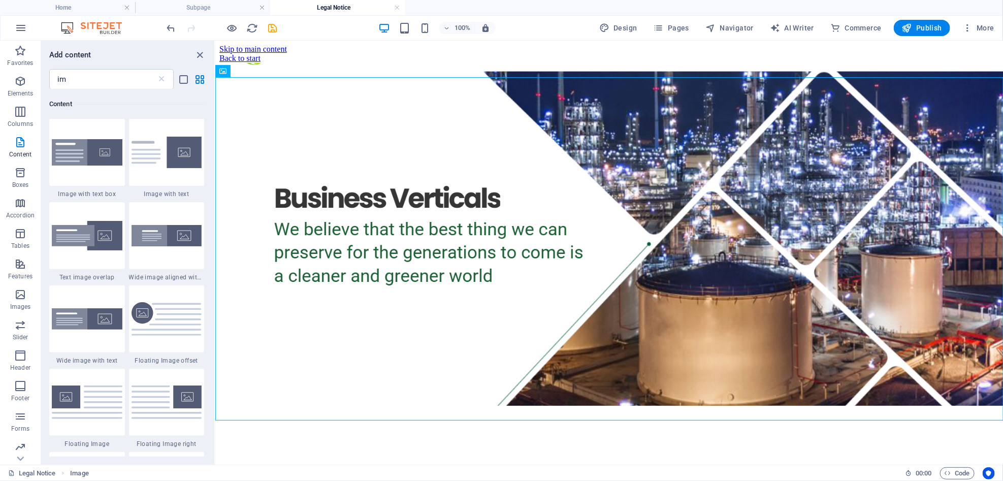
drag, startPoint x: 212, startPoint y: 110, endPoint x: 213, endPoint y: 104, distance: 6.2
click at [213, 104] on div "Elements 1 Star Image 1 Star Image slider 1 Star Vimeo Content 1 Star Image wit…" at bounding box center [127, 272] width 173 height 367
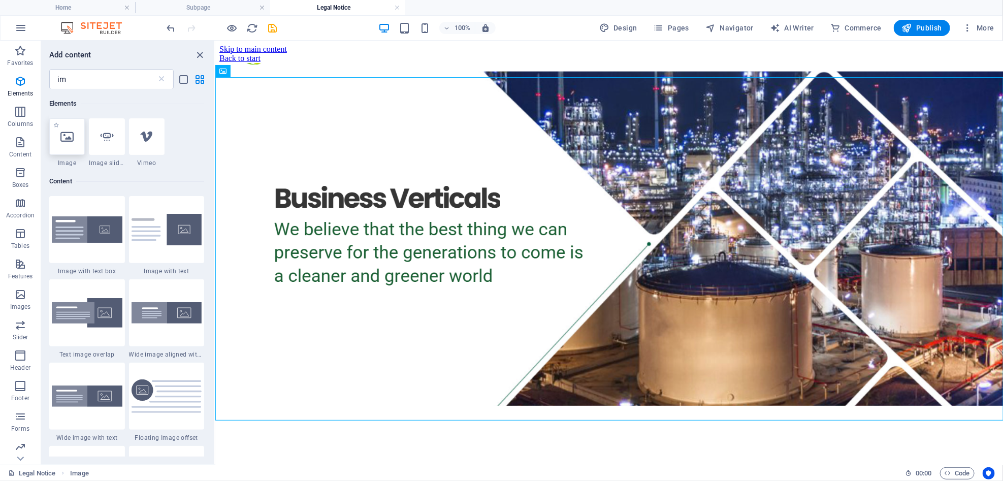
click at [73, 139] on icon at bounding box center [66, 136] width 13 height 13
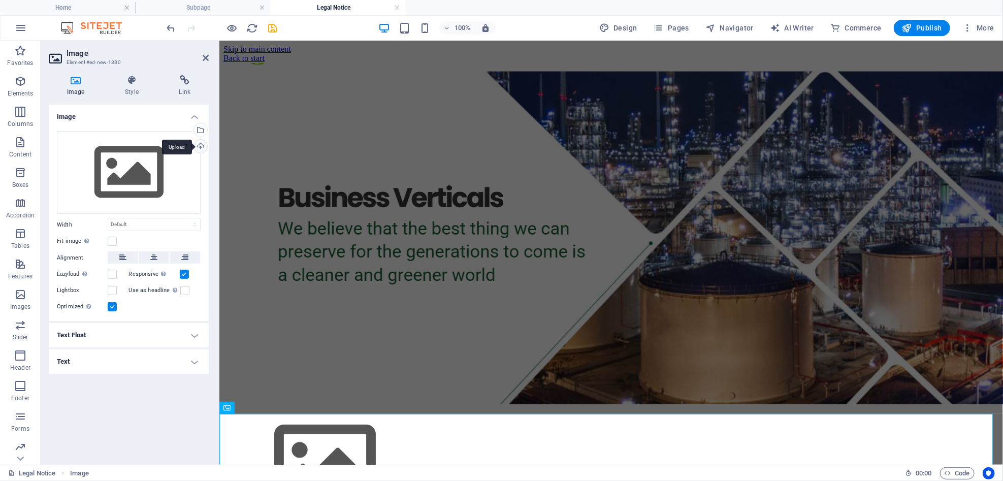
click at [204, 147] on div "Upload" at bounding box center [199, 147] width 15 height 15
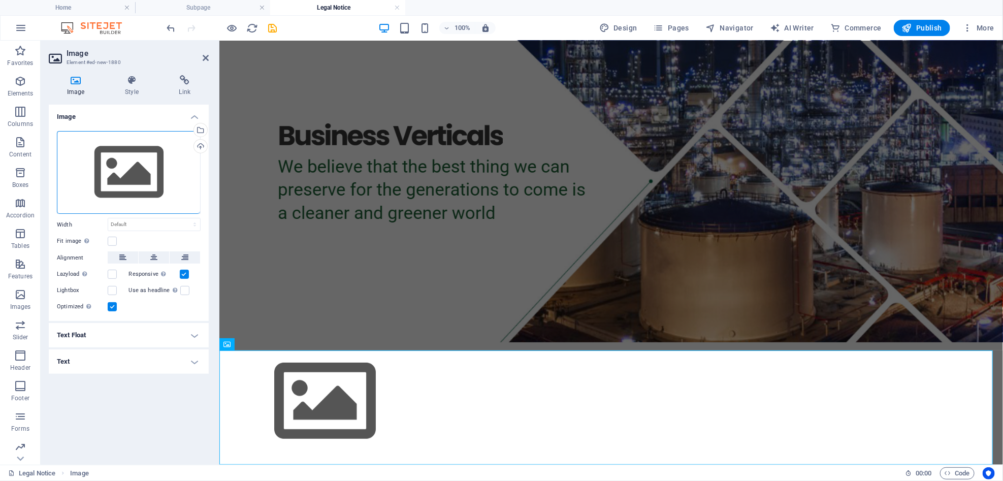
scroll to position [46, 0]
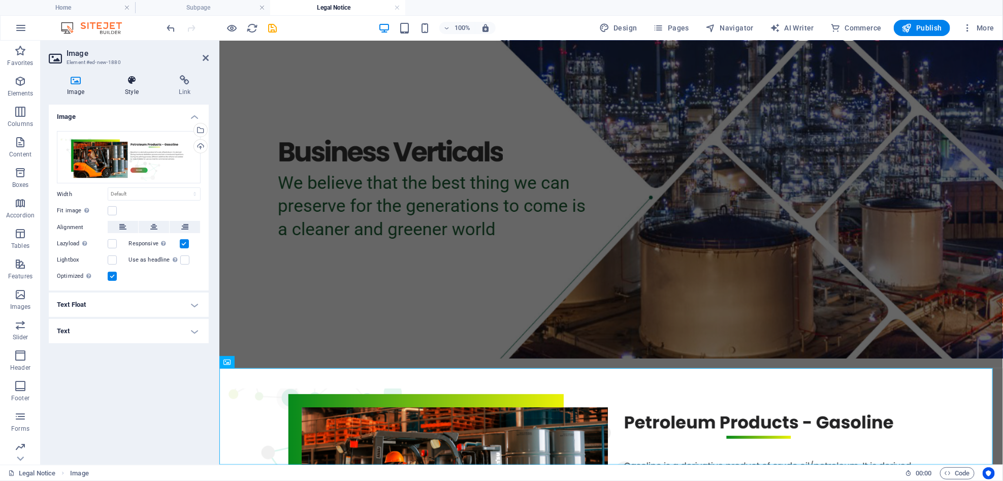
click at [118, 92] on h4 "Style" at bounding box center [134, 85] width 54 height 21
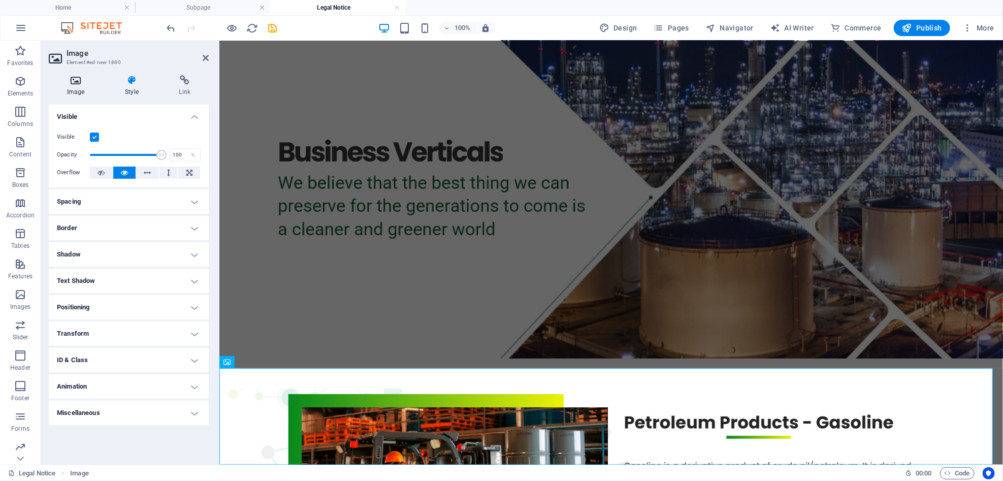
click at [85, 88] on h4 "Image" at bounding box center [78, 85] width 58 height 21
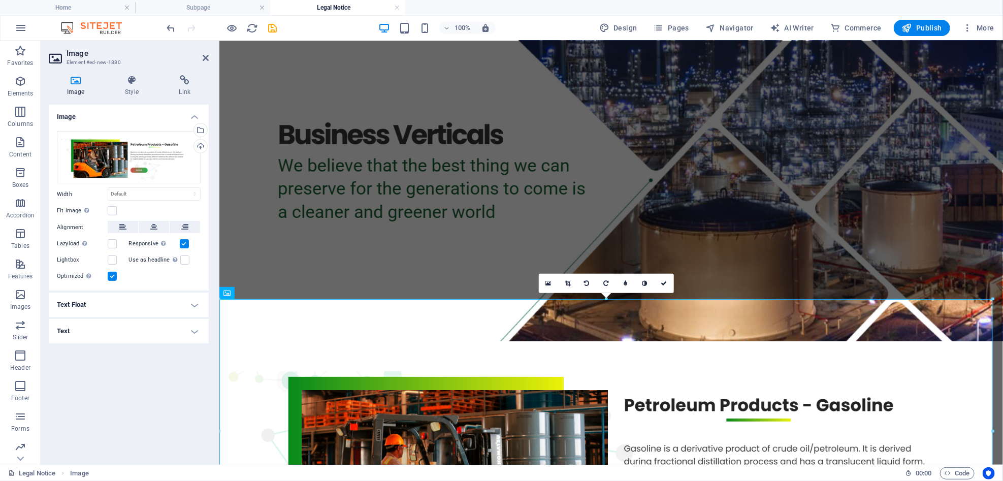
scroll to position [213, 0]
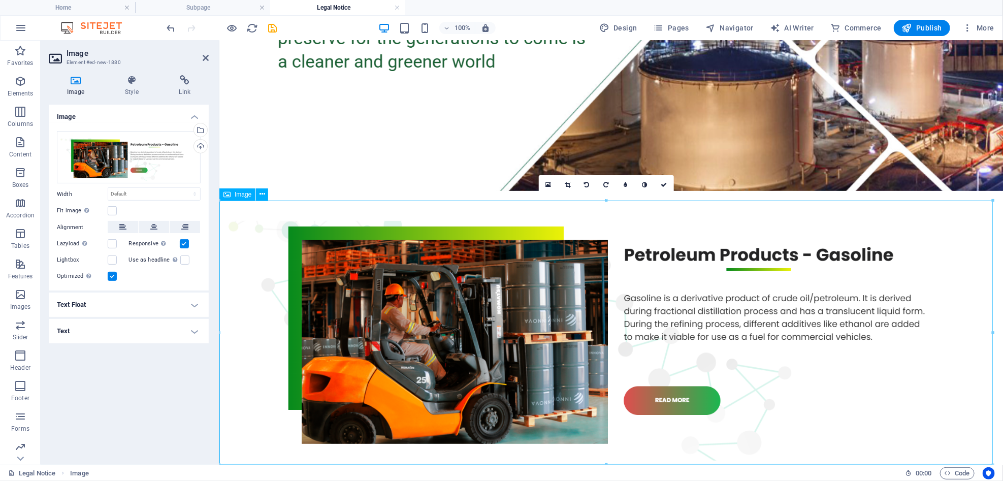
drag, startPoint x: 825, startPoint y: 504, endPoint x: 558, endPoint y: 436, distance: 275.1
click at [558, 436] on figure at bounding box center [610, 327] width 775 height 270
drag, startPoint x: 997, startPoint y: 230, endPoint x: 1213, endPoint y: 397, distance: 273.0
click at [461, 166] on figure at bounding box center [610, 20] width 775 height 343
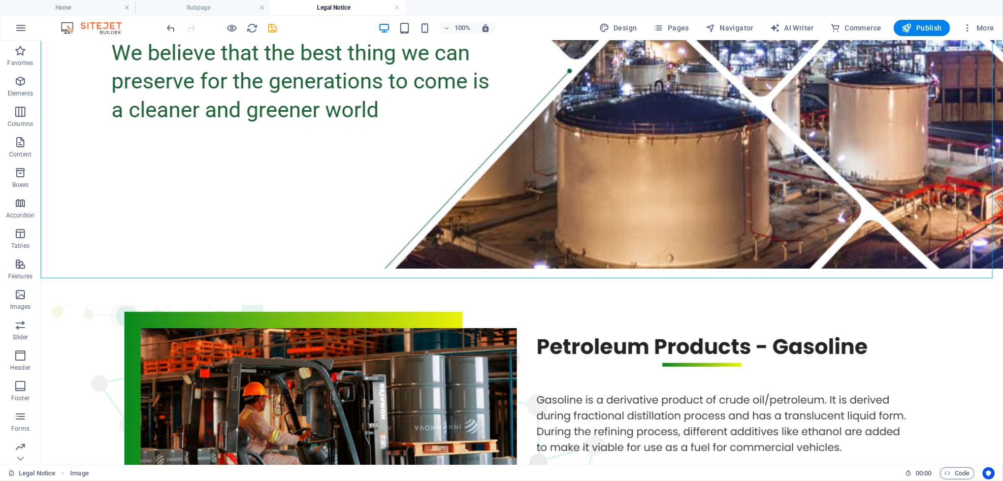
scroll to position [352, 0]
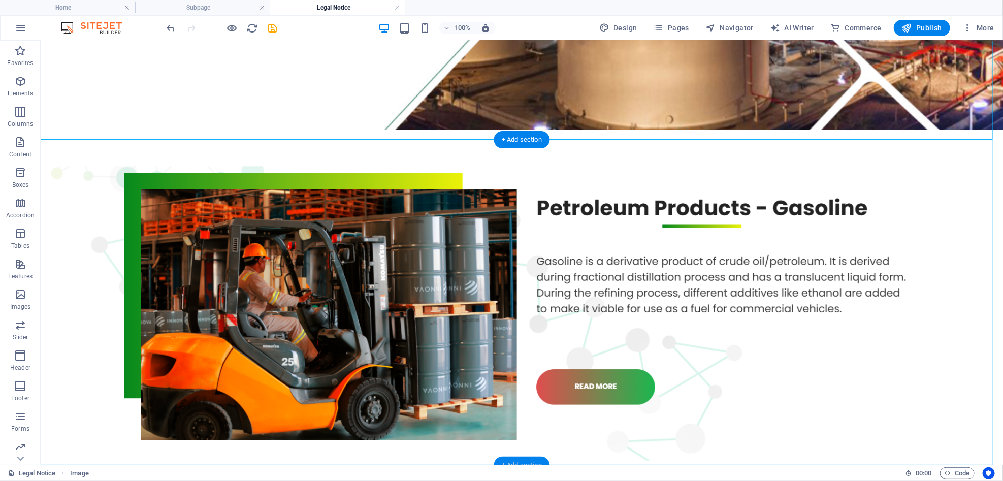
click at [521, 461] on div "+ Add section" at bounding box center [522, 464] width 56 height 17
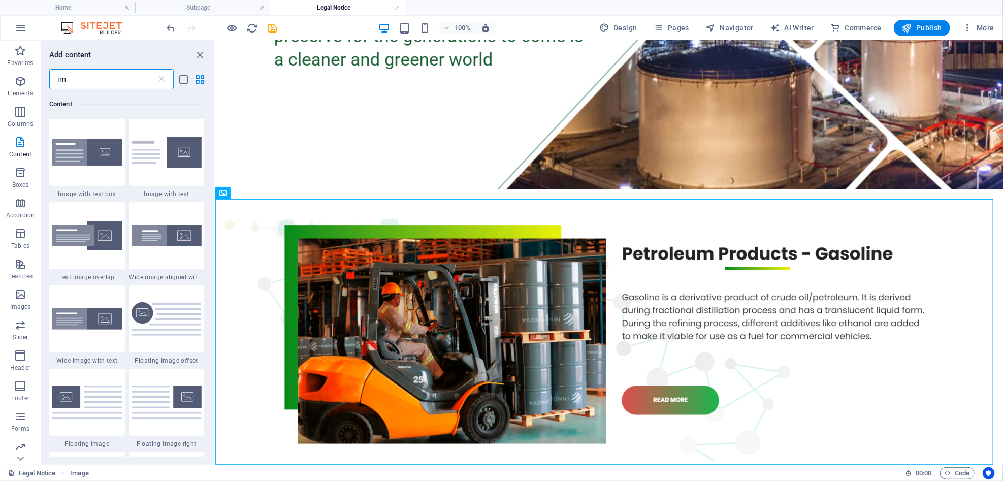
scroll to position [0, 0]
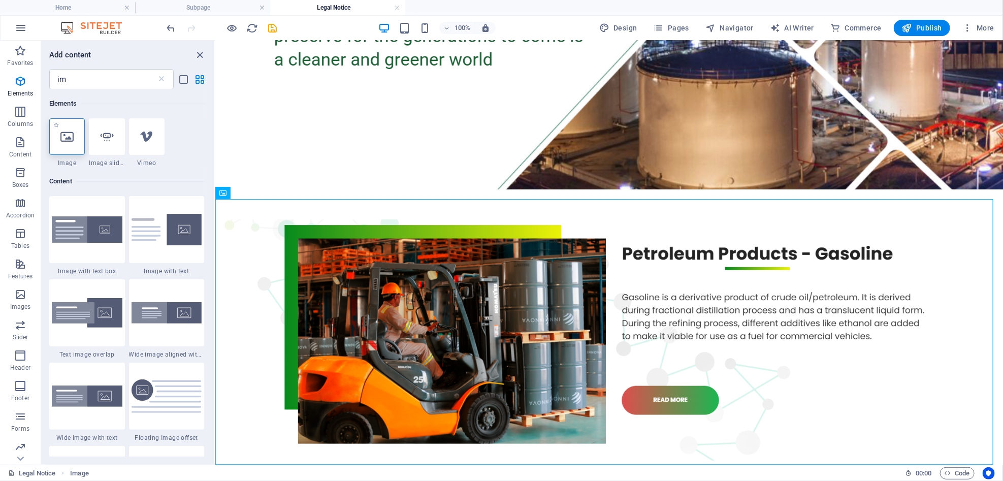
drag, startPoint x: 66, startPoint y: 141, endPoint x: 63, endPoint y: 130, distance: 11.5
click at [63, 130] on icon at bounding box center [66, 136] width 13 height 13
click at [215, 130] on div "Drag here to replace the existing content. Press “Ctrl” if you want to create a…" at bounding box center [609, 253] width 788 height 424
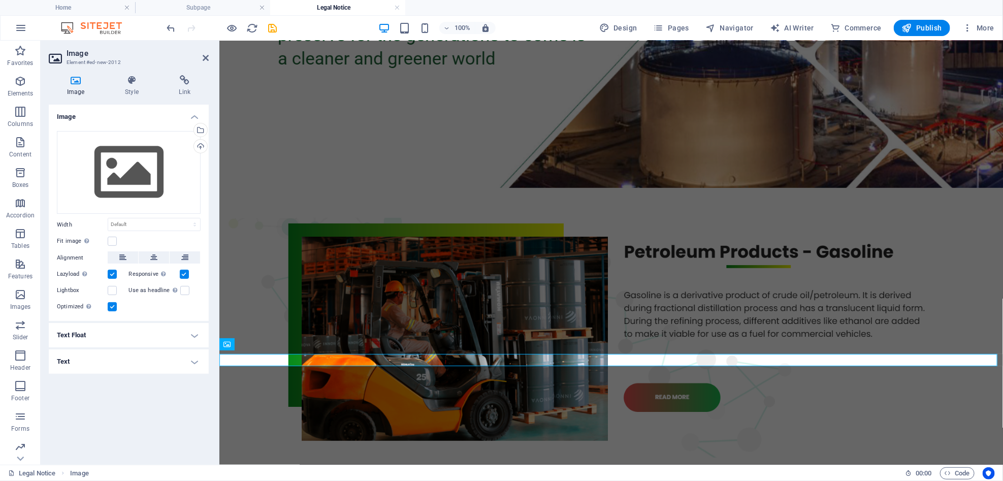
scroll to position [328, 0]
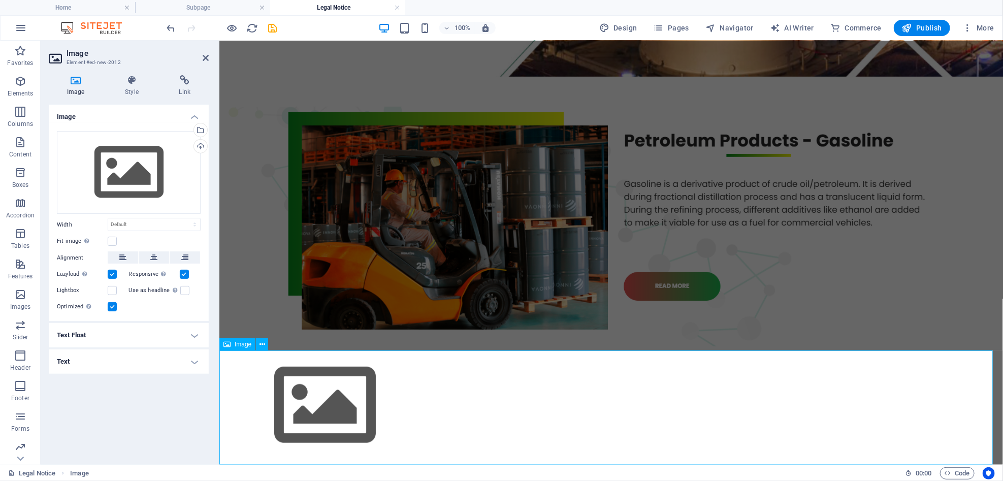
click at [347, 386] on figure at bounding box center [610, 406] width 775 height 116
click at [203, 150] on div "Upload" at bounding box center [199, 147] width 15 height 15
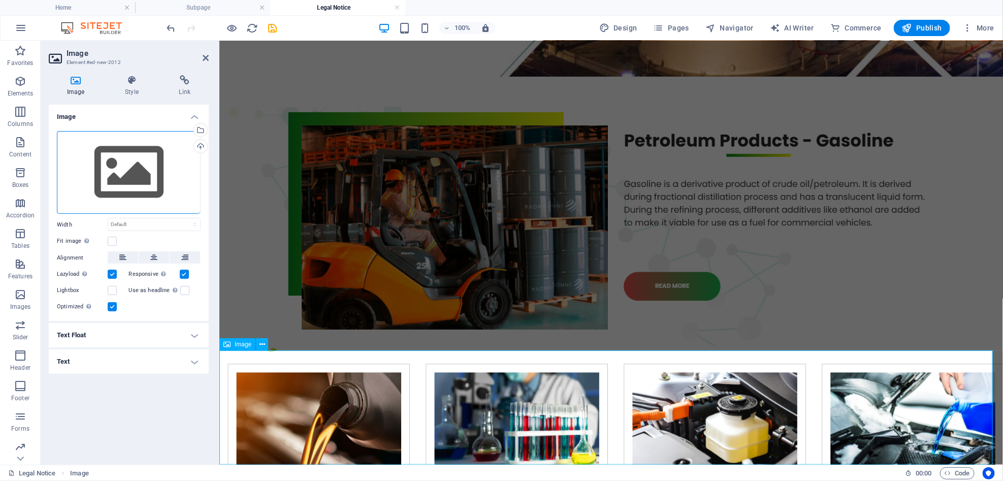
scroll to position [311, 0]
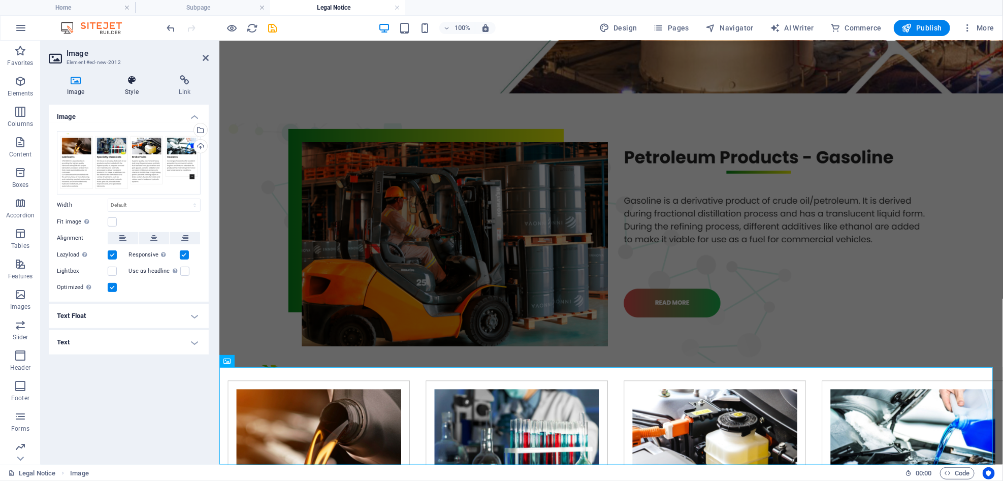
click at [137, 80] on icon at bounding box center [132, 80] width 50 height 10
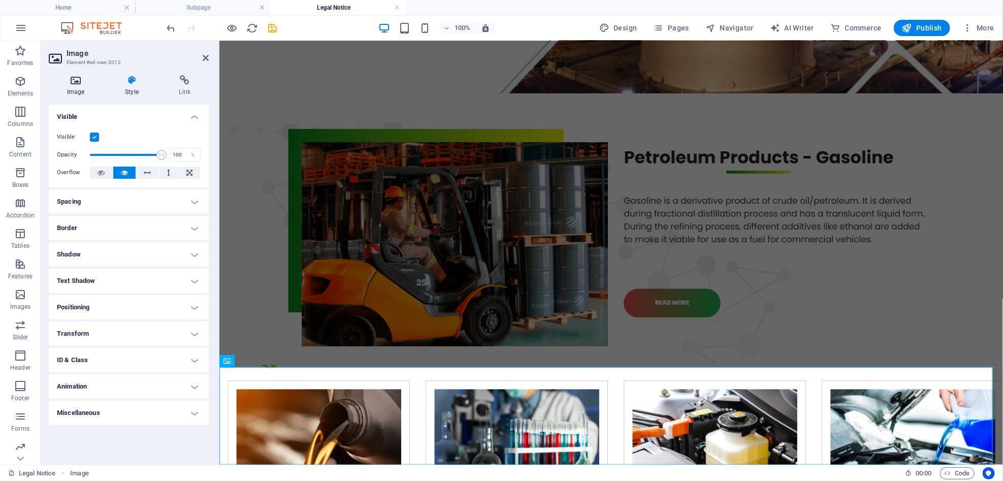
click at [83, 81] on icon at bounding box center [76, 80] width 54 height 10
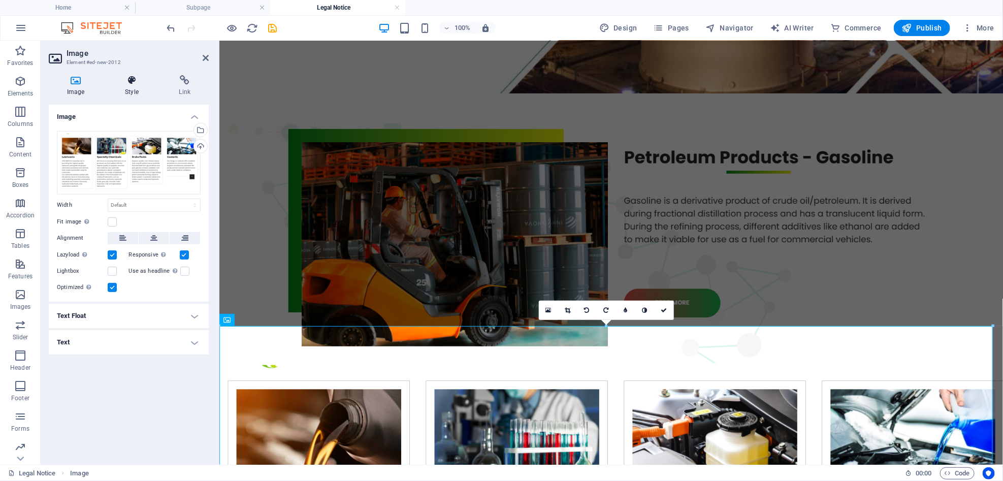
scroll to position [352, 0]
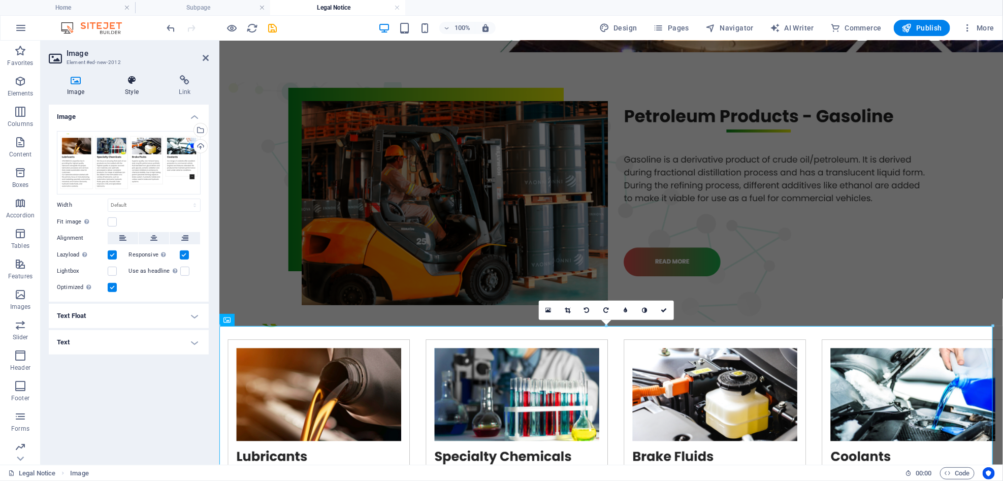
click at [125, 84] on icon at bounding box center [132, 80] width 50 height 10
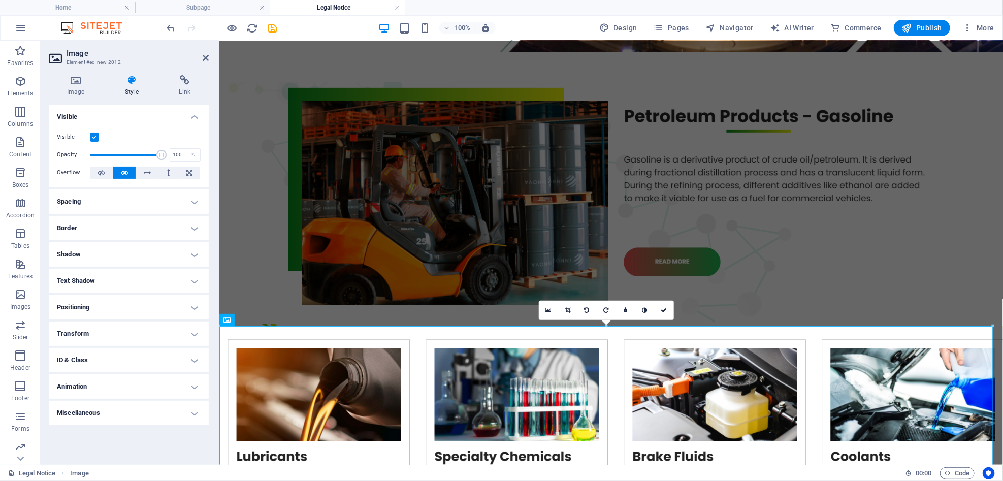
click at [125, 84] on icon at bounding box center [132, 80] width 50 height 10
click at [571, 308] on link at bounding box center [567, 310] width 19 height 19
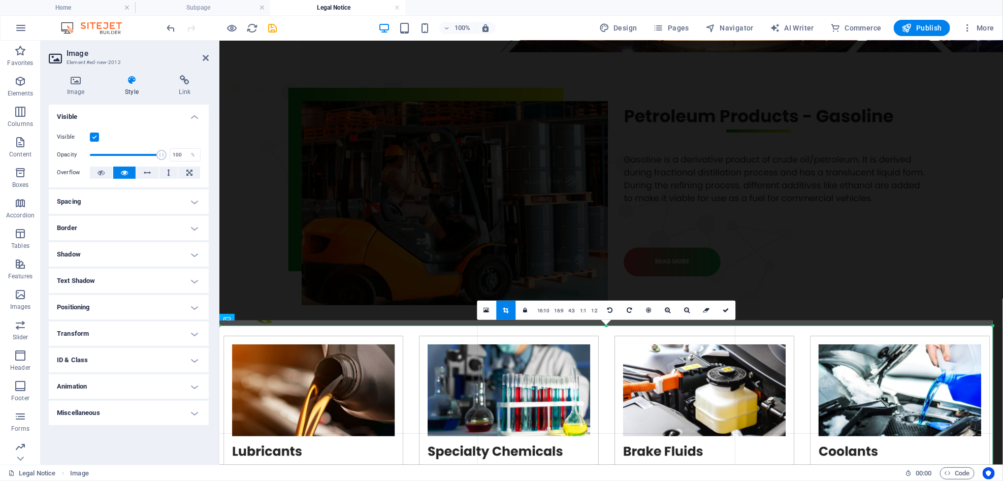
drag, startPoint x: 443, startPoint y: 326, endPoint x: 445, endPoint y: 332, distance: 5.5
click at [445, 332] on div "180 170 160 150 140 130 120 110 100 90 80 70 60 50 40 30 20 10 0 -10 -20 -30 -4…" at bounding box center [605, 486] width 773 height 321
click at [911, 249] on figure at bounding box center [610, 189] width 775 height 270
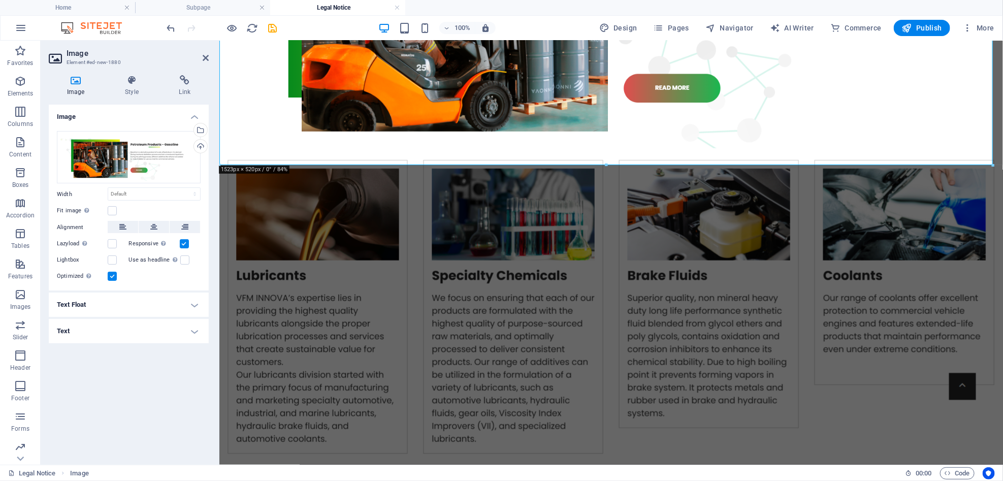
scroll to position [540, 0]
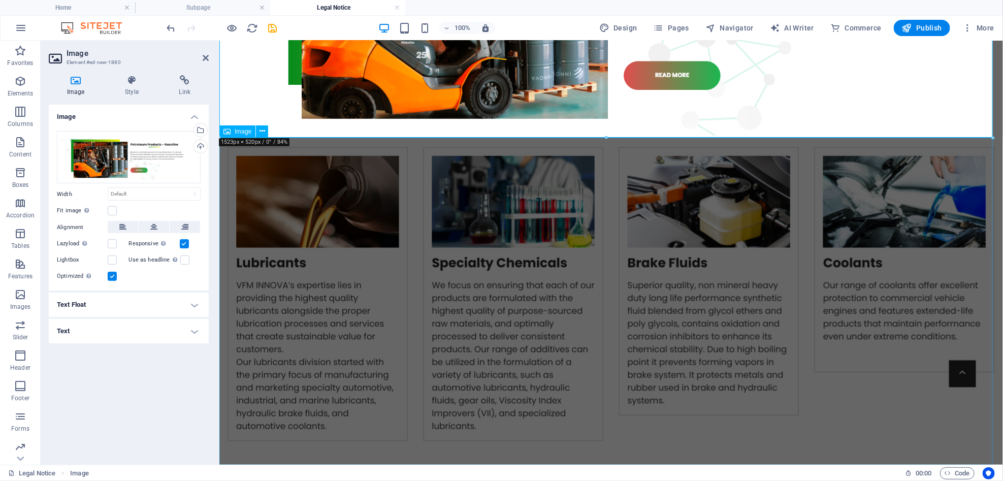
click at [889, 413] on figure at bounding box center [610, 298] width 775 height 323
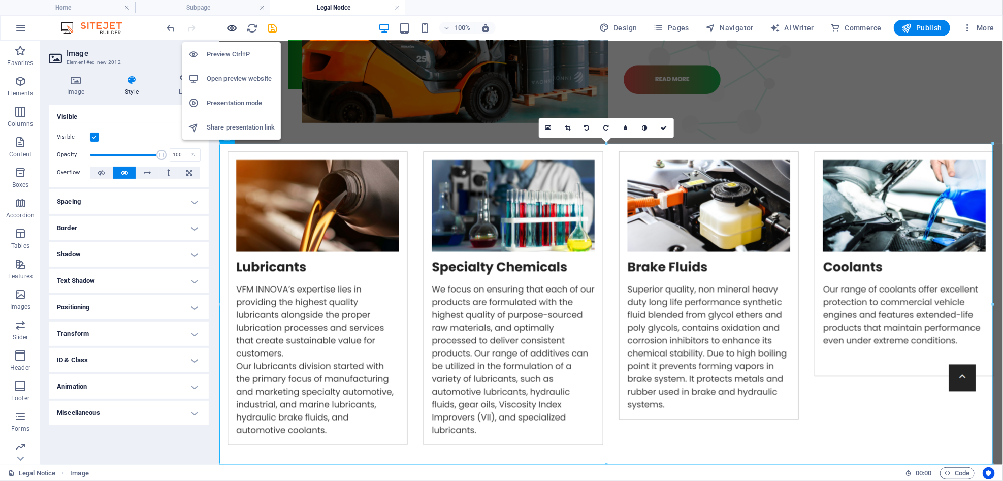
click at [229, 24] on icon "button" at bounding box center [232, 28] width 12 height 12
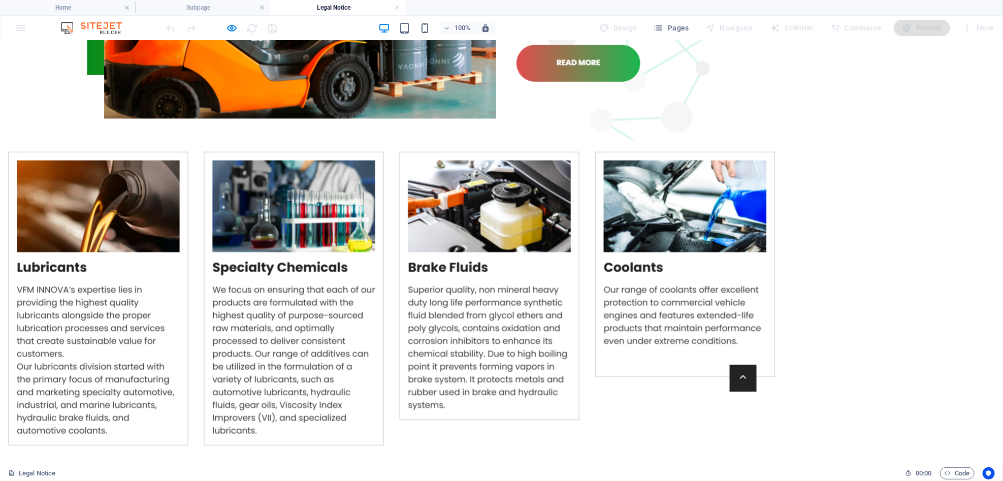
scroll to position [0, 0]
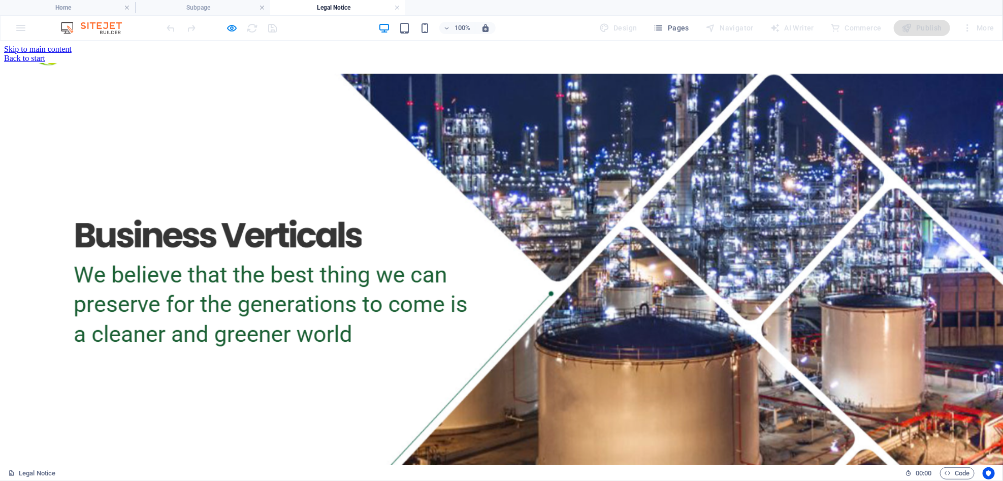
drag, startPoint x: 1000, startPoint y: 303, endPoint x: 1000, endPoint y: 49, distance: 254.4
click at [75, 113] on img at bounding box center [505, 280] width 1003 height 437
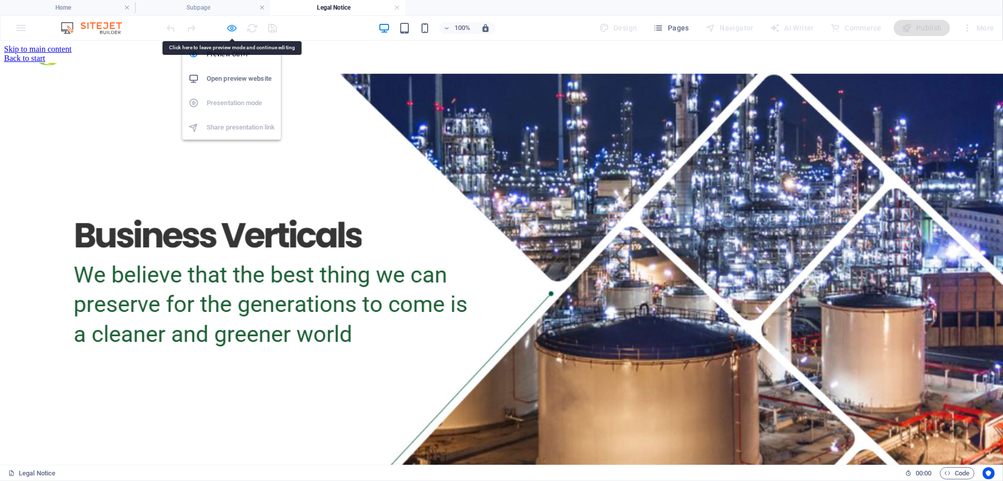
click at [232, 23] on icon "button" at bounding box center [232, 28] width 12 height 12
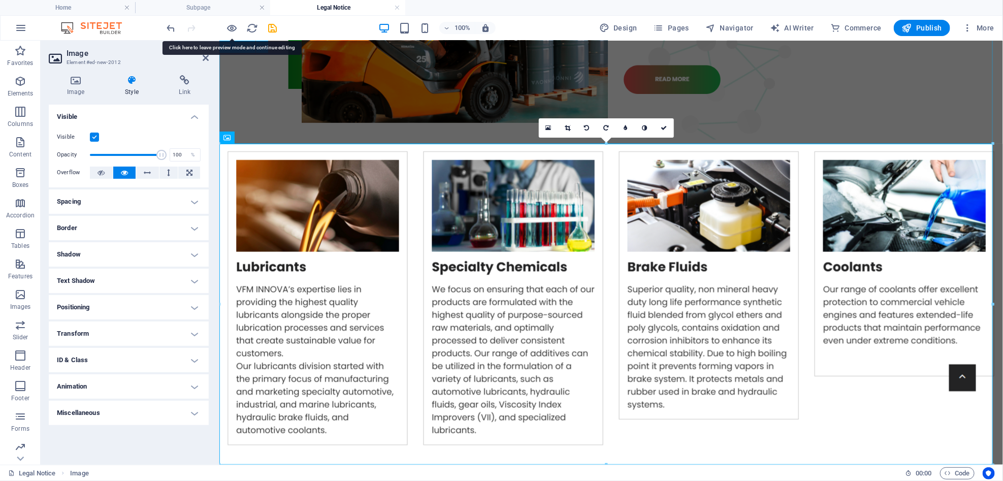
click at [370, 70] on figure at bounding box center [610, 7] width 775 height 270
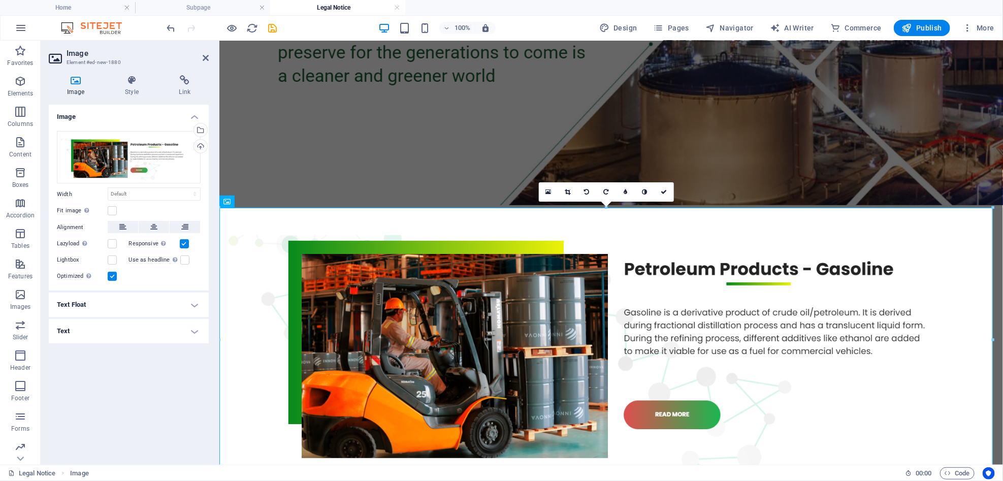
scroll to position [197, 0]
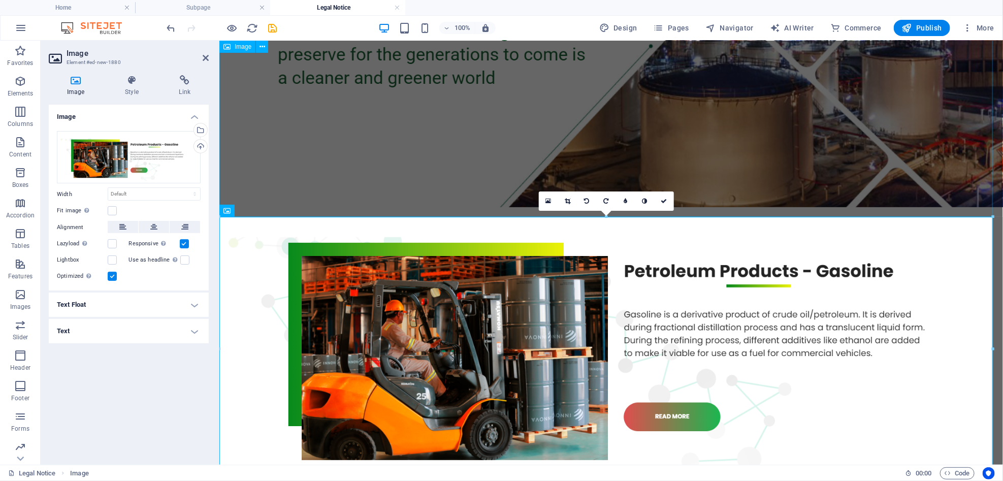
click at [553, 112] on figure at bounding box center [610, 36] width 775 height 343
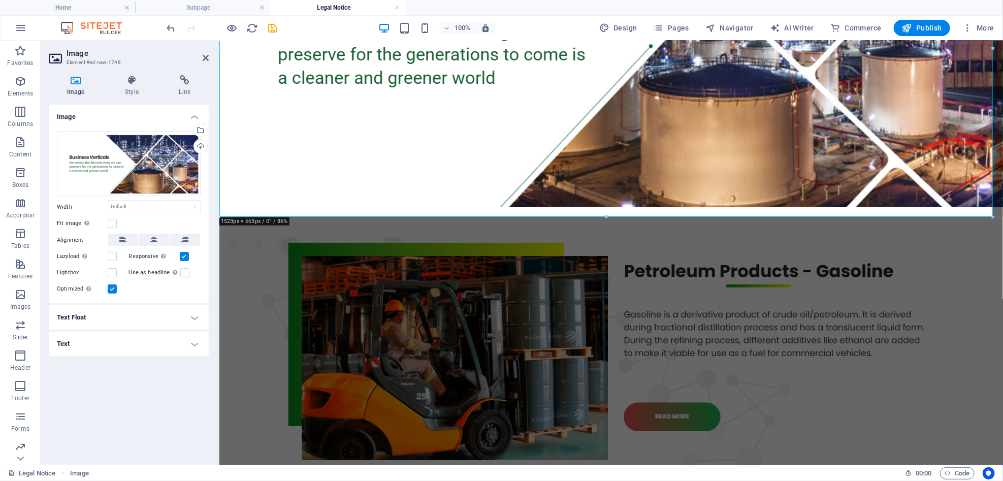
scroll to position [0, 0]
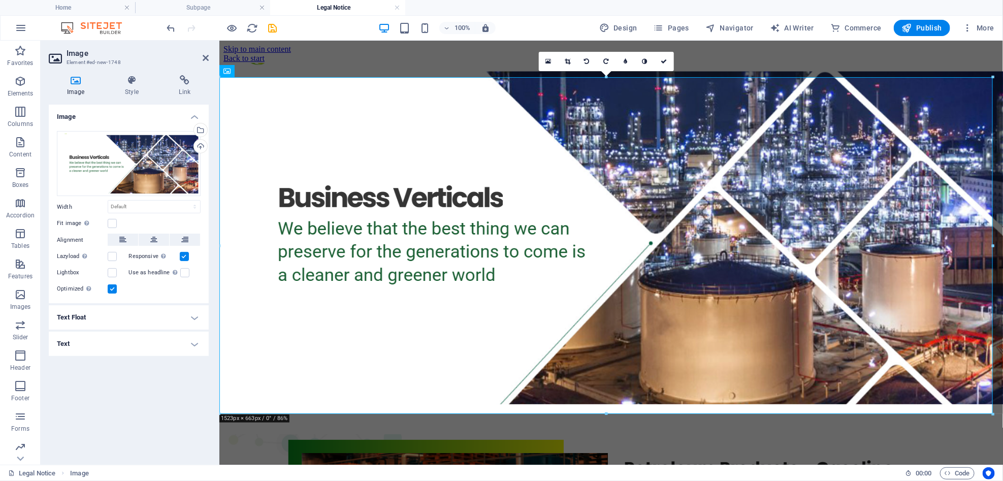
drag, startPoint x: 997, startPoint y: 176, endPoint x: 1221, endPoint y: 61, distance: 251.2
click at [563, 59] on link at bounding box center [567, 61] width 19 height 19
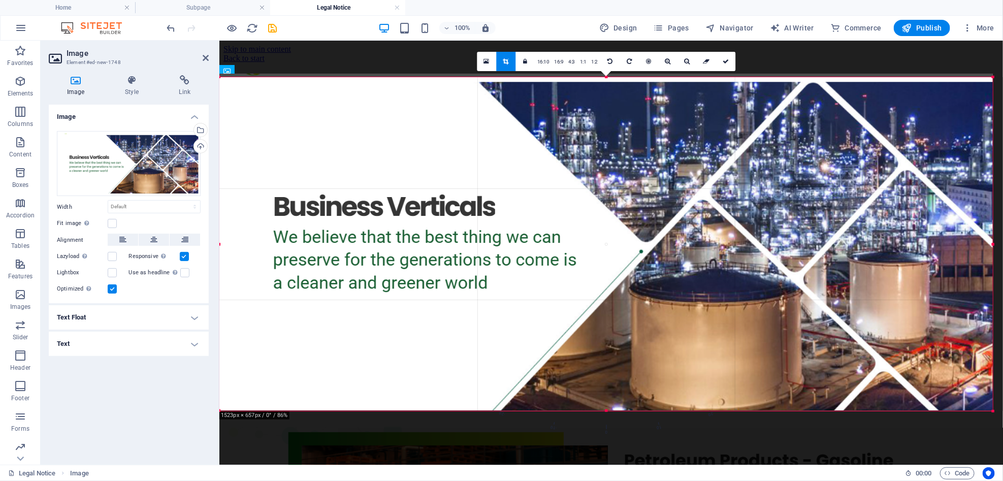
click at [561, 80] on div "180 170 160 150 140 130 120 110 100 90 80 70 60 50 40 30 20 10 0 -10 -20 -30 -4…" at bounding box center [605, 244] width 773 height 334
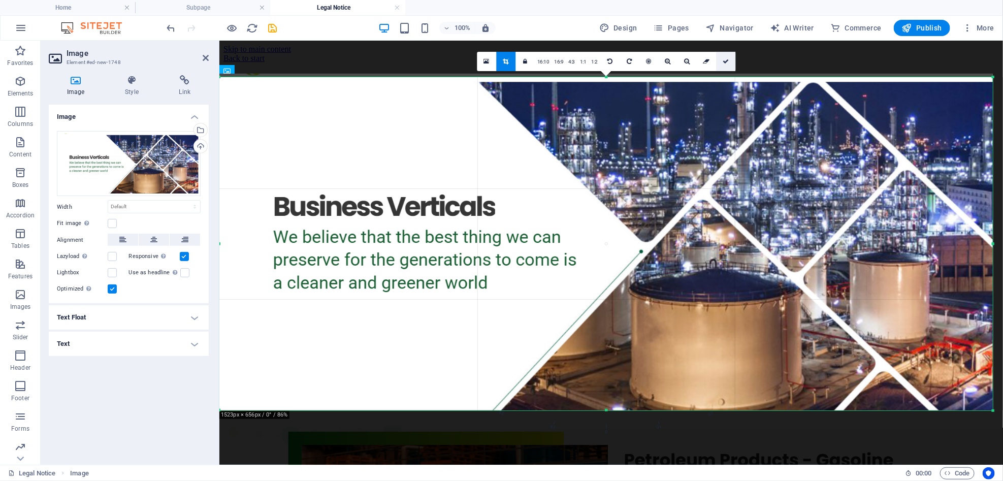
click at [723, 55] on link at bounding box center [725, 61] width 19 height 19
type input "1523"
select select "px"
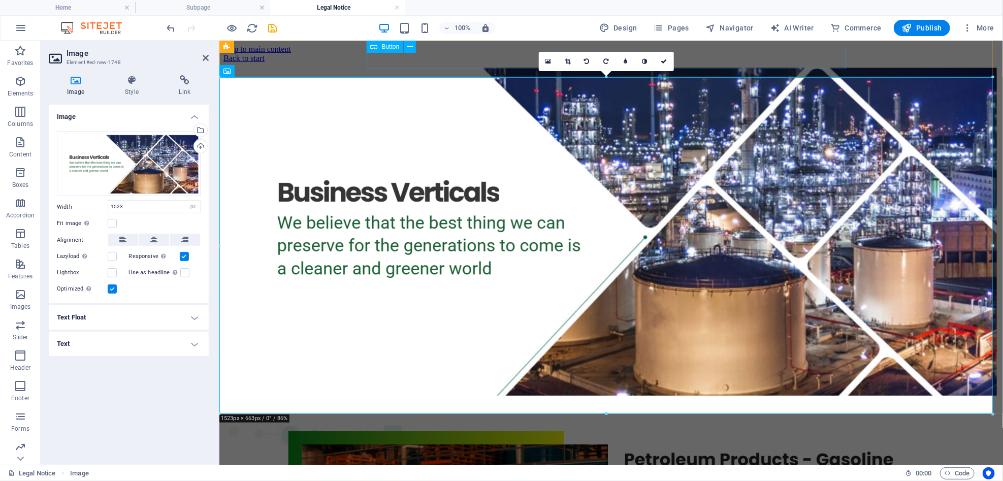
click at [806, 53] on div "Back to start" at bounding box center [610, 57] width 775 height 9
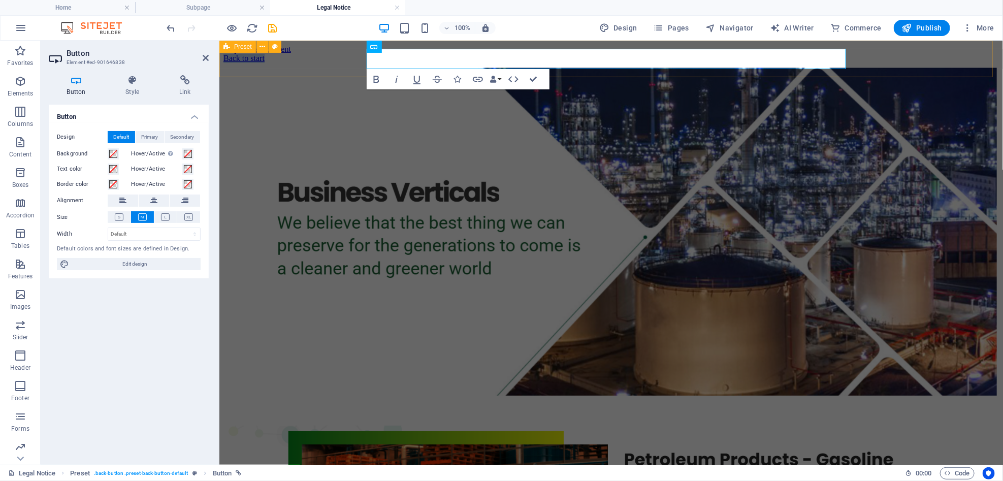
click at [894, 62] on div "Back to start" at bounding box center [610, 57] width 775 height 9
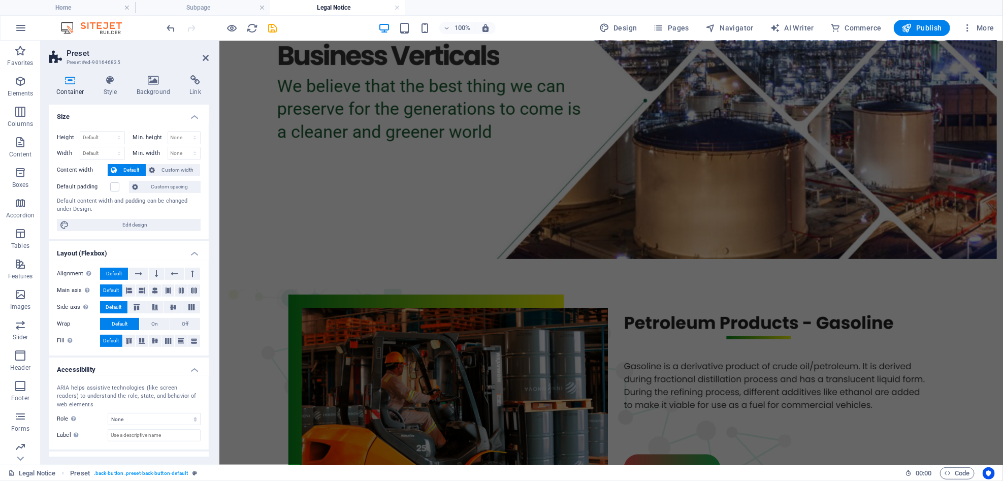
scroll to position [127, 0]
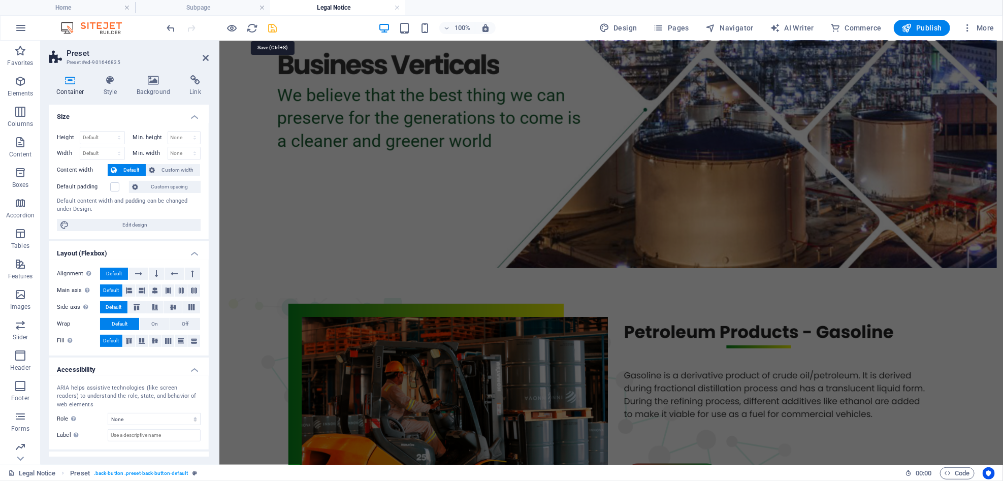
click at [274, 25] on icon "save" at bounding box center [273, 28] width 12 height 12
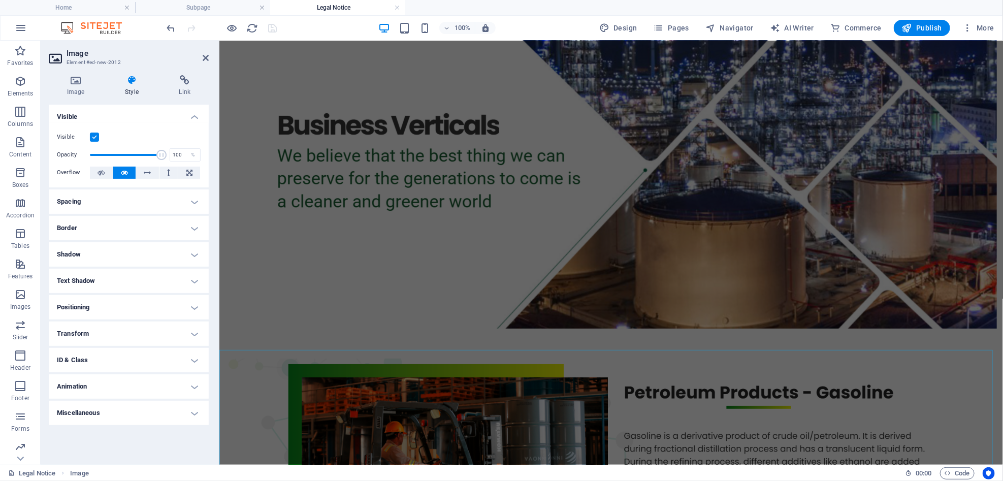
scroll to position [0, 0]
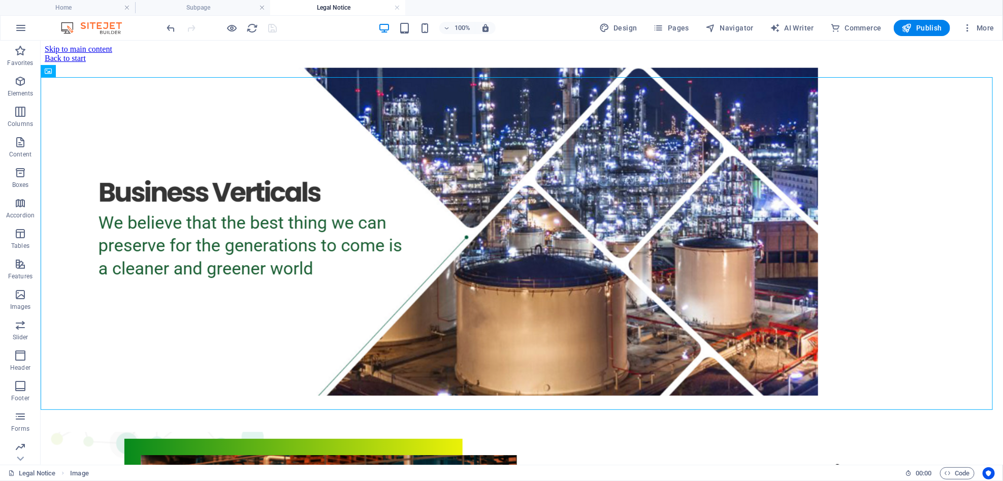
drag, startPoint x: 109, startPoint y: 148, endPoint x: 270, endPoint y: 64, distance: 181.7
click at [70, 0] on li "Home" at bounding box center [67, 7] width 135 height 15
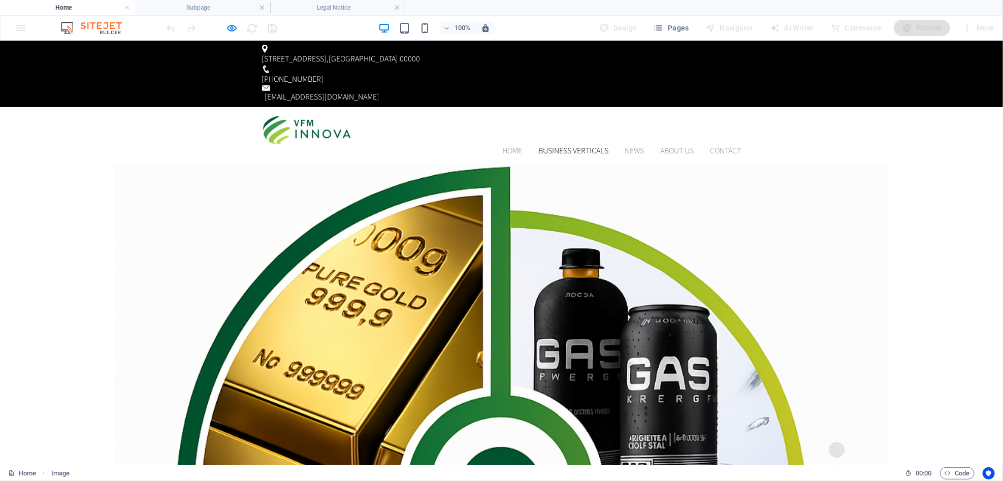
click at [564, 146] on link "BUSINESS VERTICALS" at bounding box center [574, 150] width 70 height 8
